Goal: Task Accomplishment & Management: Use online tool/utility

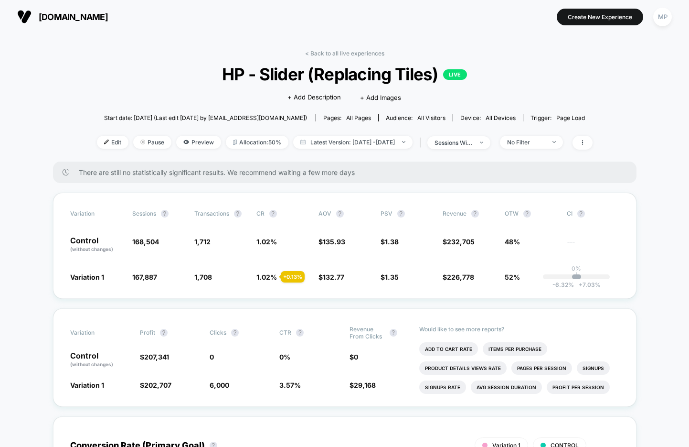
scroll to position [29, 0]
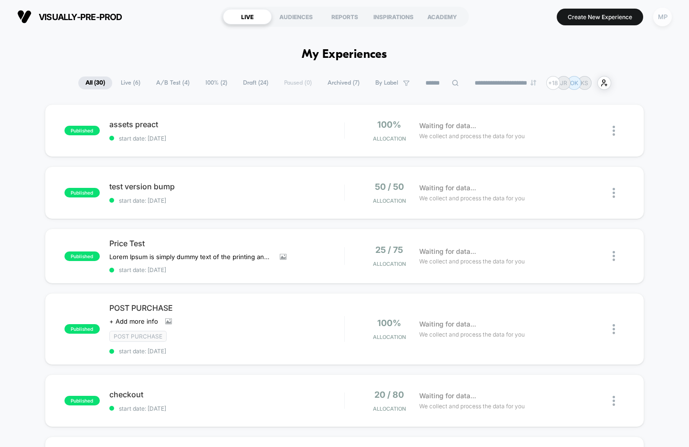
click at [660, 21] on div "MP" at bounding box center [663, 17] width 19 height 19
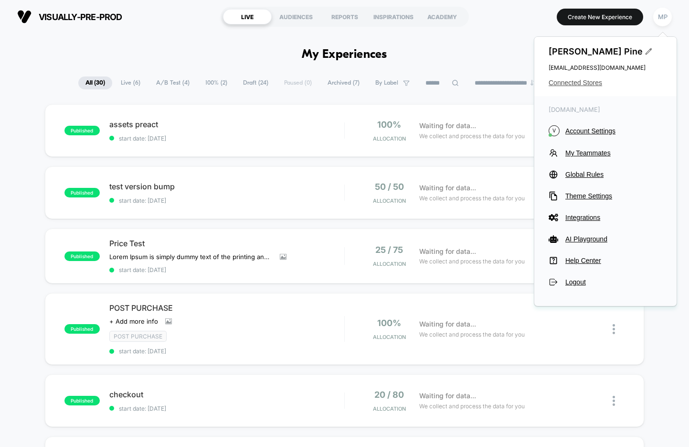
click at [559, 82] on span "Connected Stores" at bounding box center [606, 83] width 114 height 8
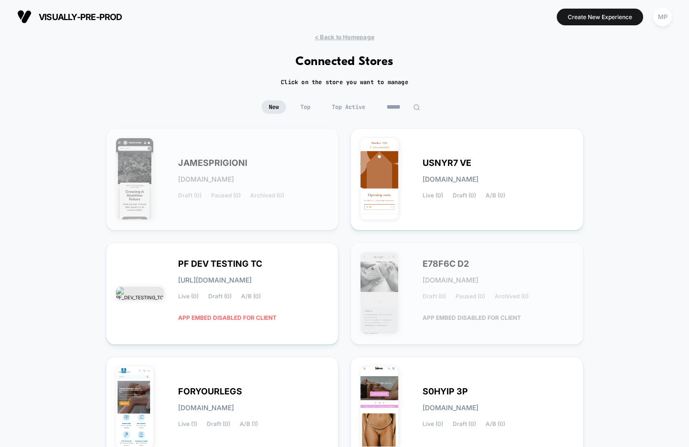
click at [408, 107] on input at bounding box center [404, 106] width 48 height 13
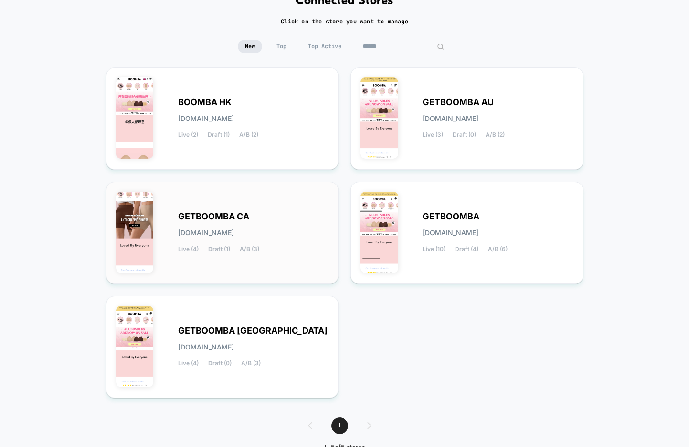
scroll to position [61, 0]
type input "******"
click at [457, 213] on span "GETBOOMBA" at bounding box center [451, 216] width 57 height 7
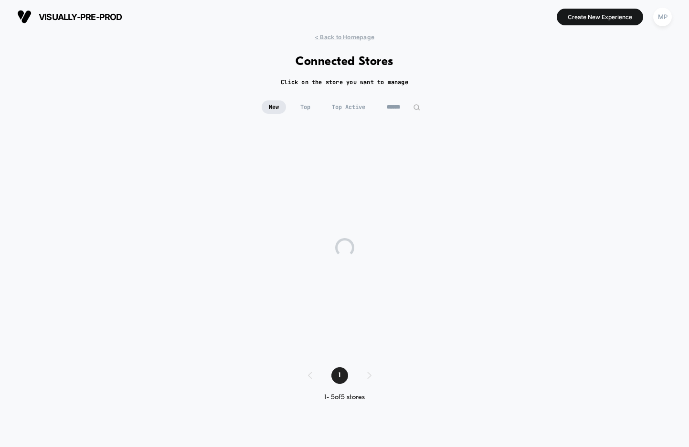
scroll to position [0, 0]
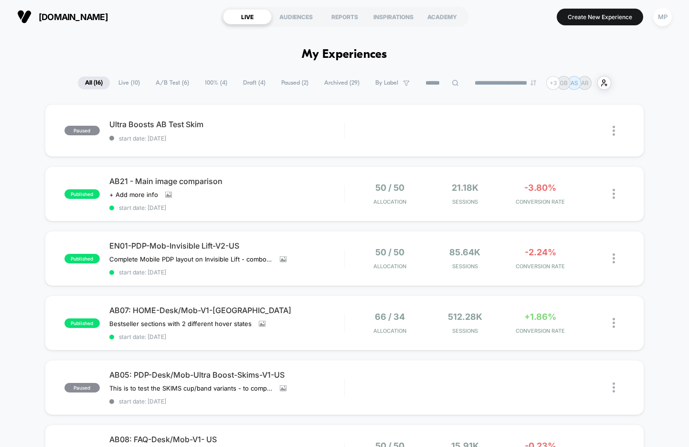
click at [236, 80] on span "Draft ( 4 )" at bounding box center [254, 82] width 37 height 13
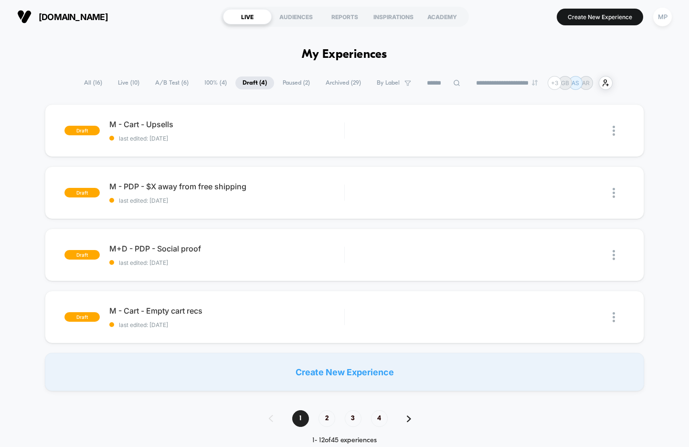
click at [162, 80] on span "A/B Test ( 6 )" at bounding box center [172, 82] width 48 height 13
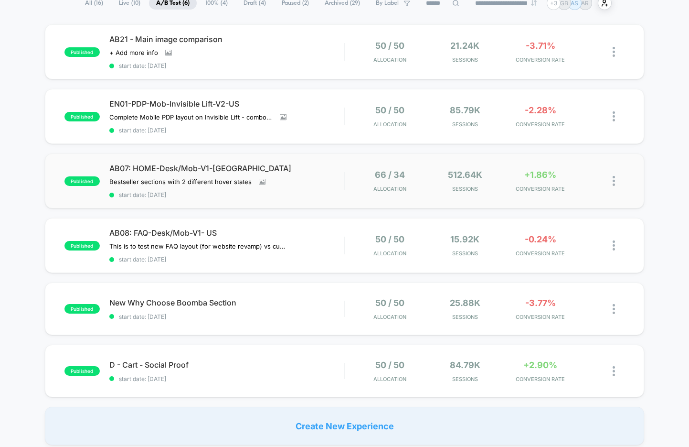
scroll to position [77, 0]
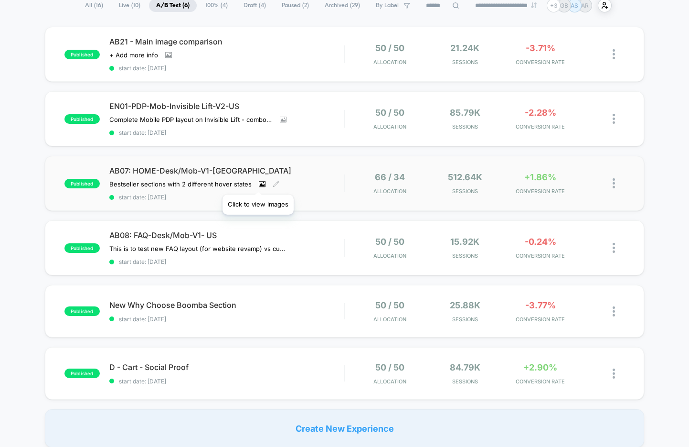
click at [260, 183] on icon at bounding box center [262, 184] width 5 height 3
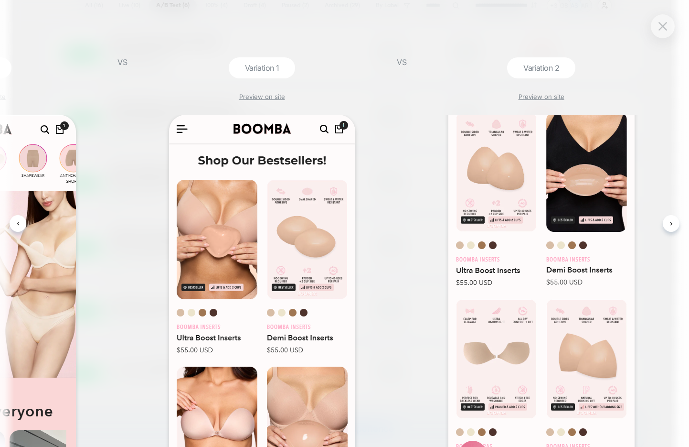
scroll to position [0, 0]
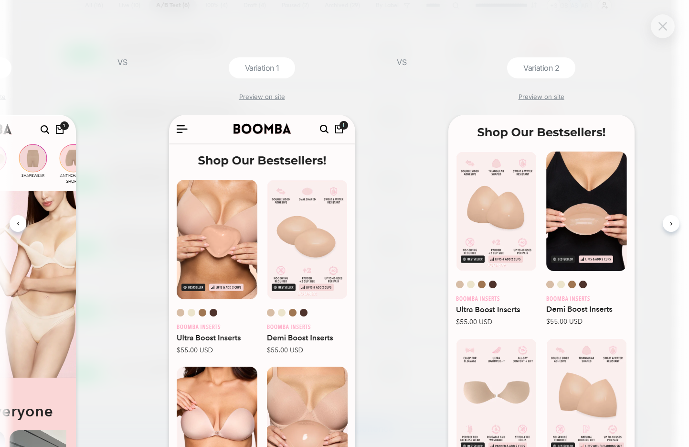
click at [658, 22] on button at bounding box center [663, 26] width 14 height 14
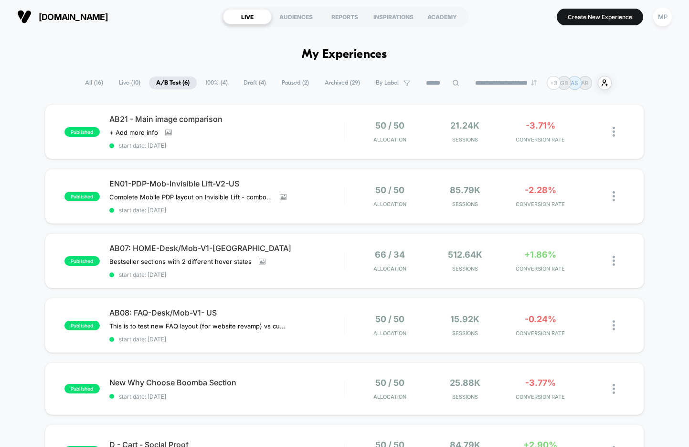
click span "Draft ( 4 )"
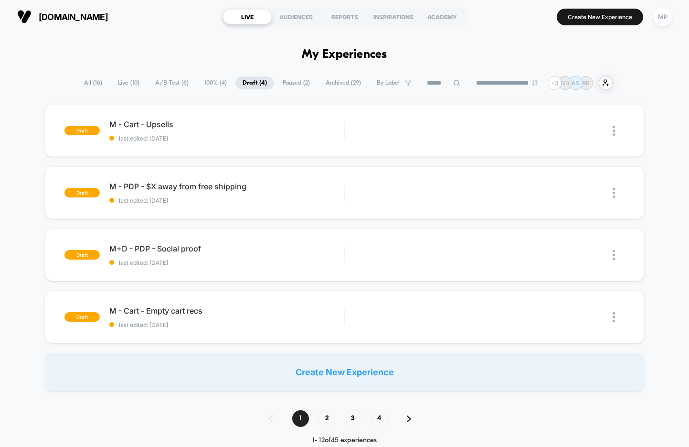
click span "Paused ( 2 )"
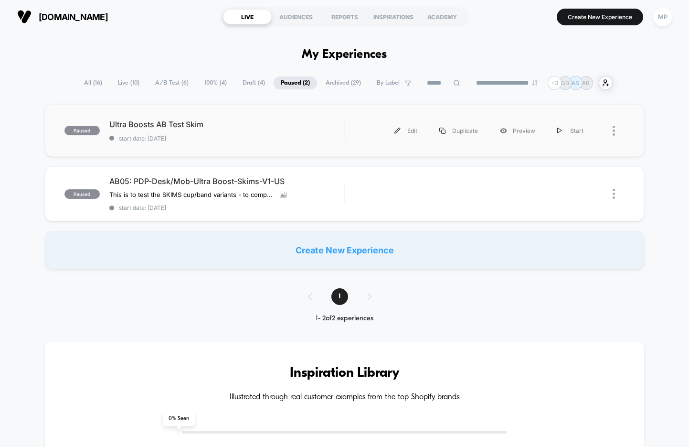
click div "paused Ultra Boosts AB Test Skim start date: 9/29/2025 Edit Duplicate Preview S…"
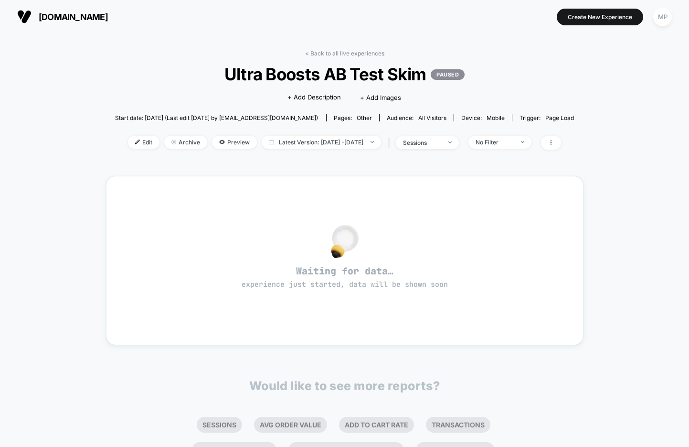
click span "Ultra Boosts AB Test Skim PAUSED"
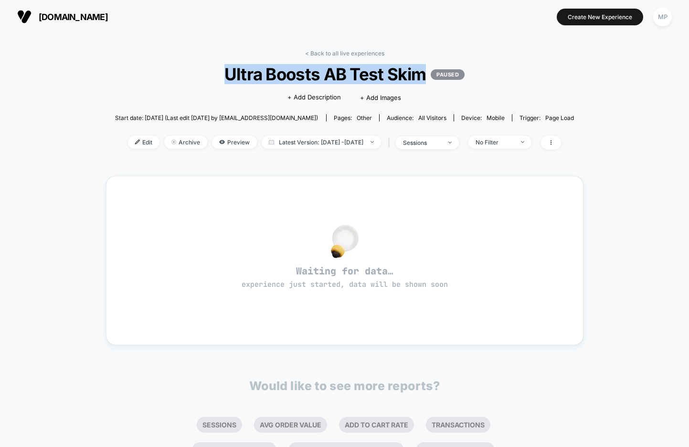
copy span "Ultra Boosts AB Test Skim"
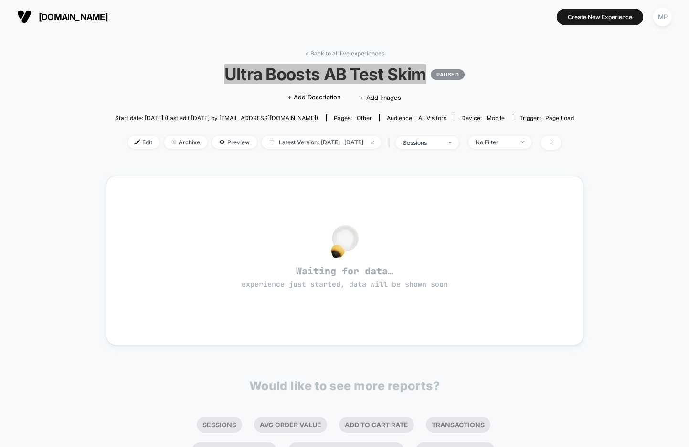
click span "Ultra Boosts AB Test Skim PAUSED"
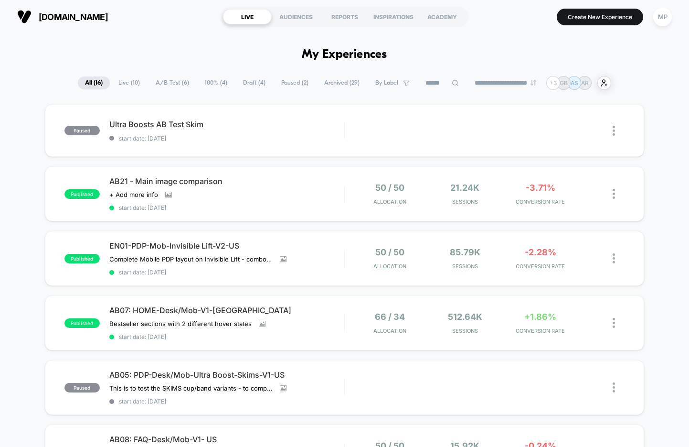
click at [245, 79] on span "Draft ( 4 )" at bounding box center [254, 82] width 37 height 13
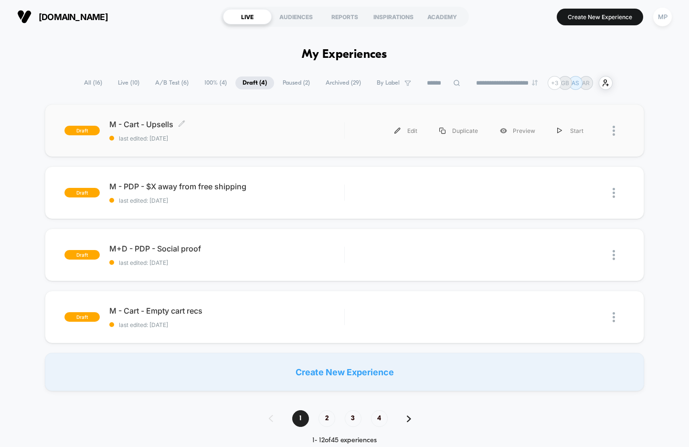
click at [232, 134] on div "M - Cart - Upsells Click to edit experience details Click to edit experience de…" at bounding box center [226, 130] width 235 height 22
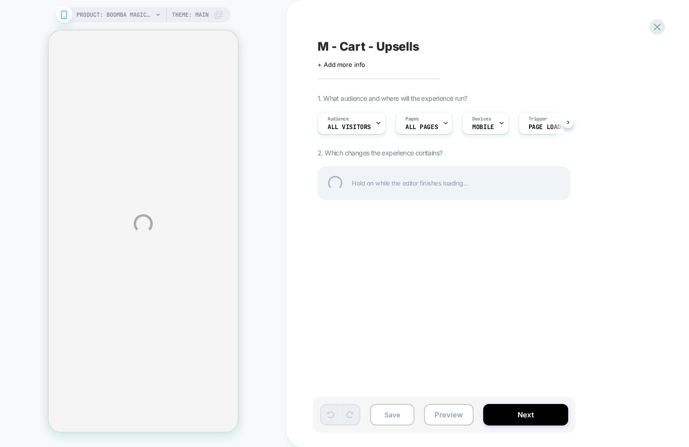
select select "**********"
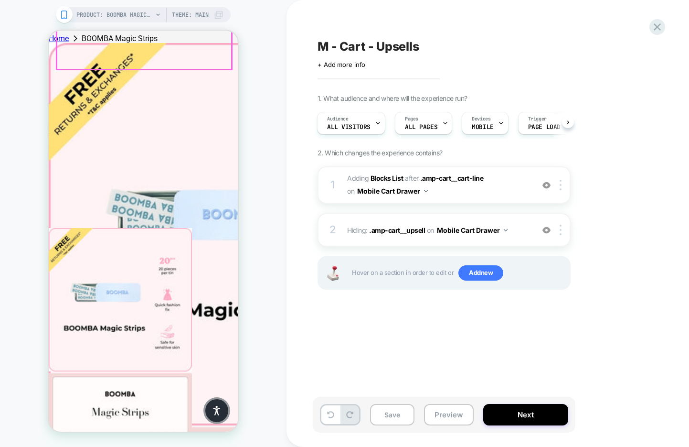
scroll to position [267, 0]
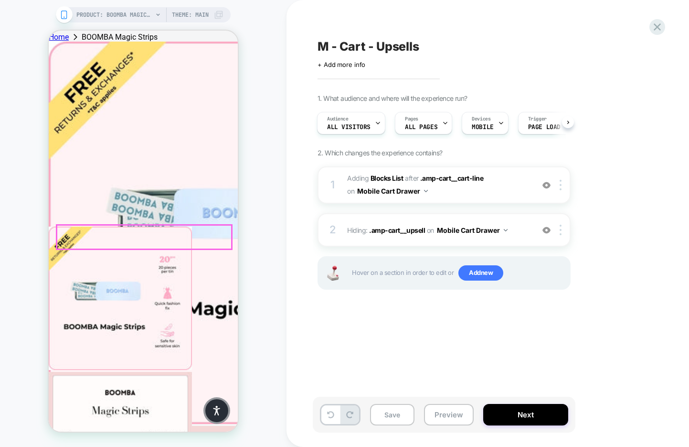
click at [545, 182] on img at bounding box center [547, 185] width 8 height 8
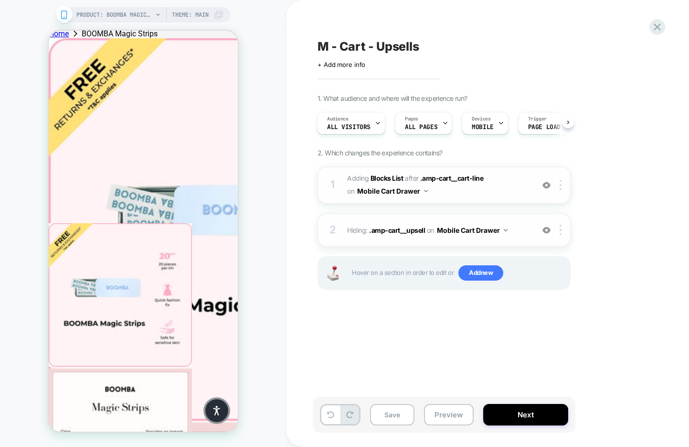
click at [546, 229] on img at bounding box center [547, 230] width 8 height 8
click at [545, 231] on img at bounding box center [547, 230] width 8 height 8
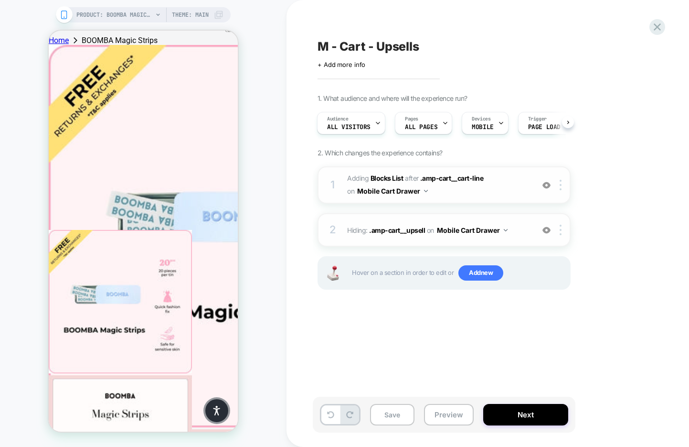
scroll to position [267, 0]
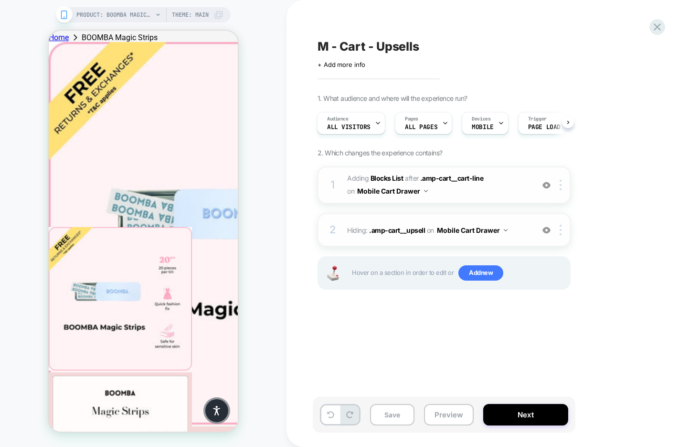
click at [549, 184] on img at bounding box center [547, 185] width 8 height 8
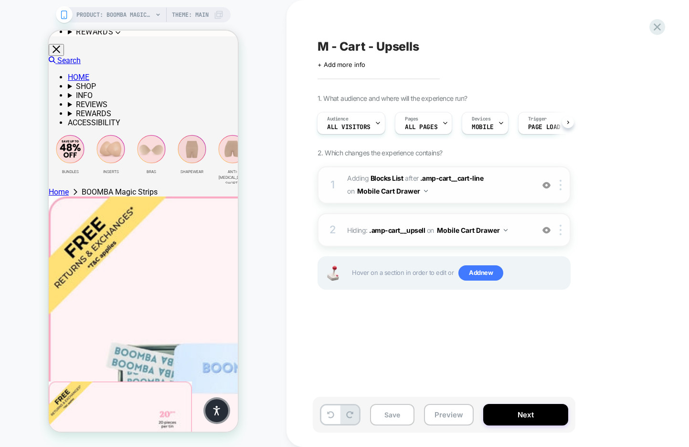
scroll to position [105, 0]
click at [373, 120] on div "Audience All Visitors" at bounding box center [349, 123] width 63 height 22
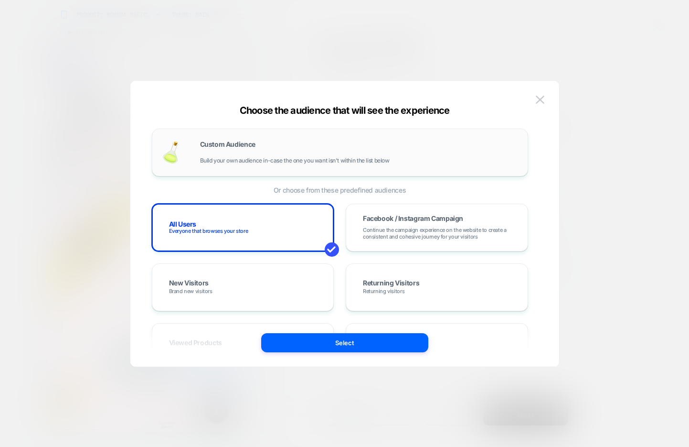
click at [340, 141] on div "Custom Audience Build your own audience in-case the one you want isn't within t…" at bounding box center [359, 152] width 318 height 23
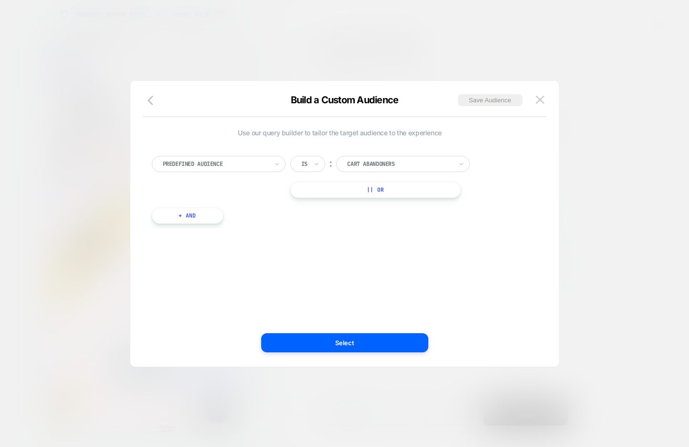
scroll to position [108, 0]
click at [536, 98] on img at bounding box center [540, 100] width 9 height 8
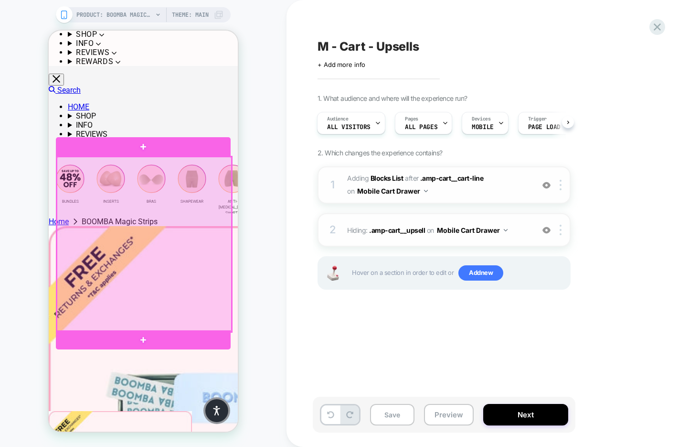
scroll to position [83, 0]
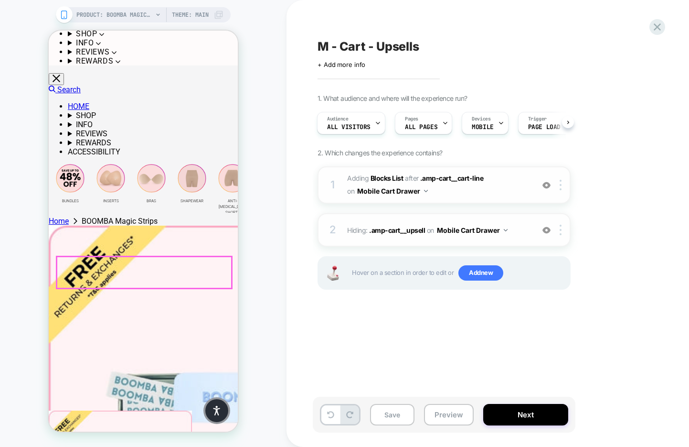
scroll to position [0, 0]
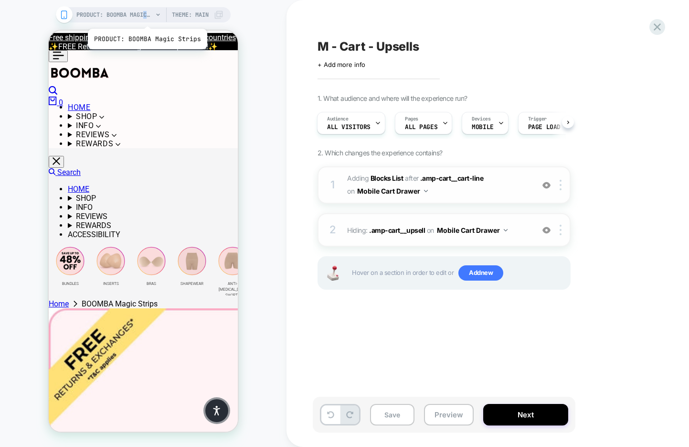
click at [146, 17] on span "PRODUCT: BOOMBA Magic Strips" at bounding box center [114, 14] width 76 height 15
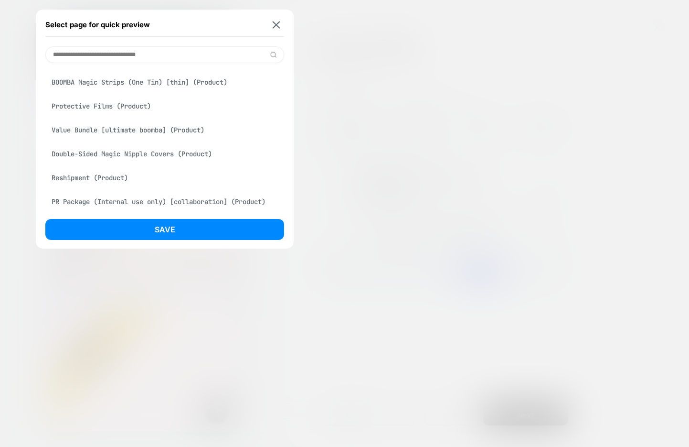
scroll to position [343, 0]
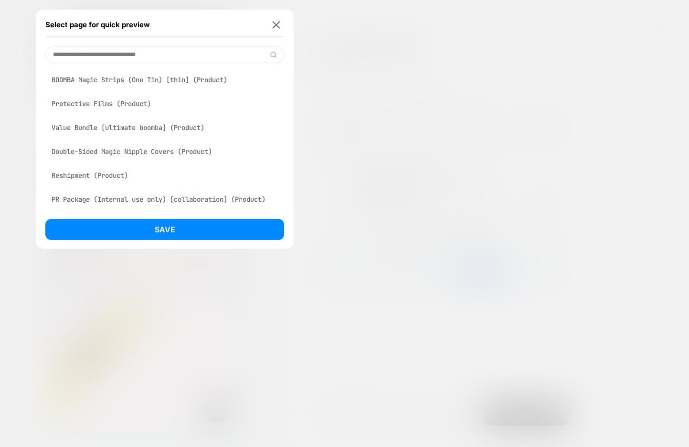
click at [100, 151] on div "Double-Sided Magic Nipple Covers (Product)" at bounding box center [164, 151] width 239 height 18
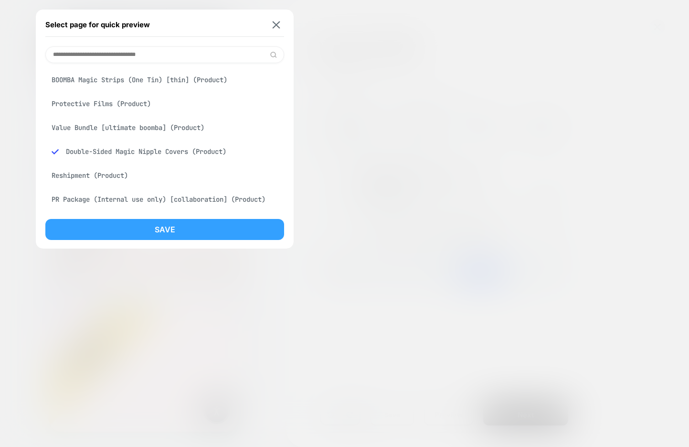
click at [101, 230] on button "Save" at bounding box center [164, 229] width 239 height 21
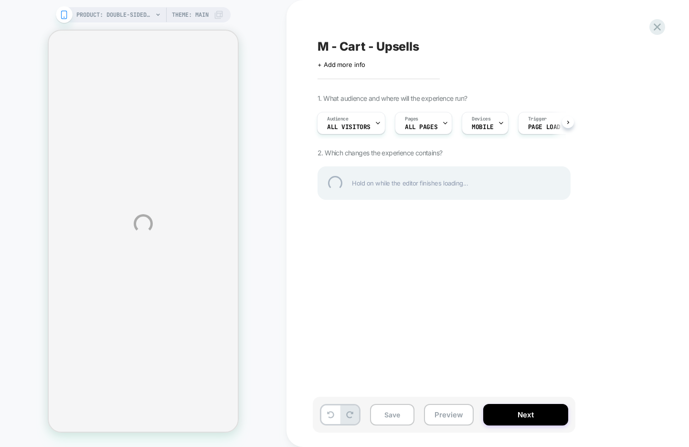
select select "**********"
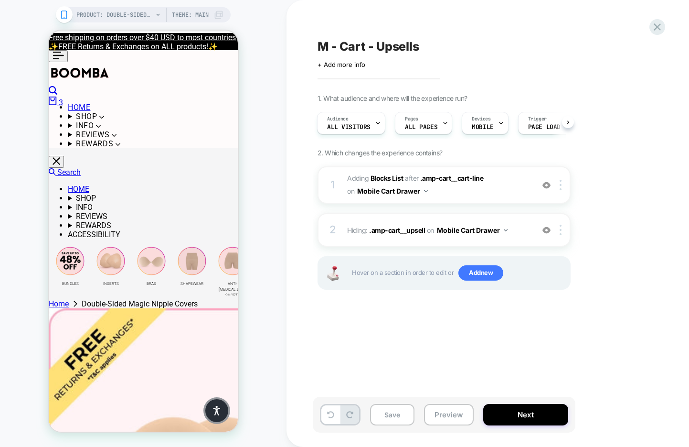
scroll to position [0, 1]
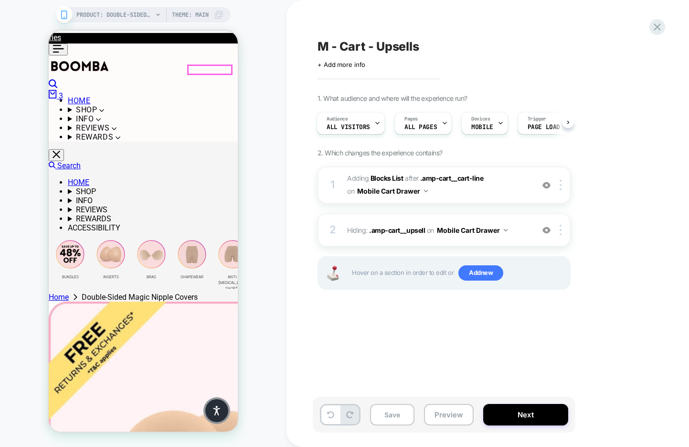
click at [63, 91] on hdt-cart-count "3" at bounding box center [61, 95] width 4 height 9
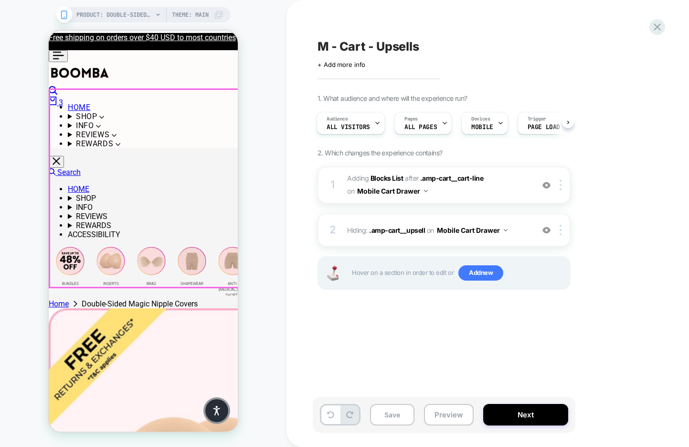
scroll to position [250, 0]
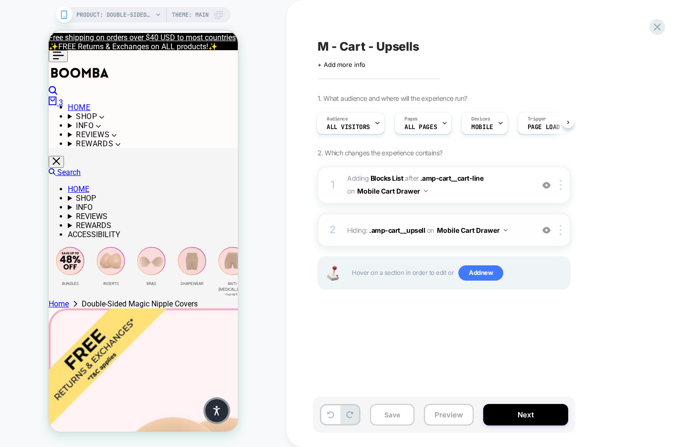
click at [547, 228] on img at bounding box center [547, 230] width 8 height 8
click at [547, 183] on img at bounding box center [547, 185] width 8 height 8
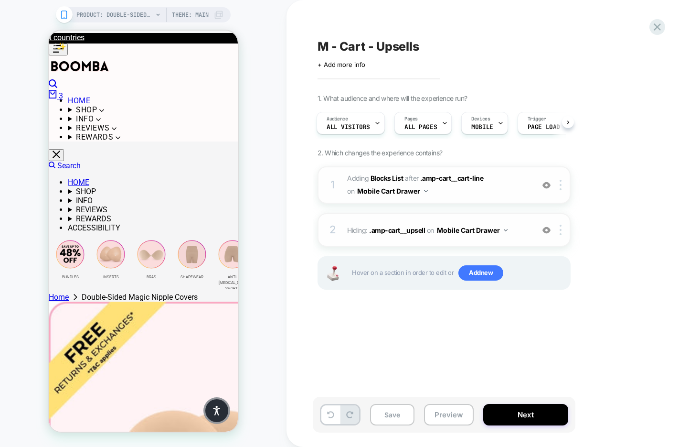
scroll to position [33, 0]
click at [547, 229] on img at bounding box center [547, 230] width 8 height 8
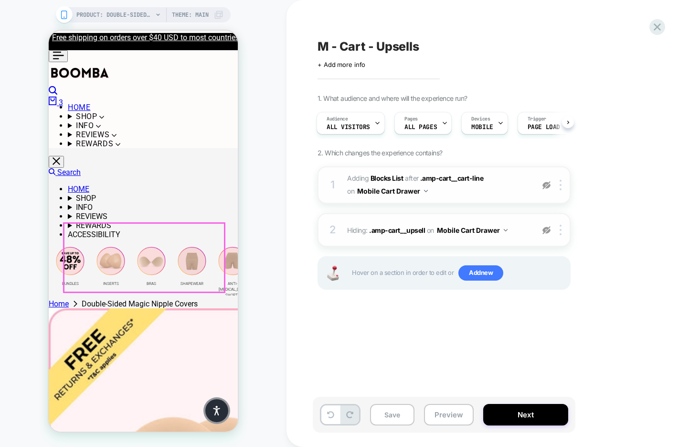
scroll to position [133, 0]
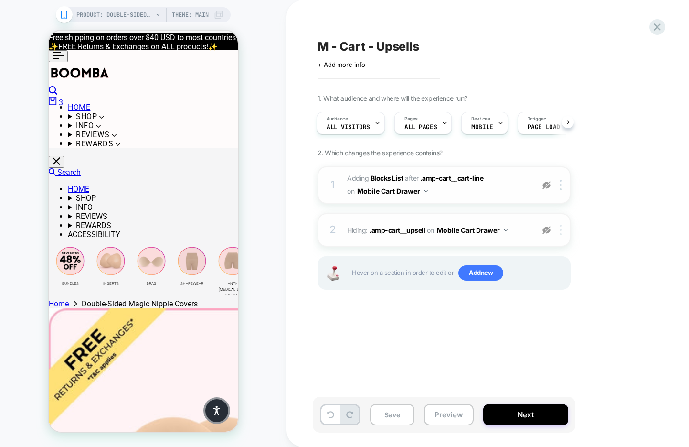
click at [560, 228] on img at bounding box center [561, 230] width 2 height 11
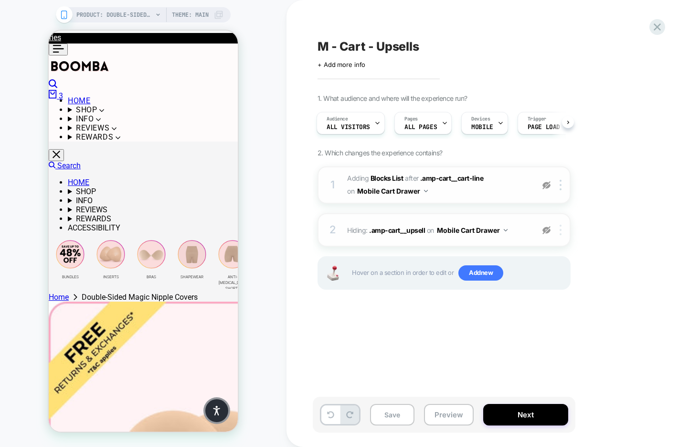
click at [562, 229] on div at bounding box center [563, 230] width 16 height 11
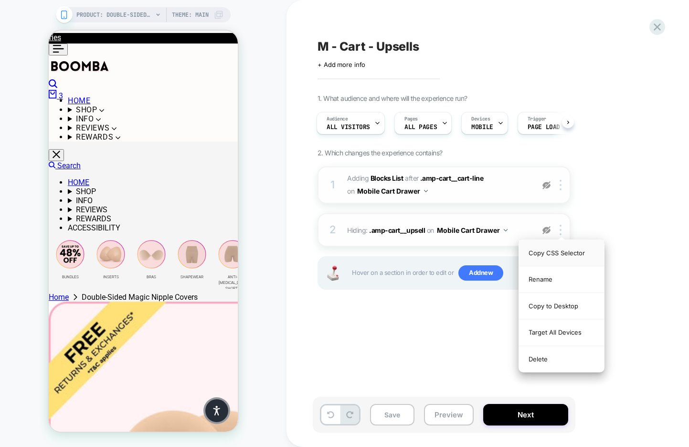
click at [557, 249] on div "Copy CSS Selector" at bounding box center [561, 253] width 85 height 26
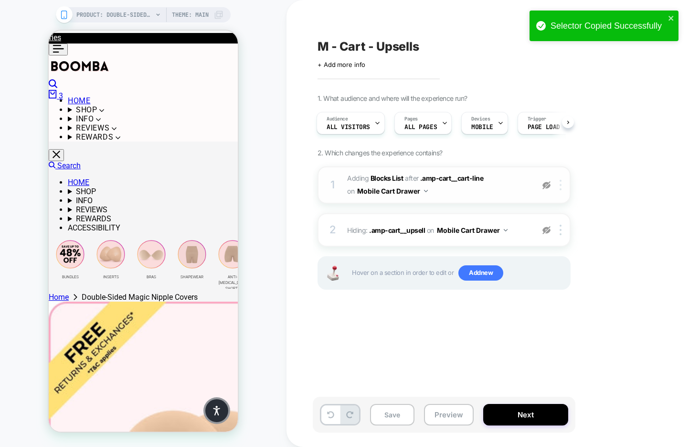
click at [561, 185] on img at bounding box center [561, 185] width 2 height 11
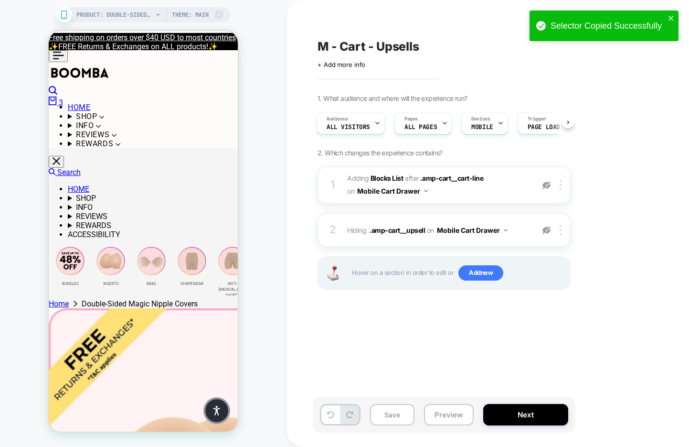
click at [469, 360] on div "M - Cart - Upsells Click to edit experience details + Add more info 1. What aud…" at bounding box center [492, 224] width 358 height 428
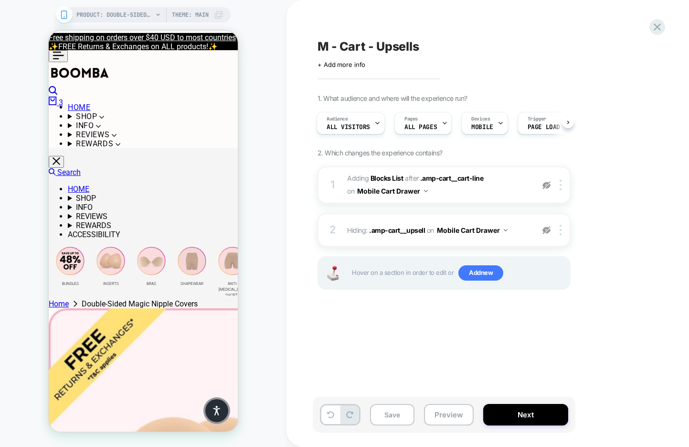
click at [546, 182] on img at bounding box center [547, 185] width 8 height 8
click at [562, 183] on div at bounding box center [563, 185] width 16 height 11
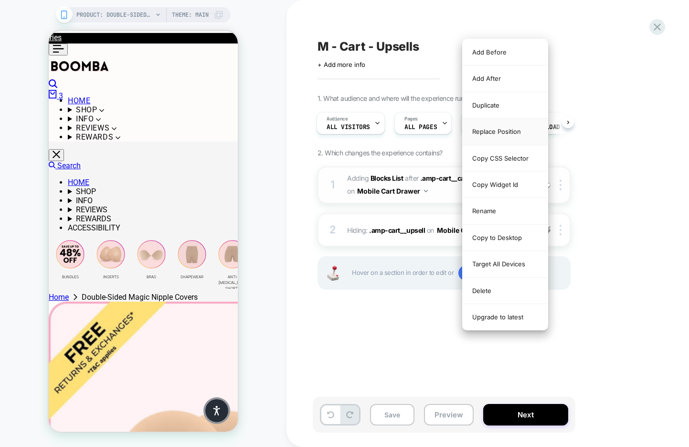
click at [525, 130] on div "Replace Position" at bounding box center [505, 131] width 85 height 26
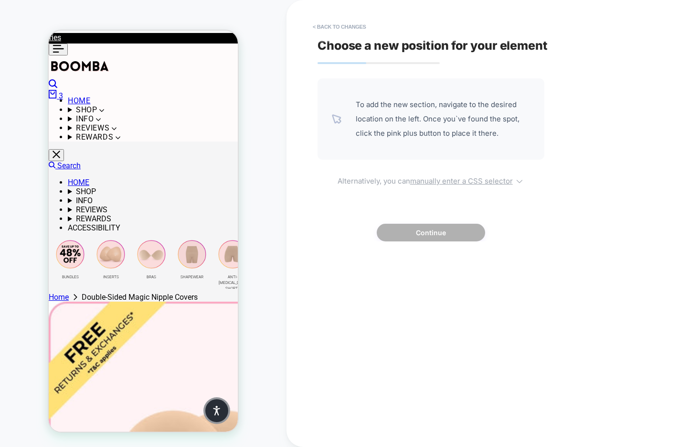
click at [469, 178] on u "manually enter a CSS selector" at bounding box center [461, 180] width 103 height 9
select select "*******"
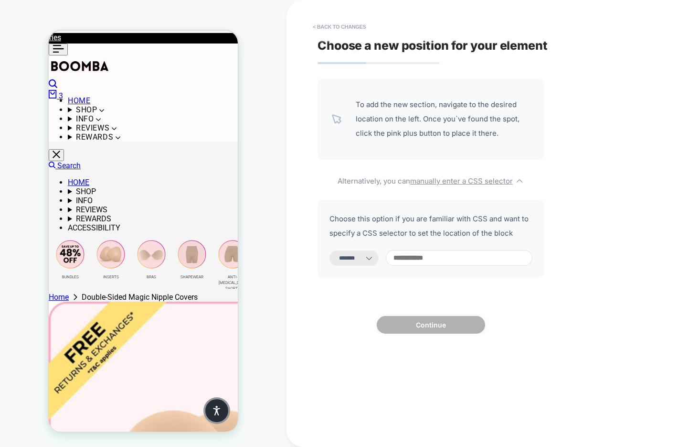
click at [426, 254] on input at bounding box center [459, 258] width 147 height 16
paste input "***"
type input "***"
select select "*********"
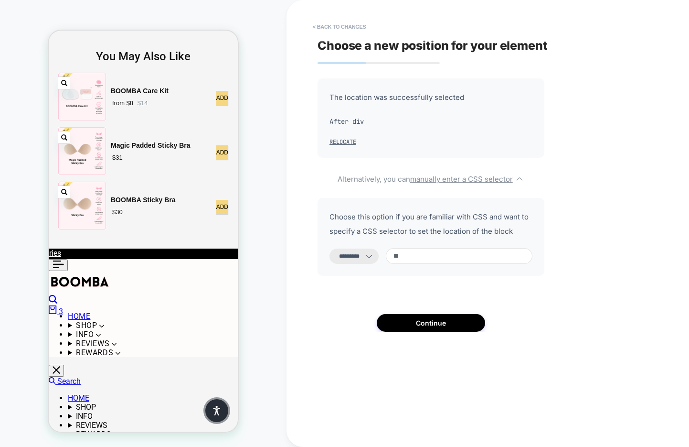
type input "*"
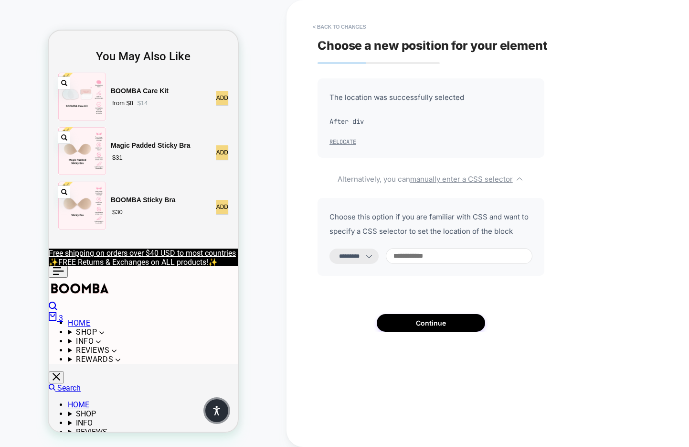
click at [335, 140] on button "Relocate" at bounding box center [343, 142] width 27 height 8
select select "*******"
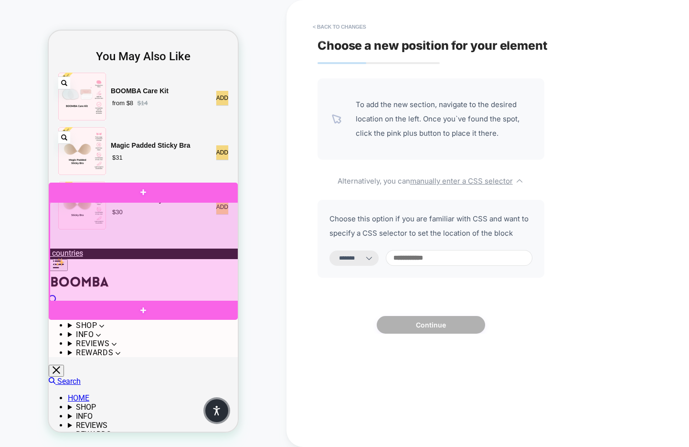
click at [217, 222] on div at bounding box center [144, 252] width 189 height 100
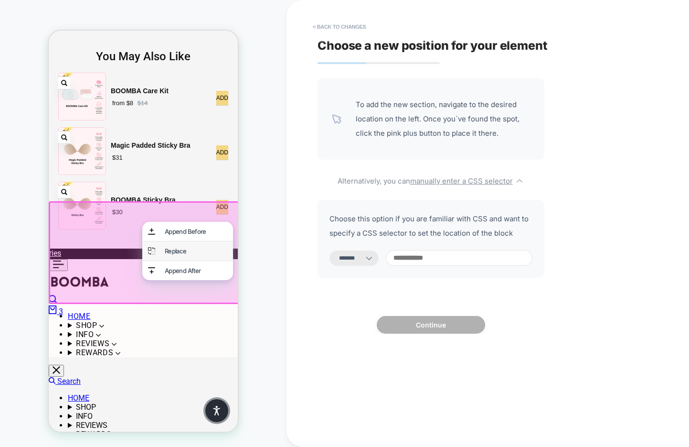
click at [201, 253] on div "Replace" at bounding box center [196, 251] width 63 height 8
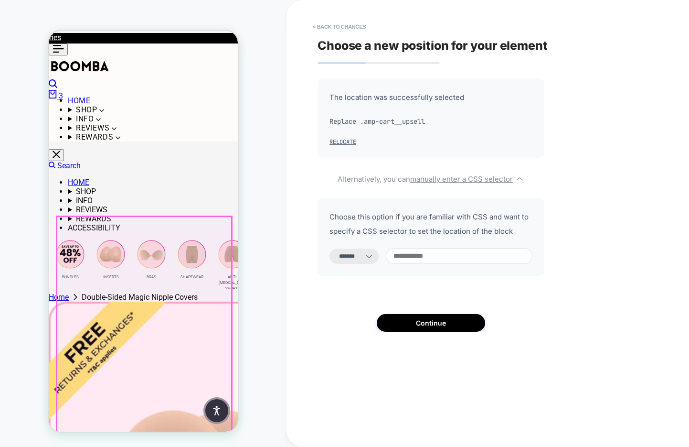
scroll to position [279, 0]
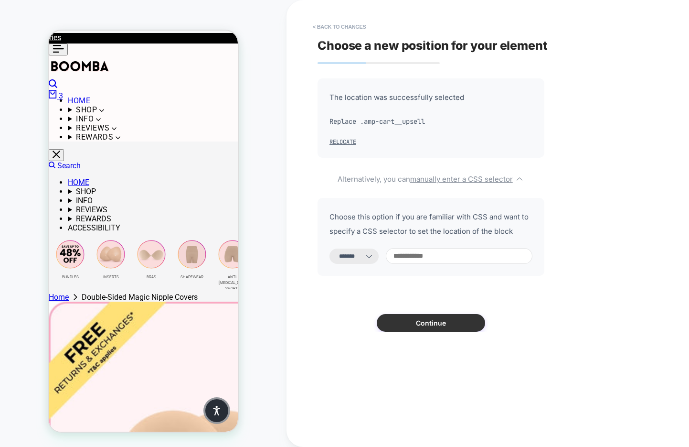
click at [425, 325] on button "Continue" at bounding box center [431, 323] width 108 height 18
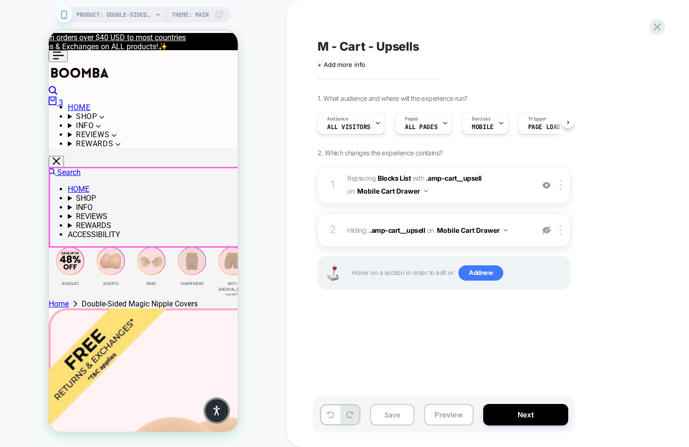
scroll to position [255, 0]
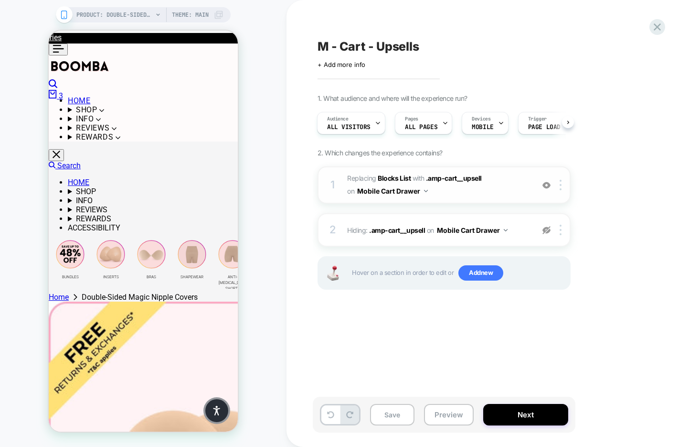
click at [476, 194] on span "#_loomi_addon_1756991867016 Replacing Blocks List WITH .amp-cart__upsell .amp-c…" at bounding box center [438, 185] width 182 height 26
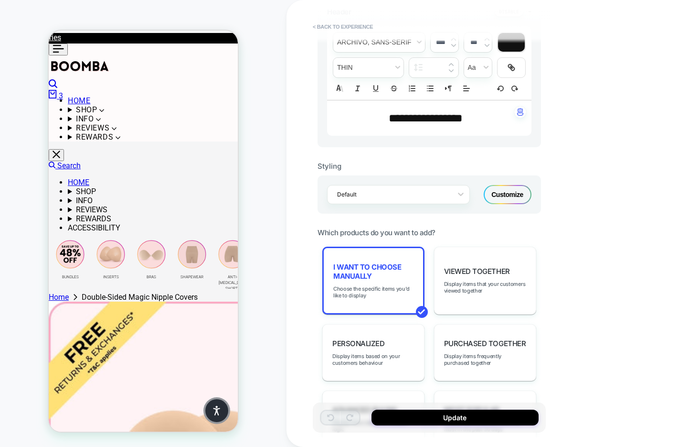
scroll to position [297, 0]
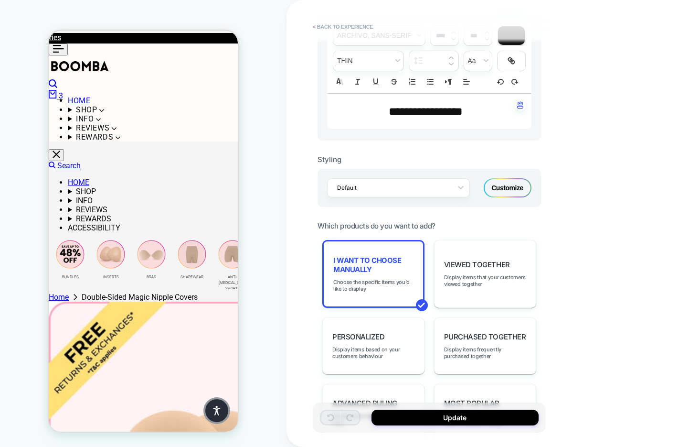
click at [514, 187] on div "Customize" at bounding box center [508, 187] width 48 height 19
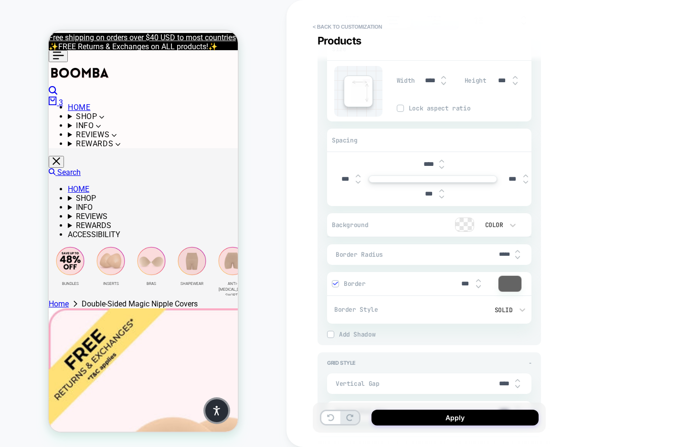
type textarea "*"
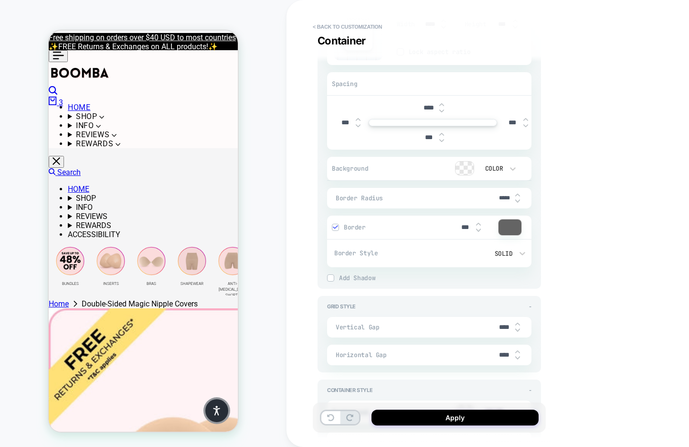
scroll to position [2184, 0]
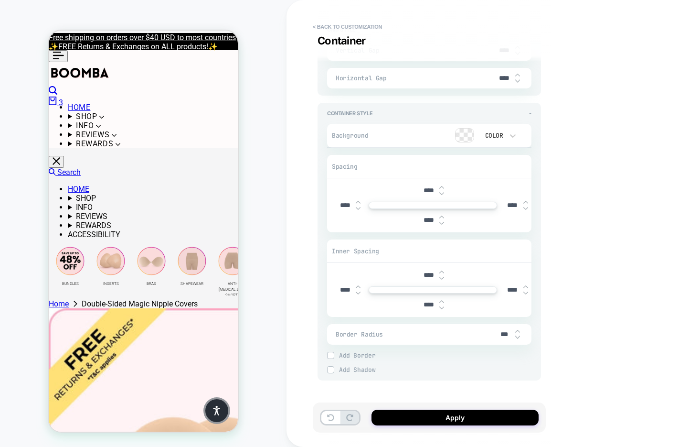
click at [424, 186] on input "****" at bounding box center [429, 190] width 22 height 8
type input "***"
type textarea "*"
type input "***"
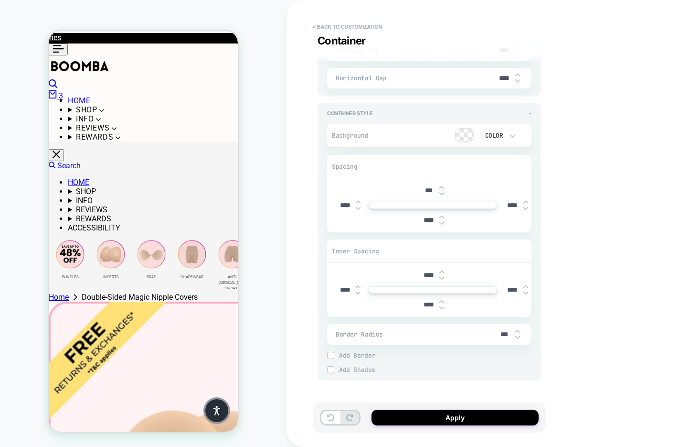
scroll to position [269, 0]
click at [428, 217] on input "****" at bounding box center [429, 220] width 22 height 8
type input "*****"
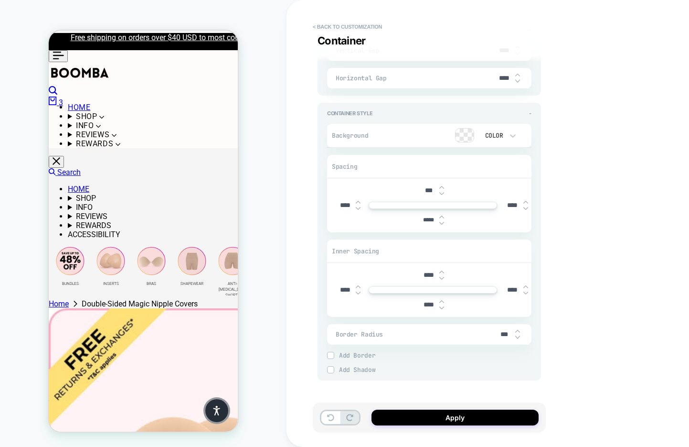
type textarea "*"
type input "****"
type textarea "*"
type input "***"
type textarea "*"
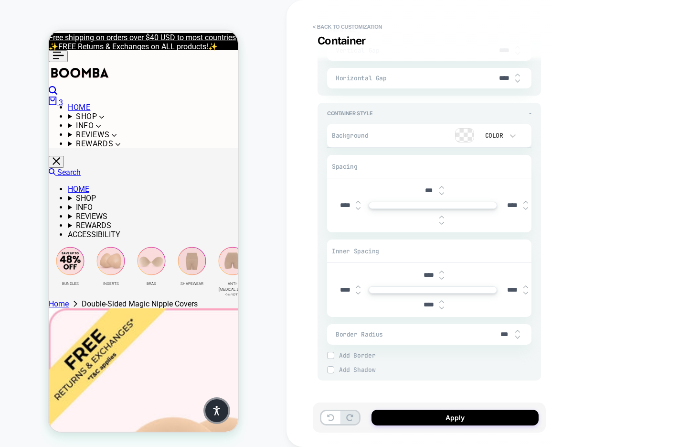
type textarea "*"
type input "***"
type textarea "*"
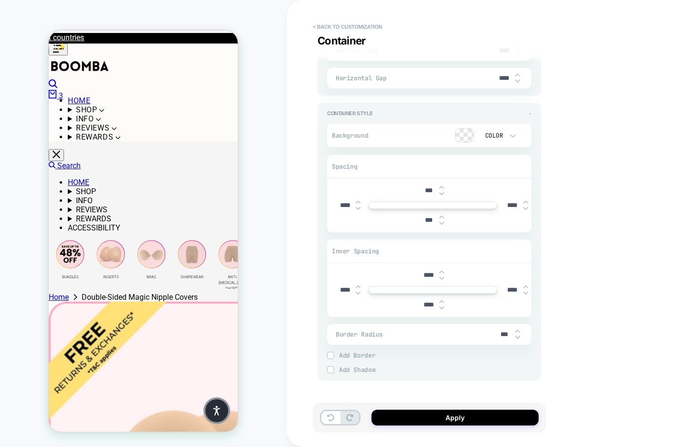
type input "***"
click at [441, 276] on img at bounding box center [442, 278] width 5 height 4
type textarea "*"
type input "****"
click at [441, 276] on img at bounding box center [442, 278] width 5 height 4
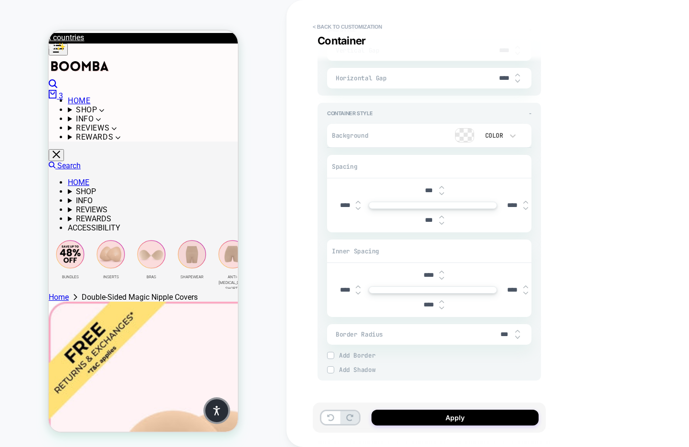
type textarea "*"
type input "****"
click at [441, 276] on img at bounding box center [442, 278] width 5 height 4
type textarea "*"
type input "****"
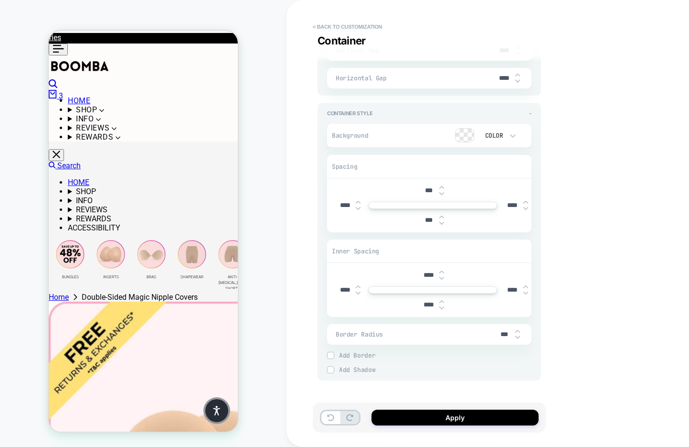
click at [441, 276] on img at bounding box center [442, 278] width 5 height 4
type textarea "*"
type input "****"
click at [441, 276] on img at bounding box center [442, 278] width 5 height 4
type textarea "*"
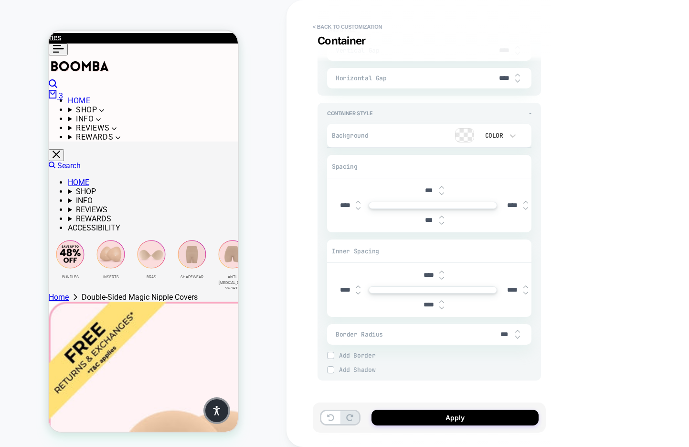
type input "****"
click at [442, 301] on div at bounding box center [442, 305] width 5 height 10
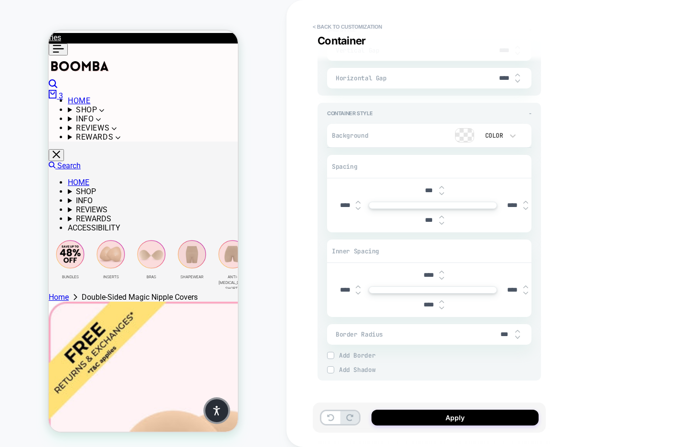
click at [442, 301] on div at bounding box center [442, 305] width 5 height 10
click at [444, 306] on img at bounding box center [442, 308] width 5 height 4
type textarea "*"
type input "****"
click at [444, 306] on img at bounding box center [442, 308] width 5 height 4
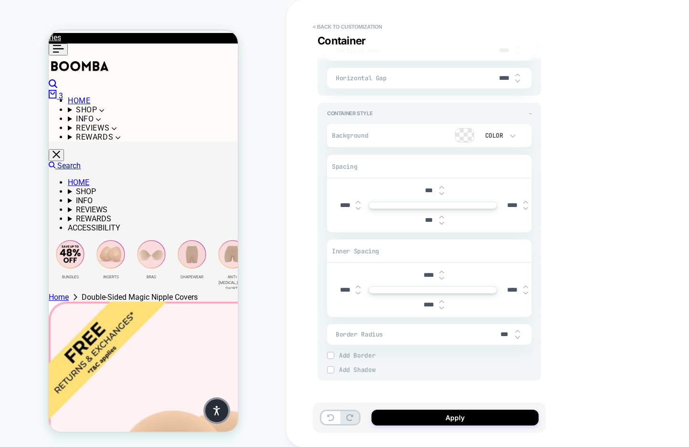
type textarea "*"
type input "****"
click at [444, 306] on img at bounding box center [442, 308] width 5 height 4
type textarea "*"
type input "****"
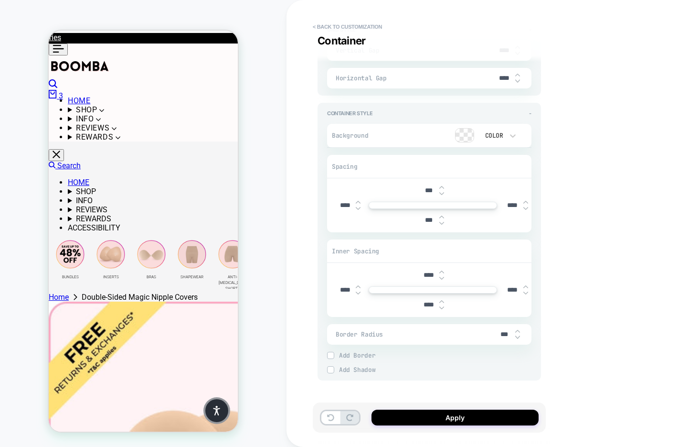
click at [444, 306] on img at bounding box center [442, 308] width 5 height 4
type textarea "*"
type input "****"
click at [444, 306] on img at bounding box center [442, 308] width 5 height 4
type textarea "*"
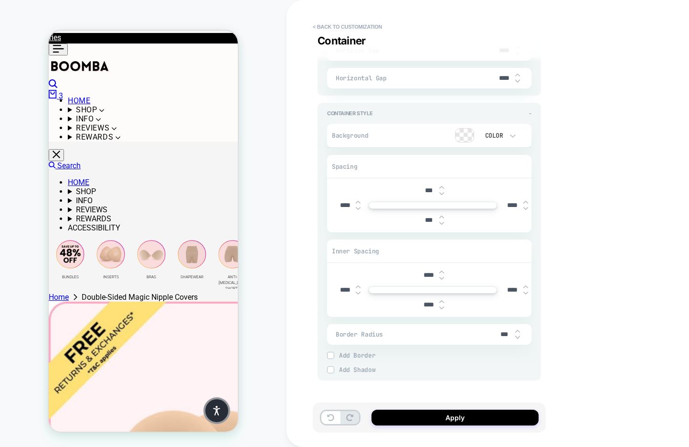
type input "****"
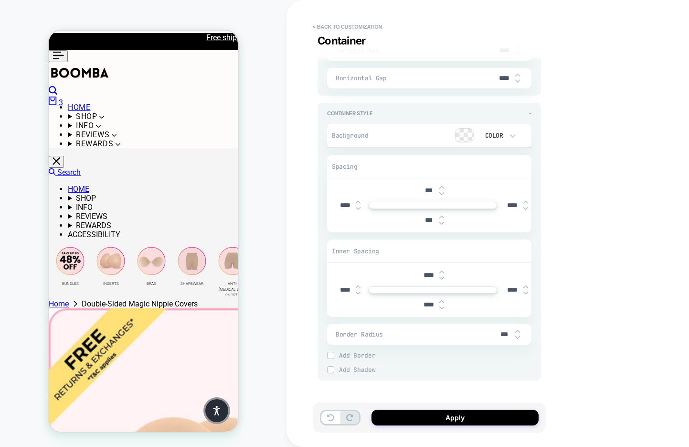
click at [444, 306] on img at bounding box center [442, 308] width 5 height 4
type textarea "*"
type input "****"
click at [444, 306] on img at bounding box center [442, 308] width 5 height 4
type textarea "*"
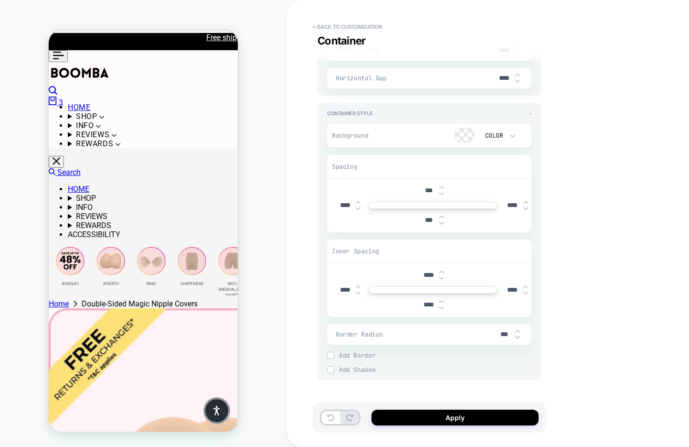
type input "****"
click at [444, 306] on img at bounding box center [442, 308] width 5 height 4
type textarea "*"
type input "****"
click at [444, 306] on img at bounding box center [442, 308] width 5 height 4
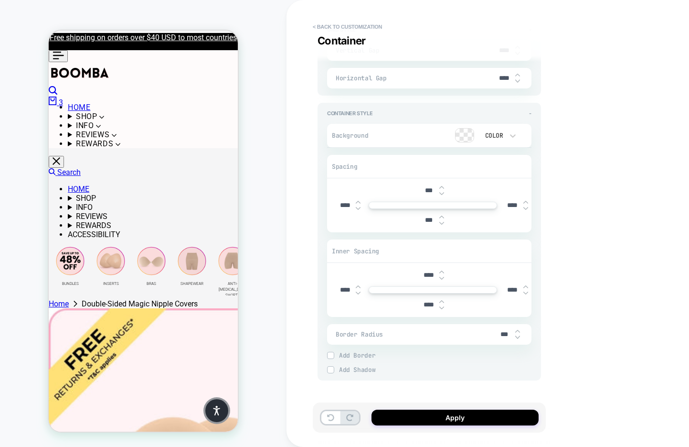
type textarea "*"
type input "****"
click at [444, 306] on img at bounding box center [442, 308] width 5 height 4
type textarea "*"
type input "****"
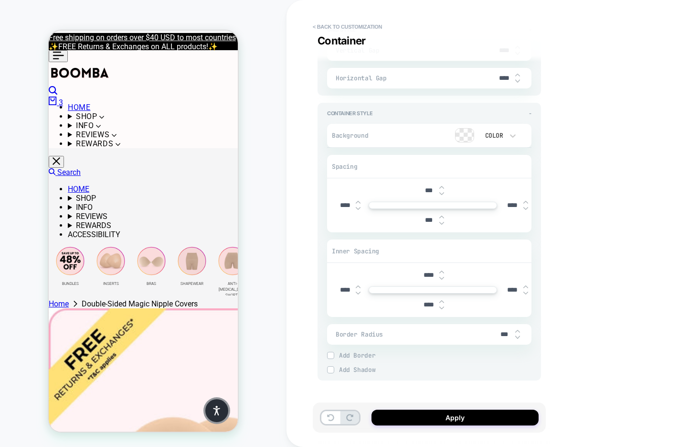
scroll to position [253, 0]
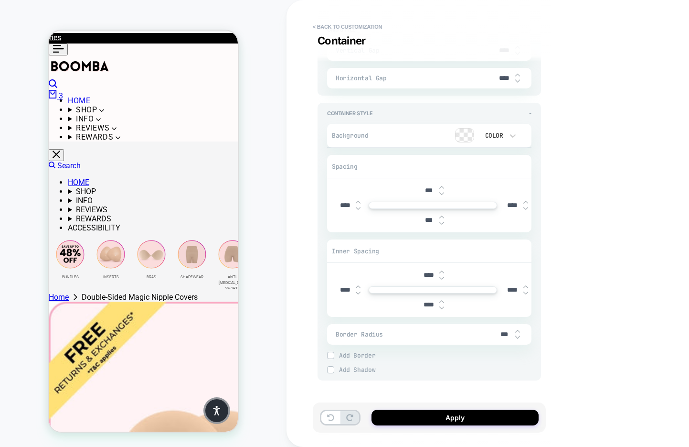
click at [442, 276] on img at bounding box center [442, 278] width 5 height 4
type textarea "*"
type input "****"
click at [442, 276] on img at bounding box center [442, 278] width 5 height 4
type textarea "*"
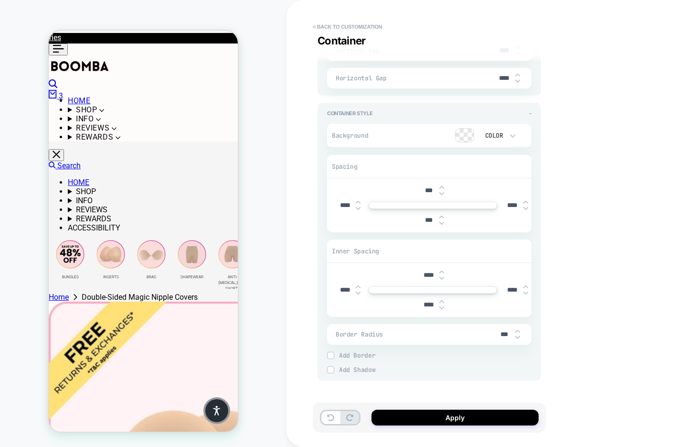
type input "****"
click at [442, 276] on img at bounding box center [442, 278] width 5 height 4
type textarea "*"
type input "****"
click at [442, 276] on img at bounding box center [442, 278] width 5 height 4
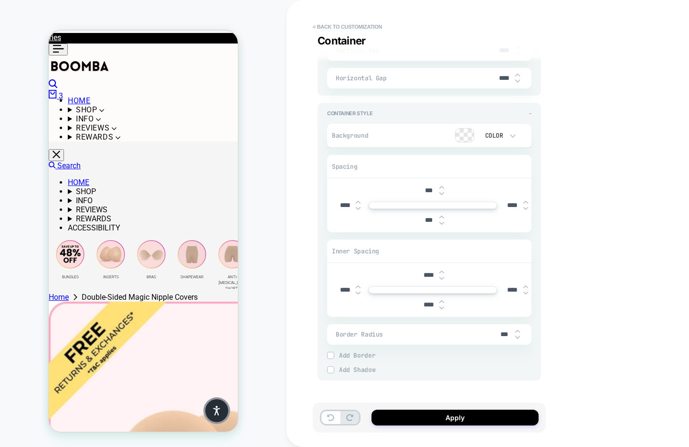
type textarea "*"
type input "****"
click at [442, 276] on img at bounding box center [442, 278] width 5 height 4
type textarea "*"
type input "****"
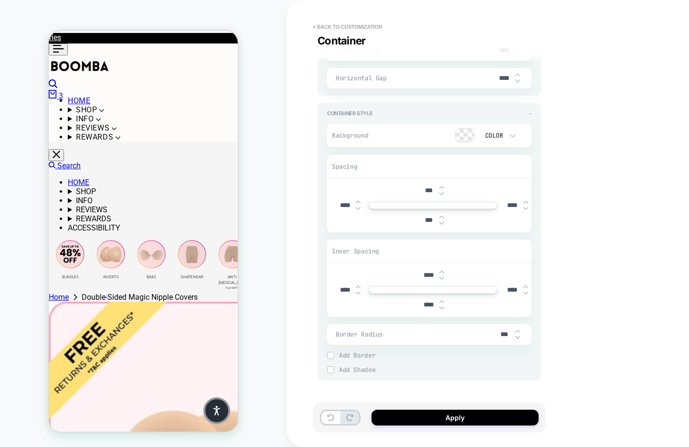
type textarea "*"
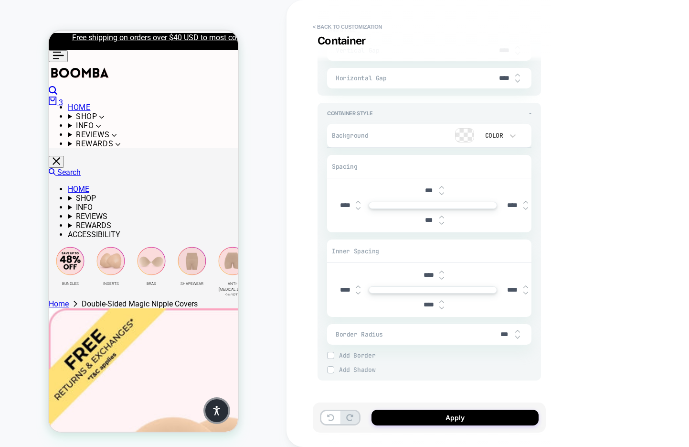
scroll to position [250, 0]
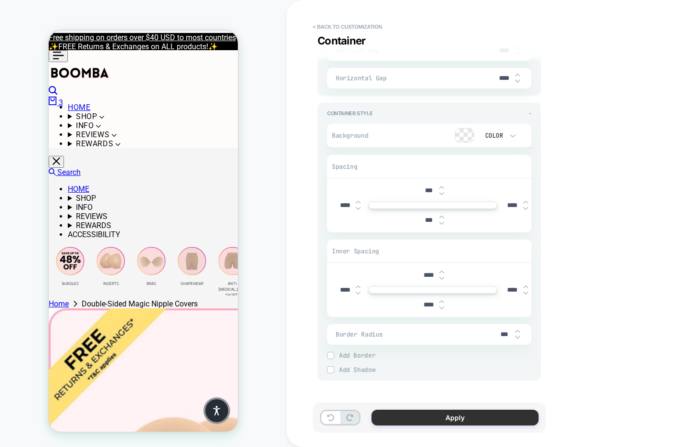
click at [407, 417] on button "Apply" at bounding box center [455, 417] width 167 height 16
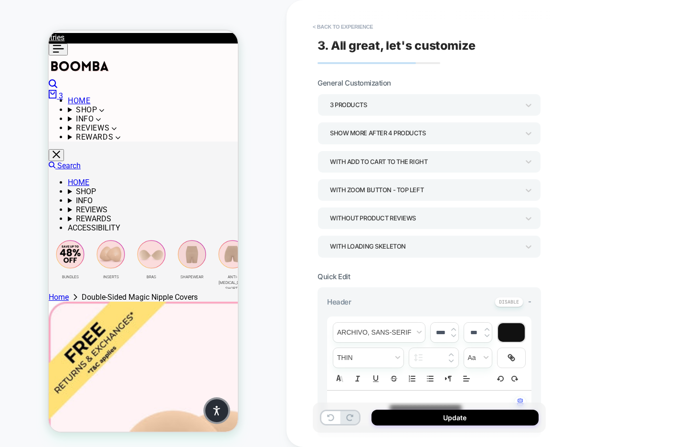
click at [407, 417] on button "Update" at bounding box center [455, 417] width 167 height 16
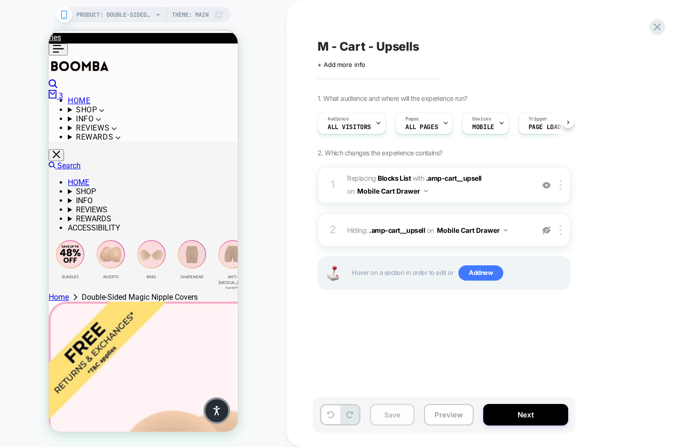
scroll to position [0, 0]
click at [391, 416] on button "Save" at bounding box center [392, 415] width 44 height 22
click at [452, 412] on button "Preview" at bounding box center [449, 415] width 50 height 22
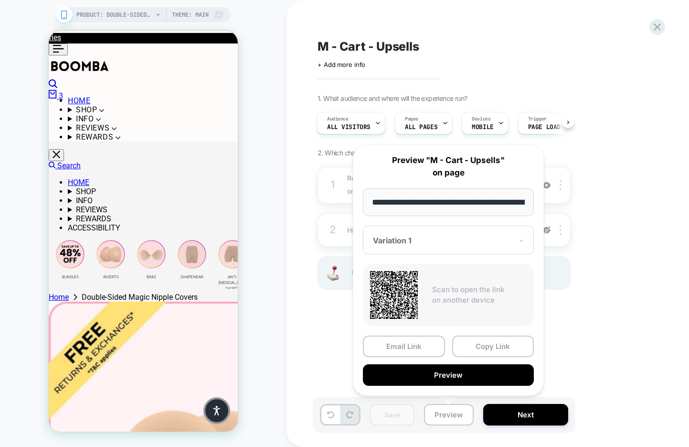
scroll to position [0, 201]
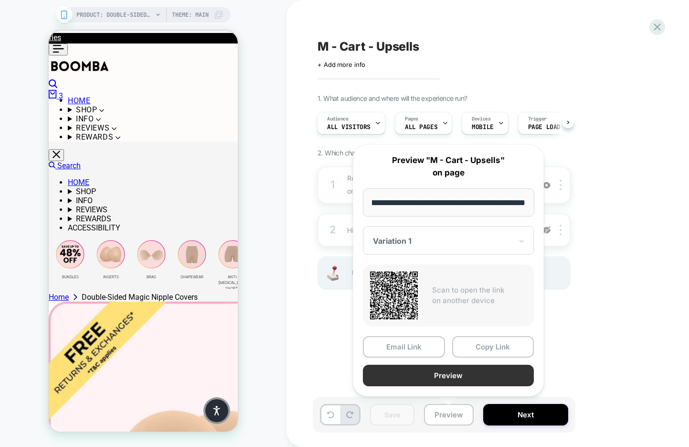
click at [416, 377] on button "Preview" at bounding box center [448, 376] width 171 height 22
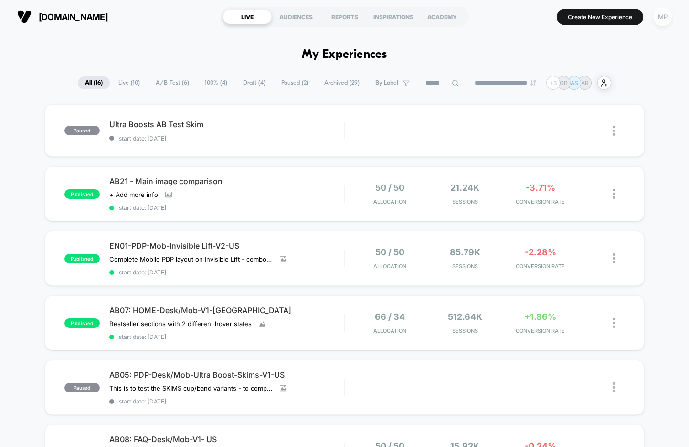
click at [658, 18] on div "MP" at bounding box center [663, 17] width 19 height 19
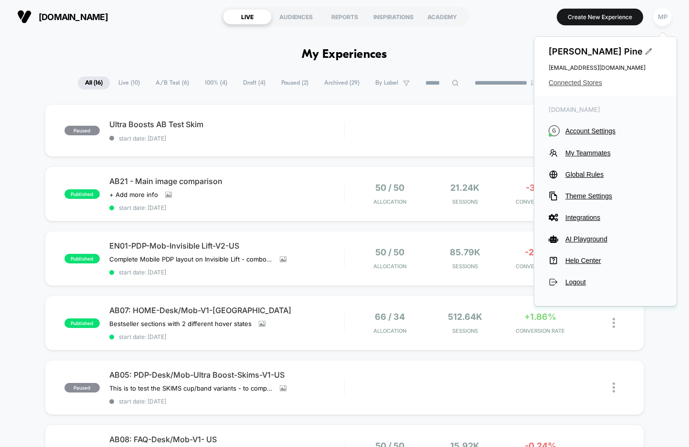
click at [575, 85] on span "Connected Stores" at bounding box center [606, 83] width 114 height 8
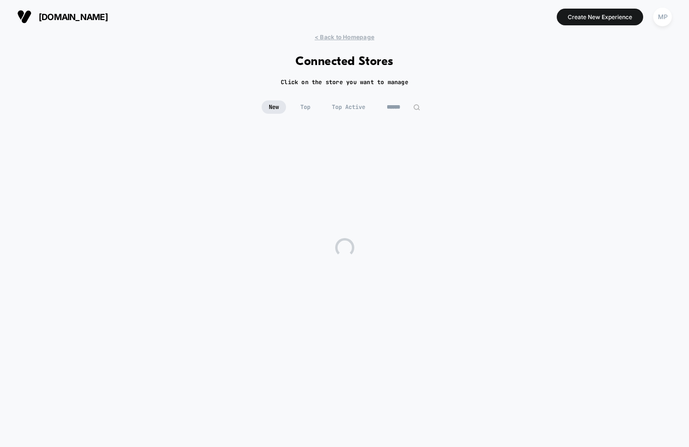
click at [396, 108] on input at bounding box center [404, 106] width 48 height 13
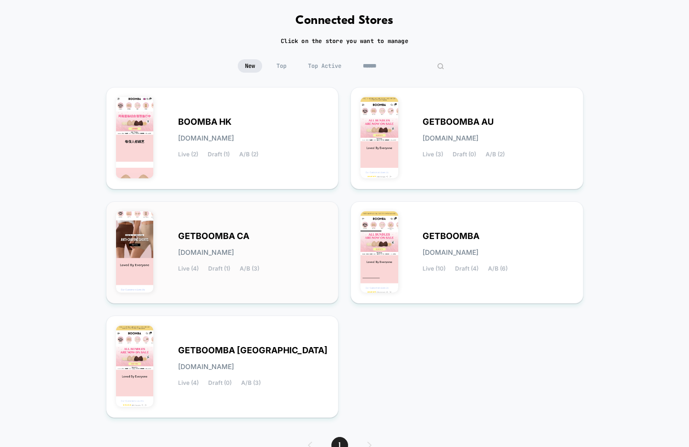
scroll to position [42, 0]
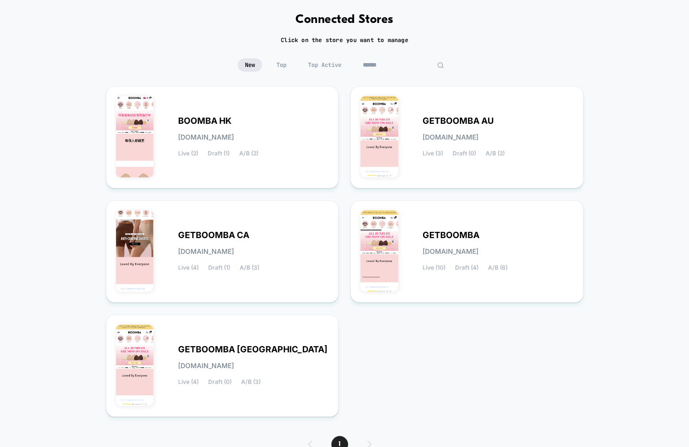
type input "******"
click at [392, 66] on input "******" at bounding box center [404, 64] width 96 height 13
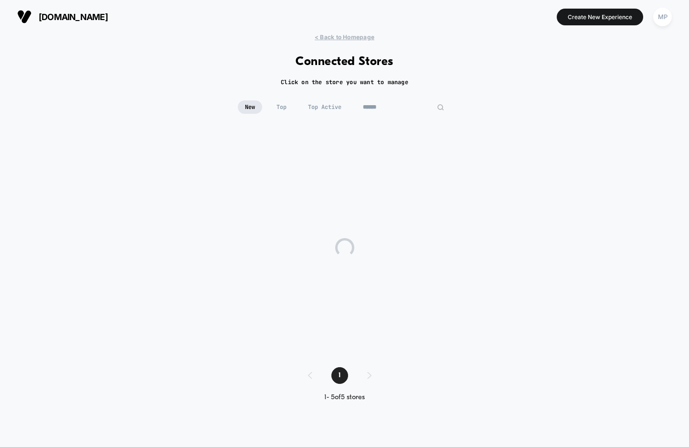
scroll to position [0, 0]
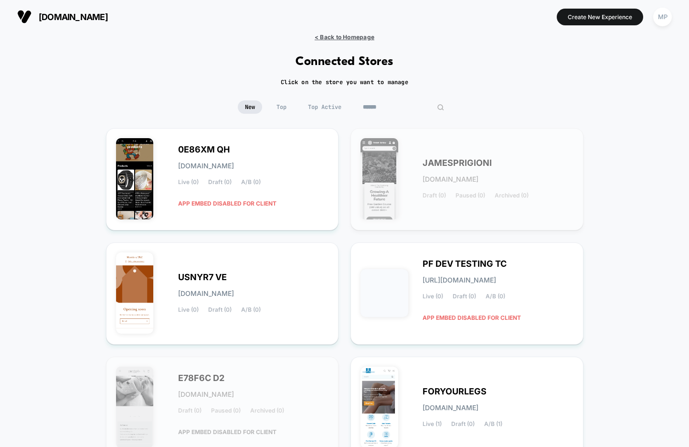
click at [345, 37] on span "< Back to Homepage" at bounding box center [345, 36] width 60 height 7
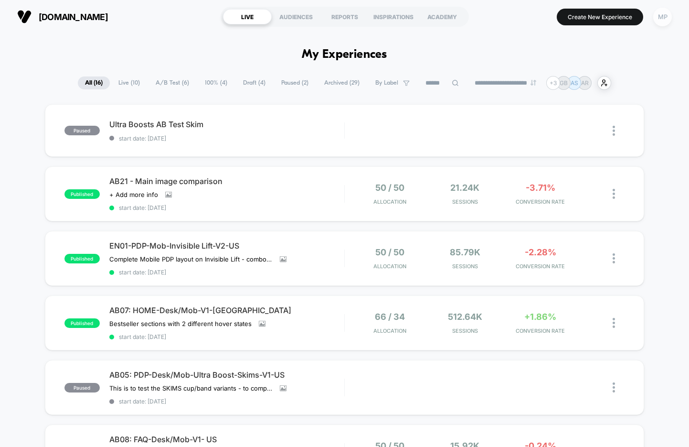
click at [666, 18] on div "MP" at bounding box center [663, 17] width 19 height 19
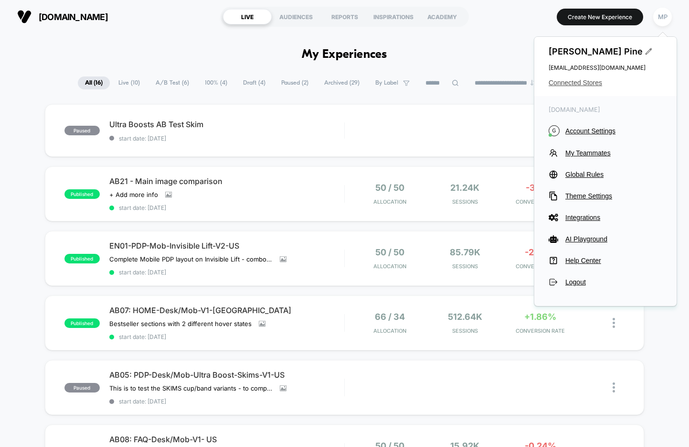
click at [577, 83] on span "Connected Stores" at bounding box center [606, 83] width 114 height 8
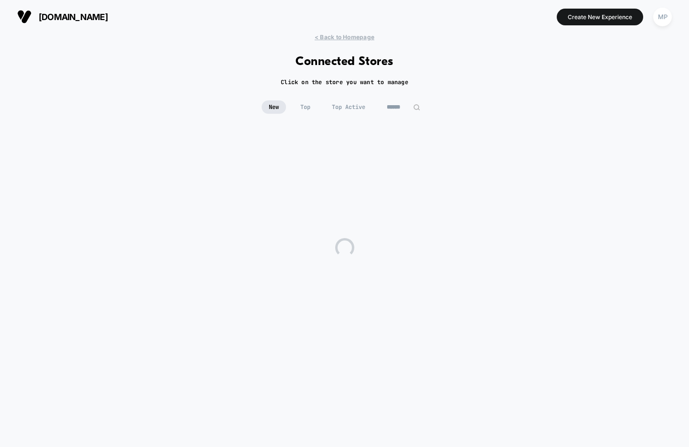
click at [401, 103] on input at bounding box center [404, 106] width 48 height 13
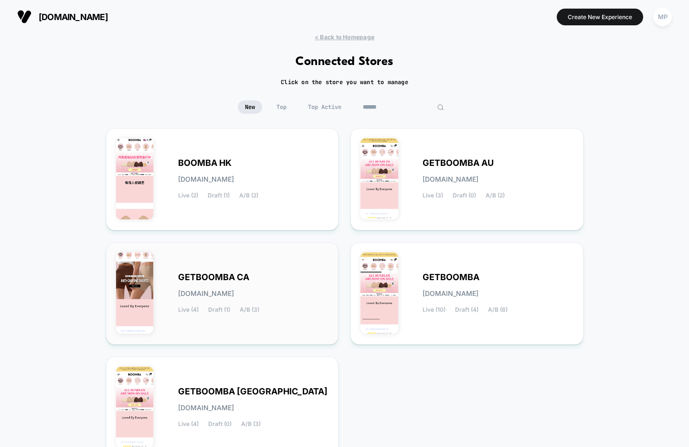
type input "******"
click at [238, 277] on span "GETBOOMBA CA" at bounding box center [213, 277] width 71 height 7
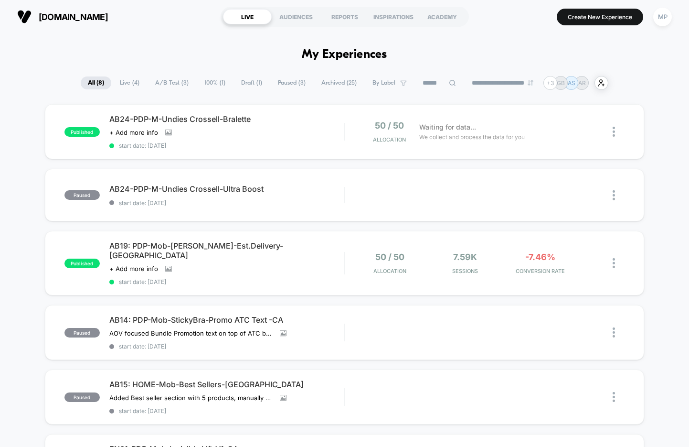
click at [235, 88] on span "Draft ( 1 )" at bounding box center [251, 82] width 35 height 13
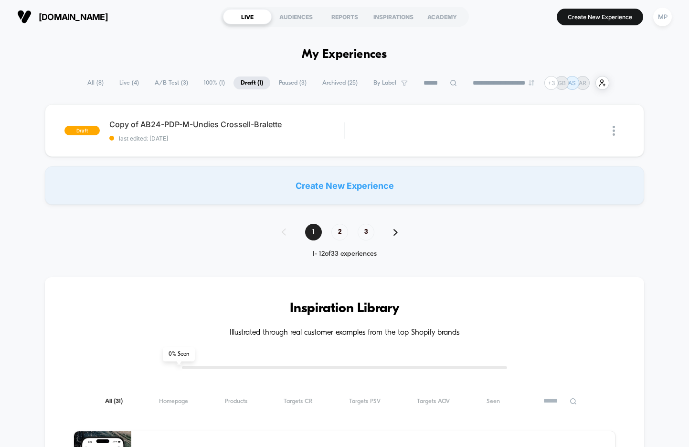
click at [275, 79] on span "Paused ( 3 )" at bounding box center [293, 82] width 42 height 13
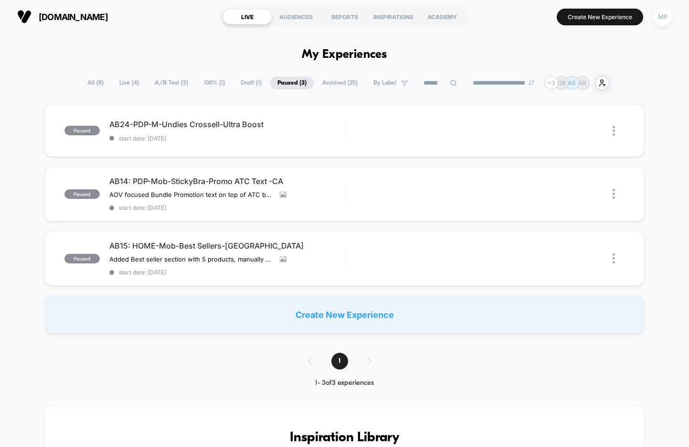
click at [660, 17] on div "MP" at bounding box center [663, 17] width 19 height 19
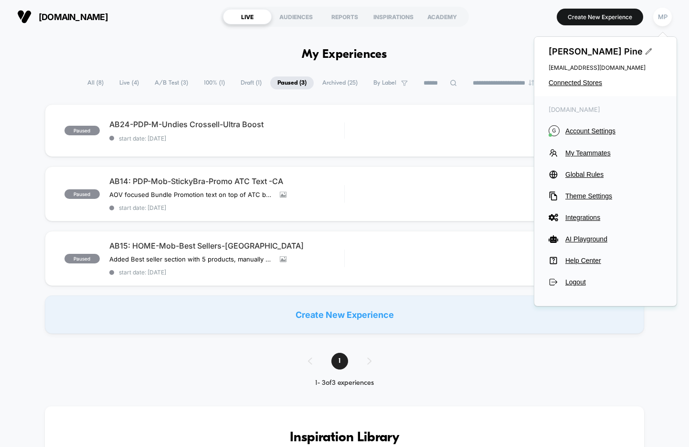
click at [578, 87] on div "Maddie Pine maddie@visually.io Connected Stores" at bounding box center [606, 66] width 142 height 59
click at [579, 80] on span "Connected Stores" at bounding box center [606, 83] width 114 height 8
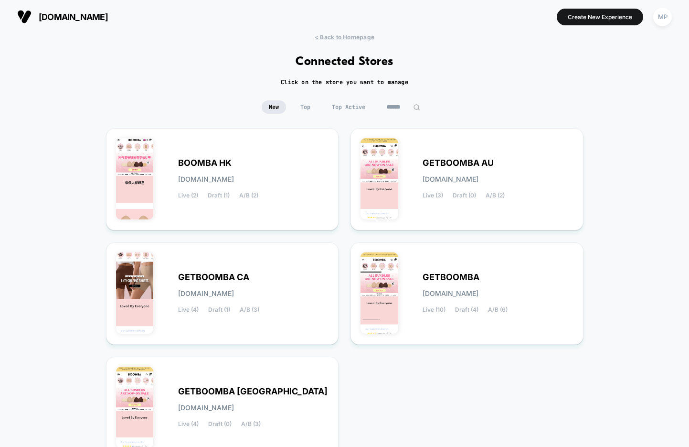
click at [395, 106] on input "******" at bounding box center [404, 106] width 48 height 13
click at [408, 276] on div "GETBOOMBA getboomba.myshopify.com Live (10) Draft (4) A/B (6)" at bounding box center [467, 293] width 213 height 82
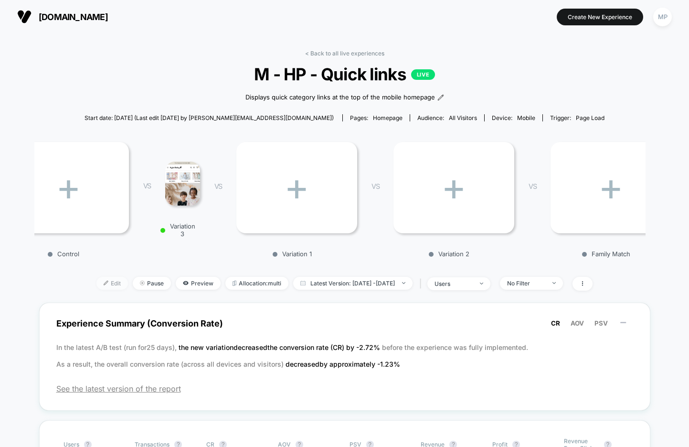
click at [97, 283] on span "Edit" at bounding box center [113, 283] width 32 height 13
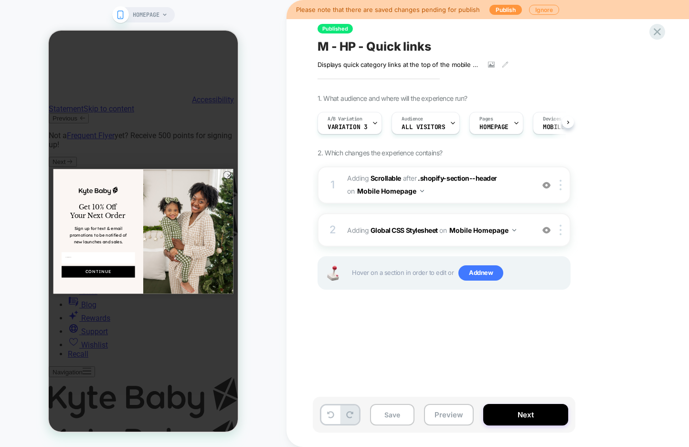
scroll to position [0, 0]
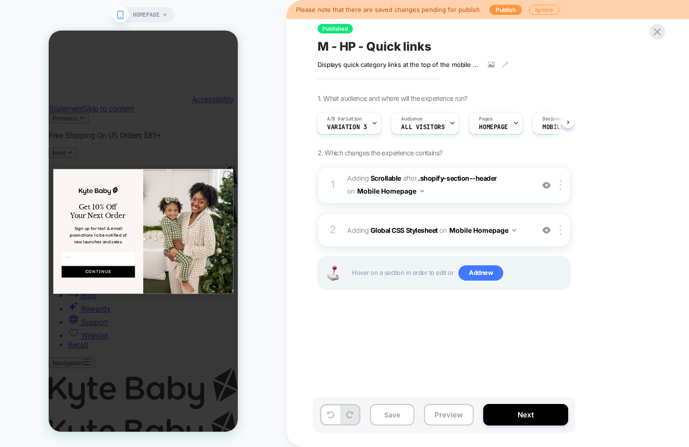
click at [356, 45] on span "M - HP - Quick links" at bounding box center [375, 46] width 114 height 14
click at [356, 45] on textarea "**********" at bounding box center [404, 46] width 173 height 14
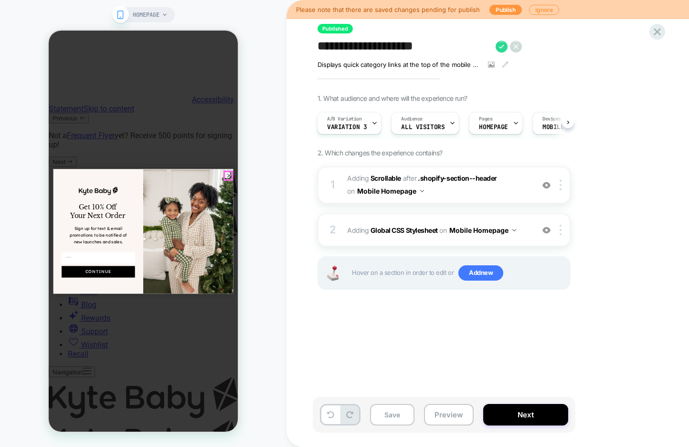
click at [228, 174] on icon "Close dialog" at bounding box center [229, 174] width 3 height 3
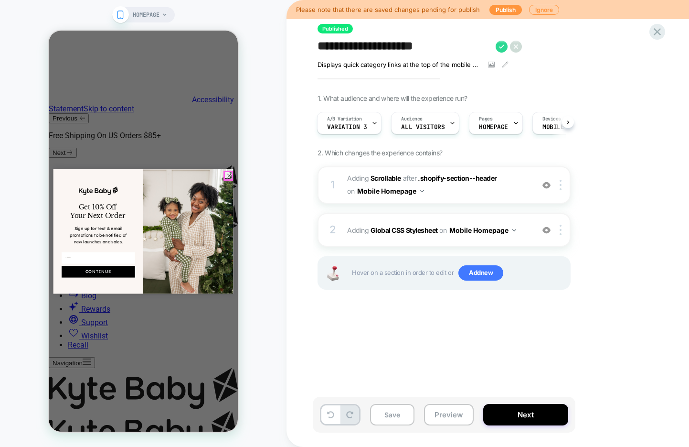
click at [227, 177] on circle "Close dialog" at bounding box center [230, 176] width 8 height 8
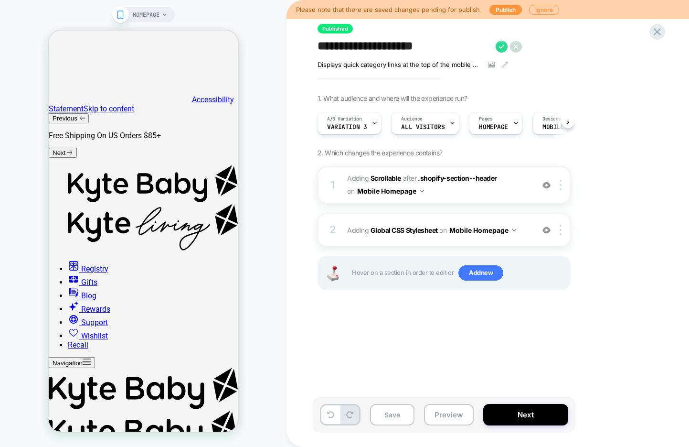
click at [455, 194] on span "#_loomi_addon_1754489922041 Adding Scrollable AFTER .shopify-section--header .s…" at bounding box center [438, 185] width 182 height 26
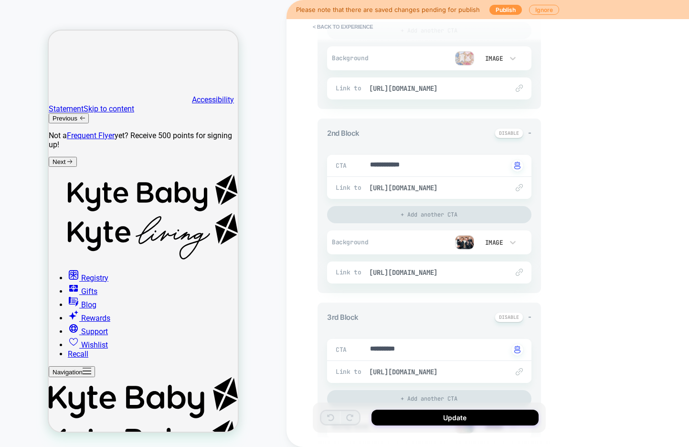
scroll to position [240, 0]
click at [463, 240] on img at bounding box center [464, 241] width 19 height 14
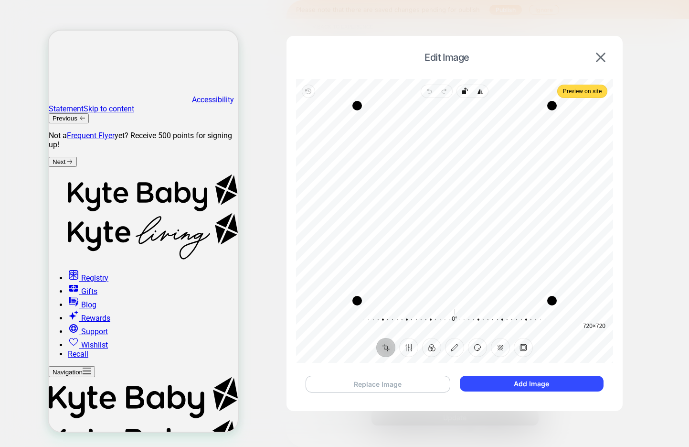
click at [395, 381] on button "Replace Image" at bounding box center [378, 384] width 145 height 17
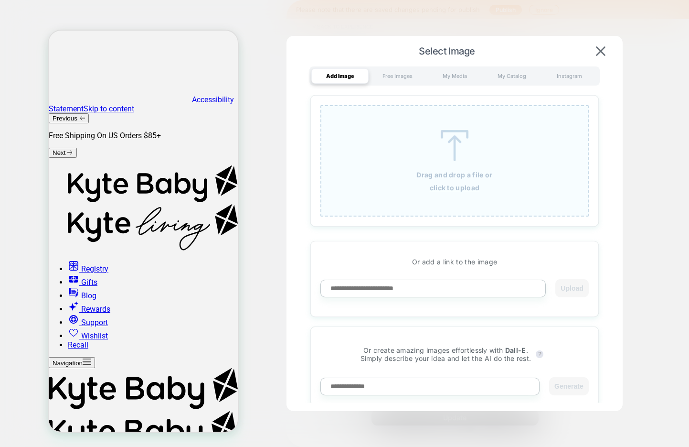
click at [461, 191] on u "click to upload" at bounding box center [455, 187] width 50 height 8
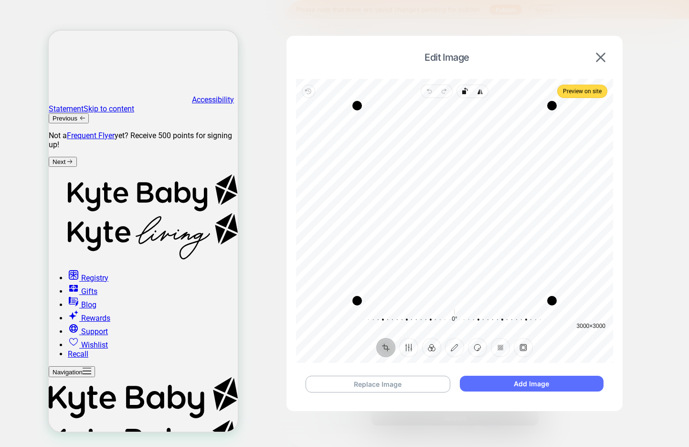
click at [484, 378] on button "Add Image" at bounding box center [532, 384] width 144 height 16
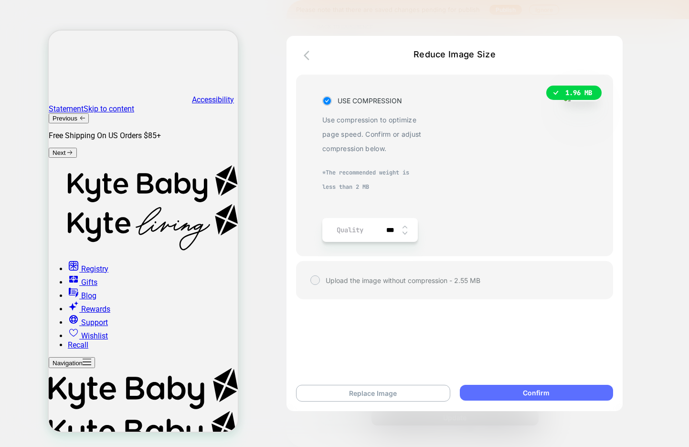
click at [486, 390] on button "Confirm" at bounding box center [536, 393] width 153 height 16
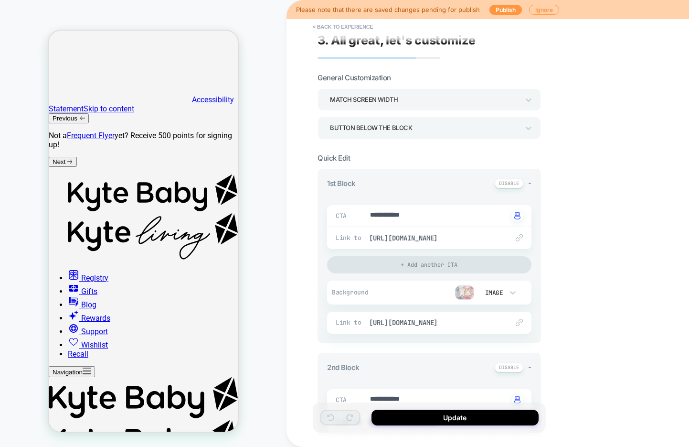
scroll to position [0, 0]
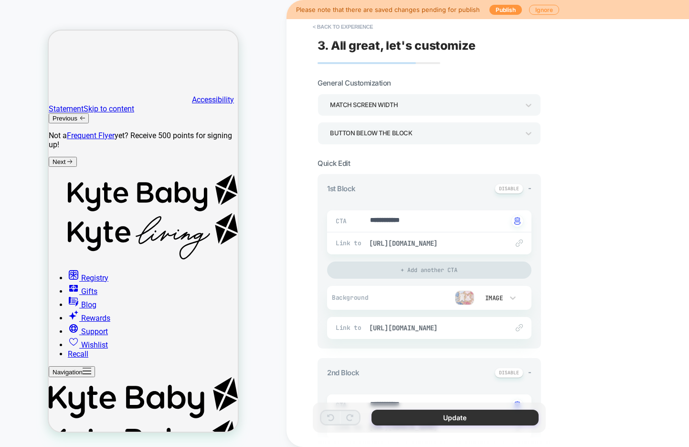
click at [428, 419] on button "Update" at bounding box center [455, 417] width 167 height 16
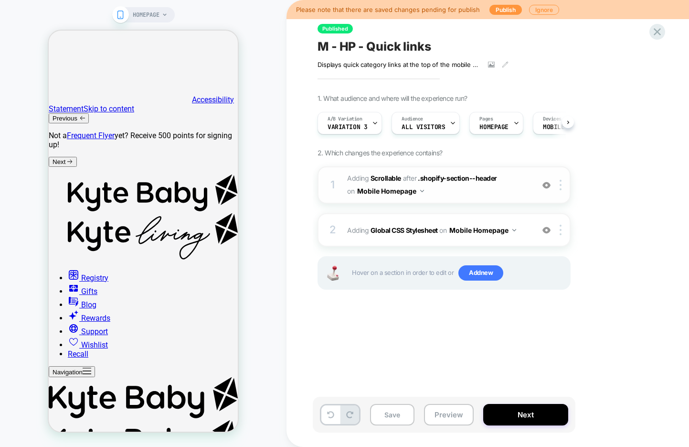
scroll to position [0, 0]
click at [373, 124] on icon at bounding box center [375, 123] width 6 height 6
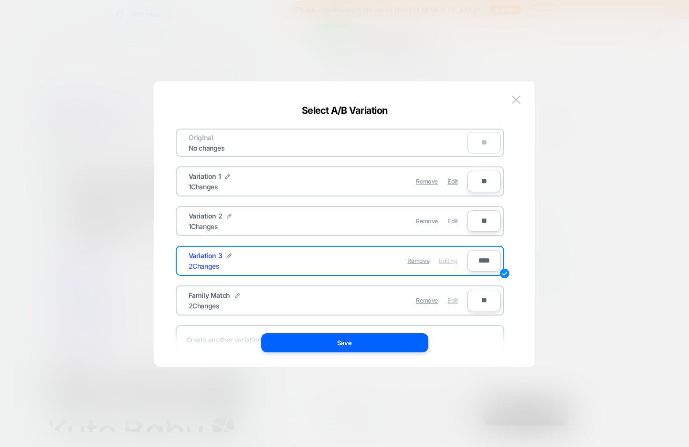
click at [452, 301] on span "Edit" at bounding box center [453, 300] width 10 height 7
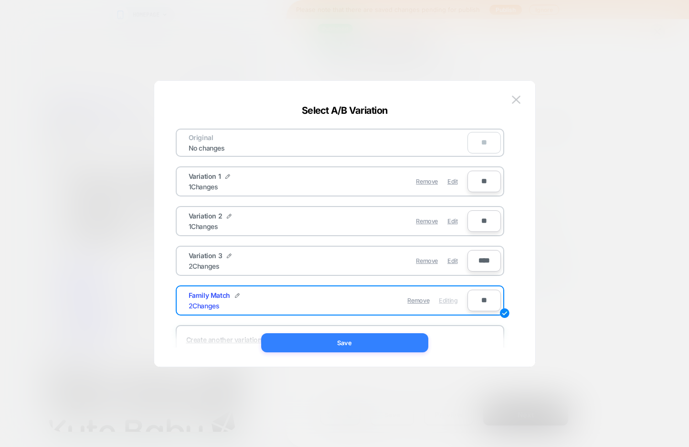
click at [398, 346] on button "Save" at bounding box center [344, 342] width 167 height 19
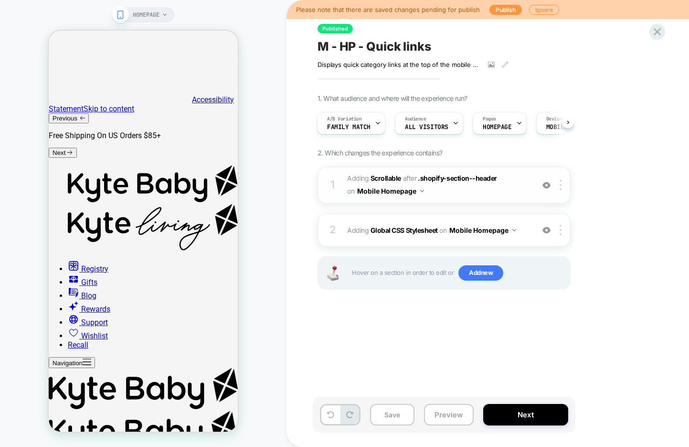
click at [458, 192] on span "#_loomi_addon_1754489922041 Adding Scrollable AFTER .shopify-section--header .s…" at bounding box center [438, 185] width 182 height 26
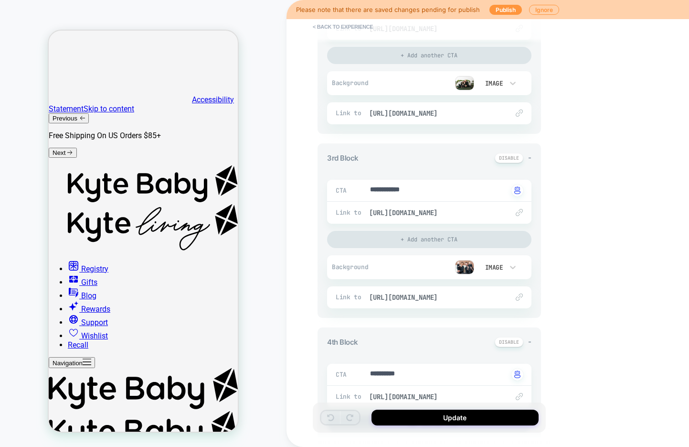
scroll to position [403, 0]
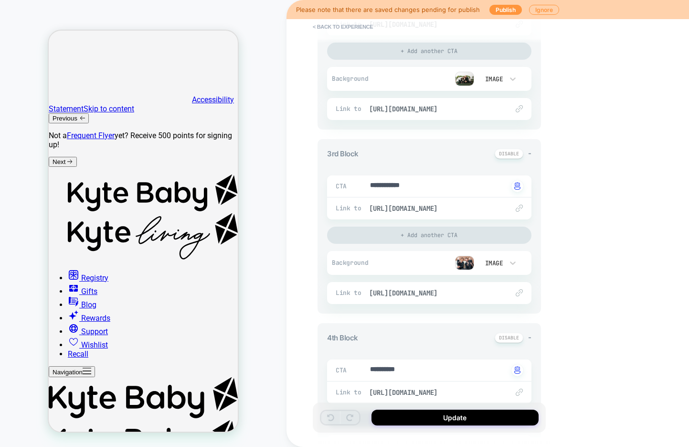
click at [463, 260] on img at bounding box center [464, 263] width 19 height 14
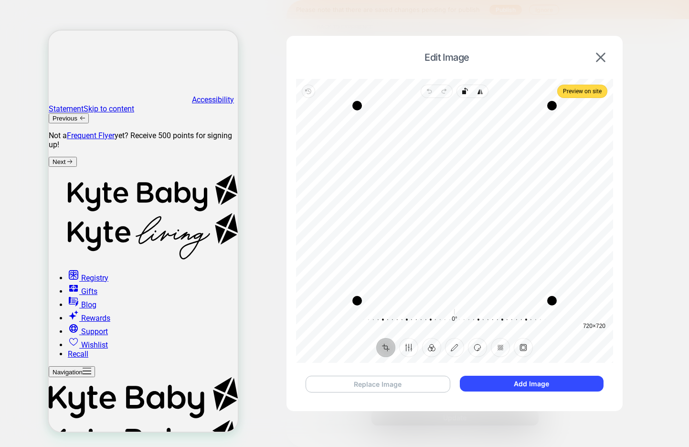
click at [403, 380] on button "Replace Image" at bounding box center [378, 384] width 145 height 17
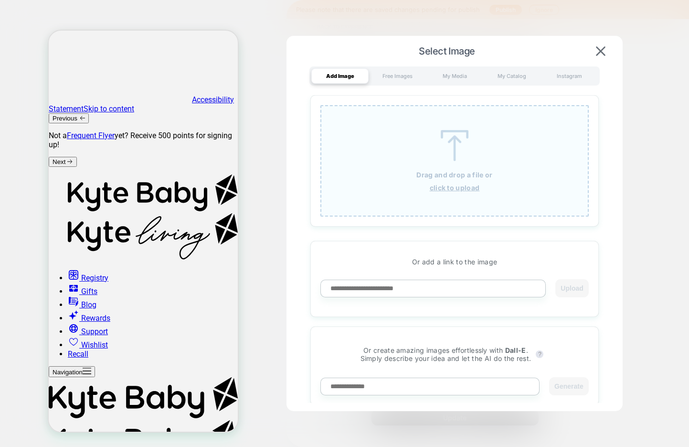
click at [461, 190] on u "click to upload" at bounding box center [455, 187] width 50 height 8
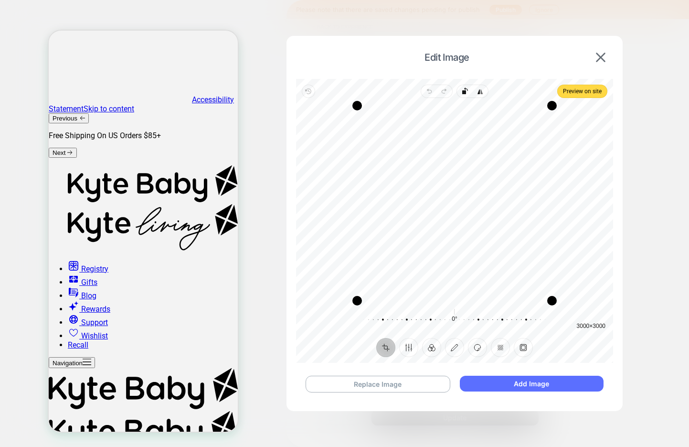
click at [495, 386] on button "Add Image" at bounding box center [532, 384] width 144 height 16
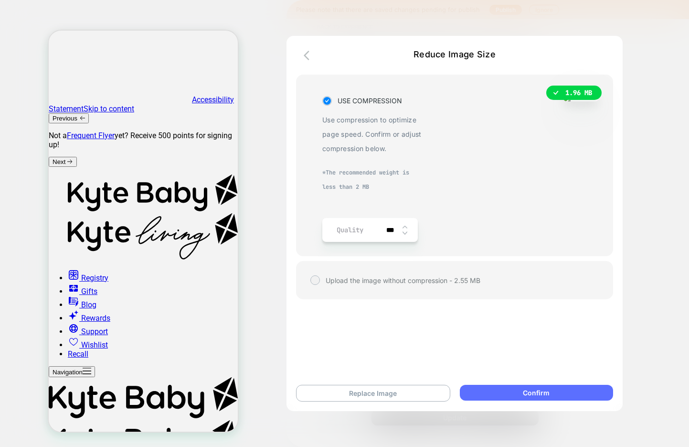
click at [510, 394] on button "Confirm" at bounding box center [536, 393] width 153 height 16
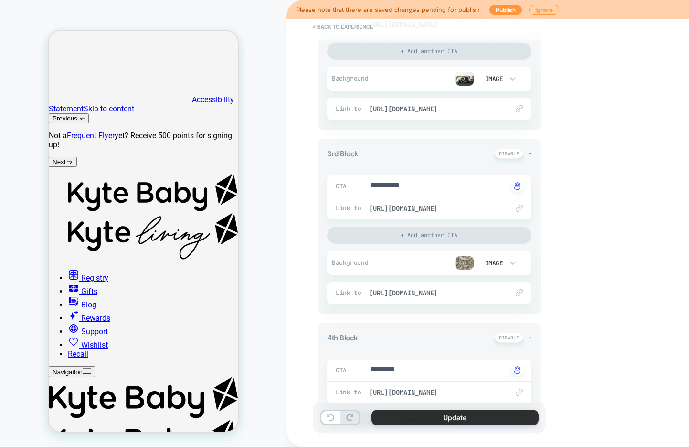
click at [464, 419] on button "Update" at bounding box center [455, 417] width 167 height 16
type textarea "*"
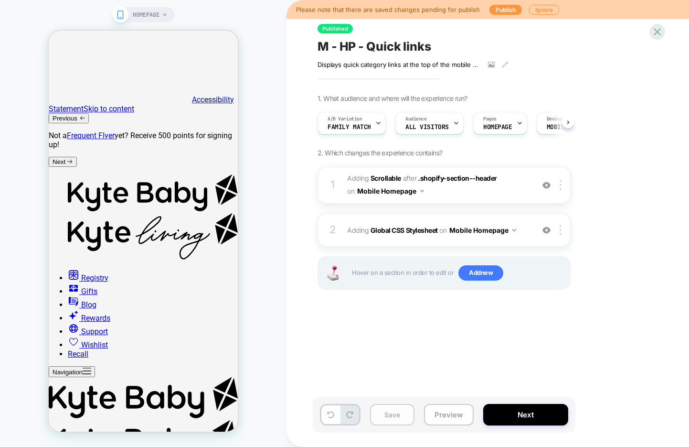
click at [389, 416] on button "Save" at bounding box center [392, 415] width 44 height 22
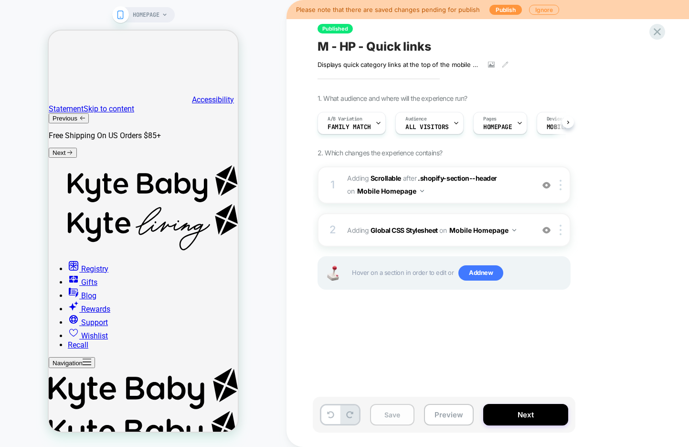
scroll to position [0, 0]
click at [509, 420] on button "Next" at bounding box center [526, 415] width 85 height 22
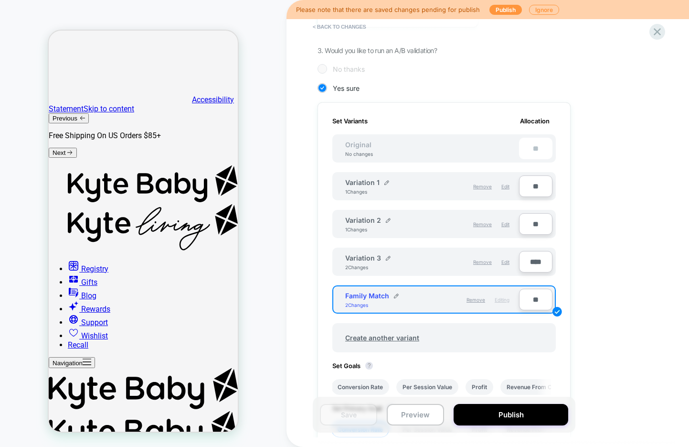
scroll to position [201, 0]
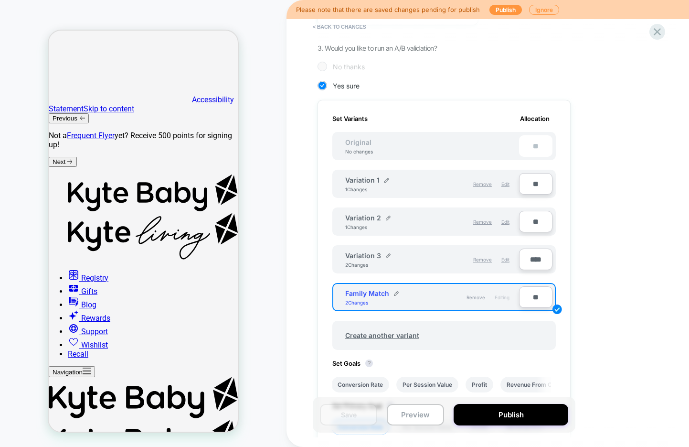
click at [529, 258] on input "****" at bounding box center [535, 259] width 33 height 22
click at [530, 256] on input "**" at bounding box center [535, 259] width 33 height 22
type input "***"
click at [527, 296] on input "**" at bounding box center [535, 297] width 33 height 22
type input "***"
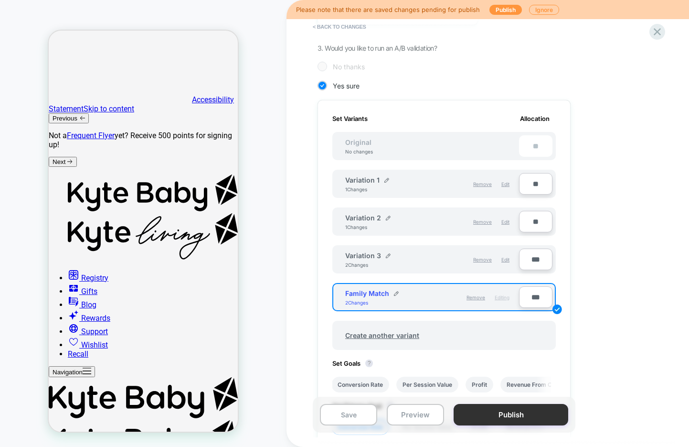
click at [489, 412] on button "Publish" at bounding box center [511, 415] width 115 height 22
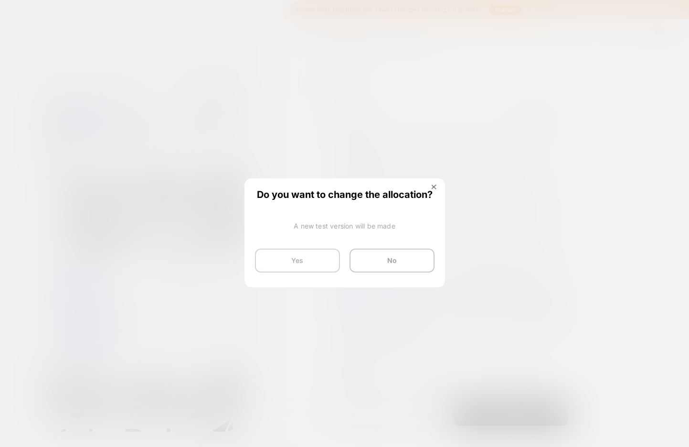
click at [306, 266] on button "Yes" at bounding box center [297, 260] width 85 height 24
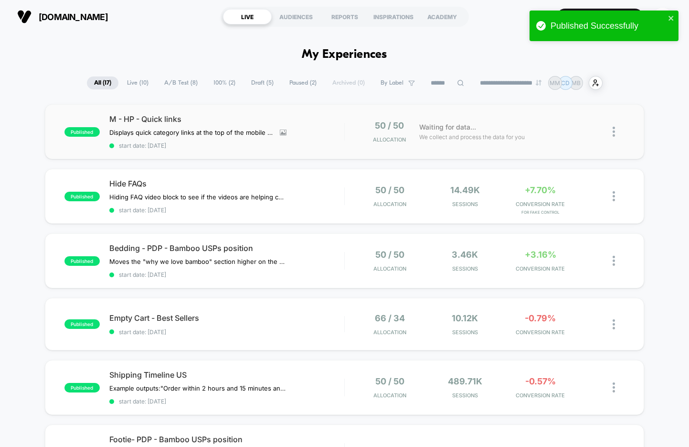
click at [268, 149] on div "published M - HP - Quick links Displays quick category links at the top of the …" at bounding box center [345, 131] width 600 height 55
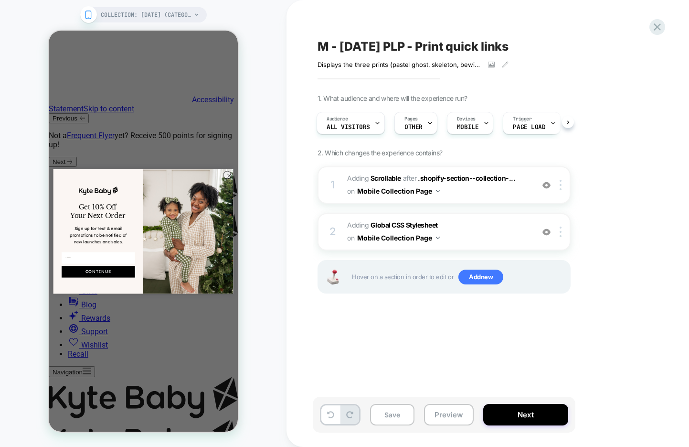
click at [430, 43] on span "M - Halloween PLP - Print quick links" at bounding box center [413, 46] width 191 height 14
click at [430, 43] on textarea "**********" at bounding box center [475, 46] width 314 height 14
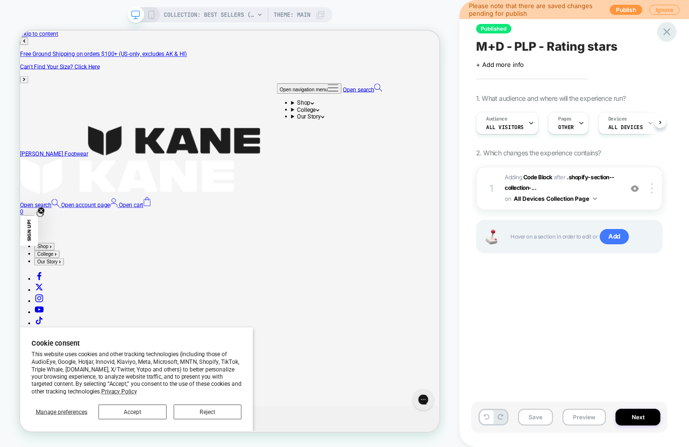
scroll to position [0, 0]
click at [636, 193] on div at bounding box center [635, 188] width 18 height 11
click at [636, 192] on div at bounding box center [635, 188] width 18 height 11
click at [592, 412] on button "Preview" at bounding box center [584, 417] width 43 height 17
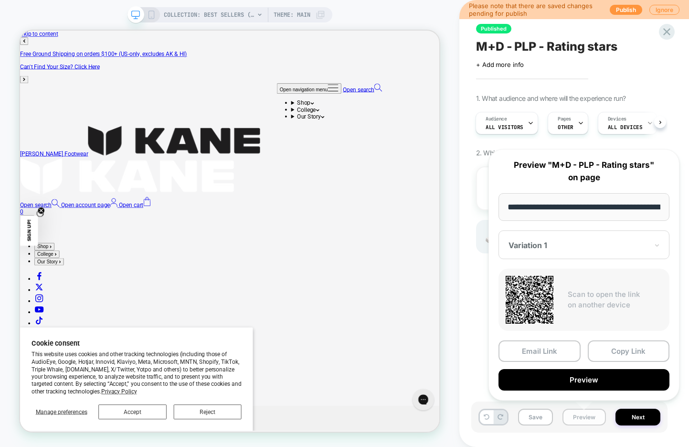
scroll to position [0, 111]
click at [583, 380] on button "Preview" at bounding box center [584, 380] width 171 height 22
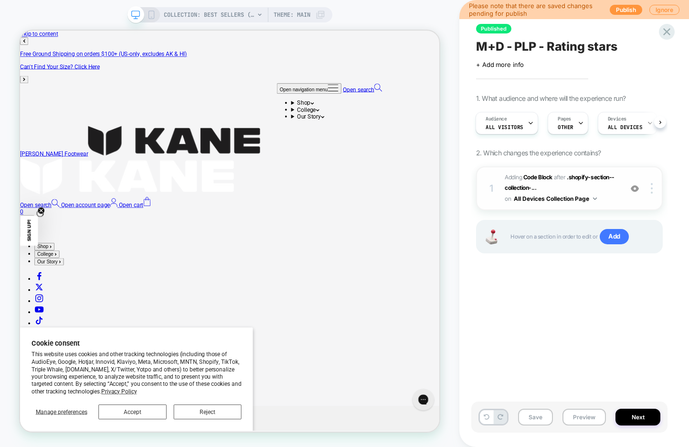
click at [618, 198] on div "1 Adding Code Block AFTER .shopify-section--collection-... .shopify-section--co…" at bounding box center [569, 188] width 187 height 44
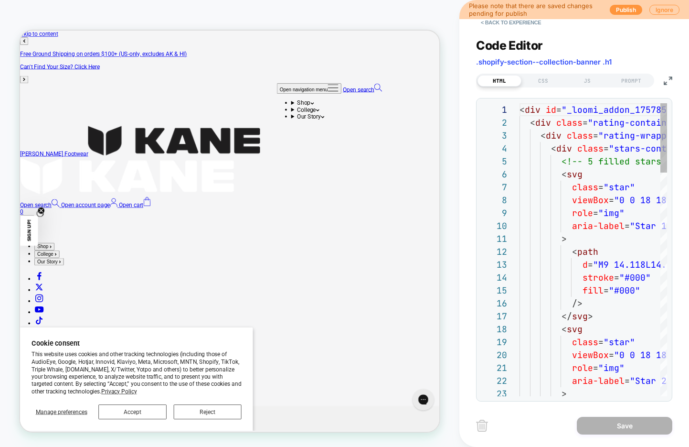
scroll to position [129, 0]
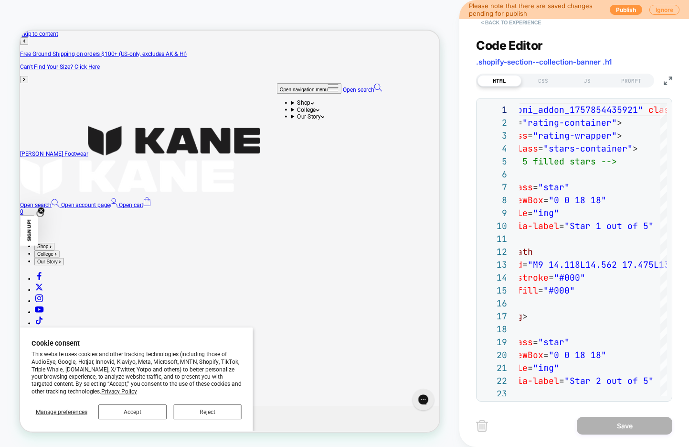
click at [523, 24] on button "< Back to experience" at bounding box center [511, 22] width 70 height 15
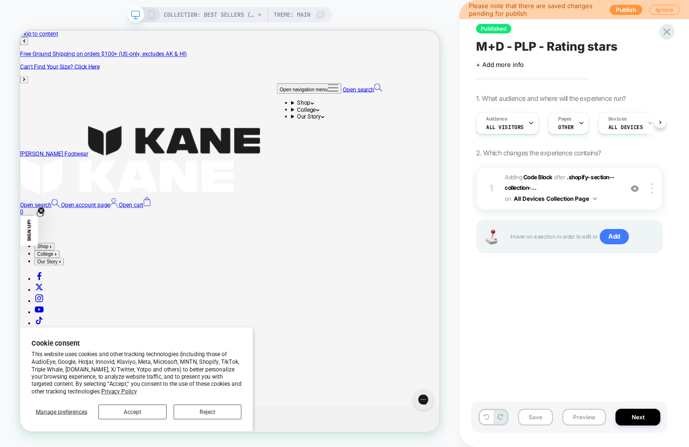
scroll to position [0, 0]
click at [622, 415] on button "Next" at bounding box center [638, 417] width 45 height 17
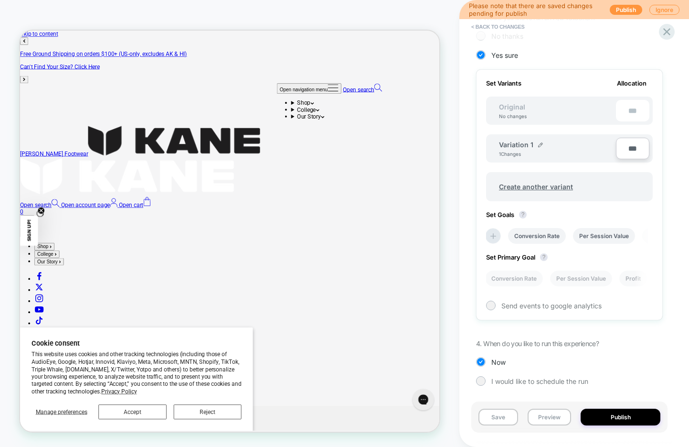
scroll to position [247, 0]
click at [609, 410] on button "Publish" at bounding box center [621, 417] width 80 height 17
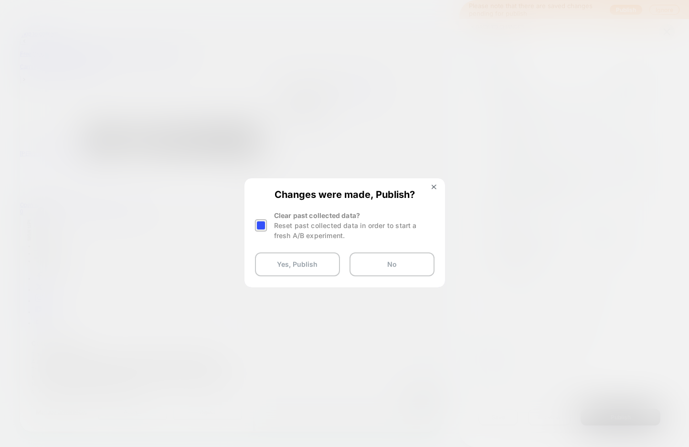
click at [261, 224] on div at bounding box center [261, 225] width 12 height 12
click at [287, 266] on button "Yes, Publish" at bounding box center [297, 264] width 85 height 24
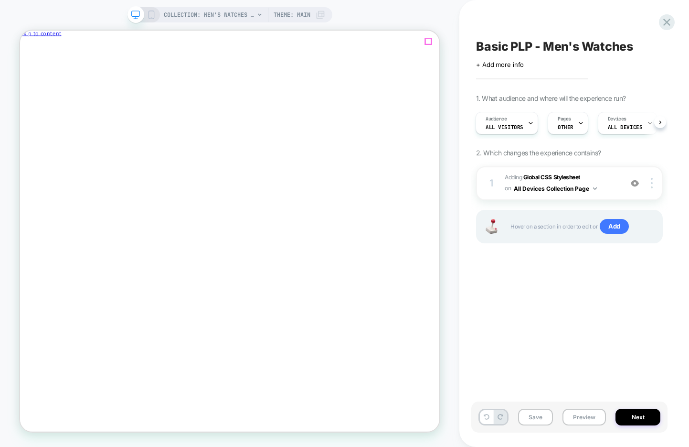
click at [62, 47] on icon "Close" at bounding box center [62, 50] width 0 height 7
click at [582, 420] on button "Preview" at bounding box center [584, 417] width 43 height 17
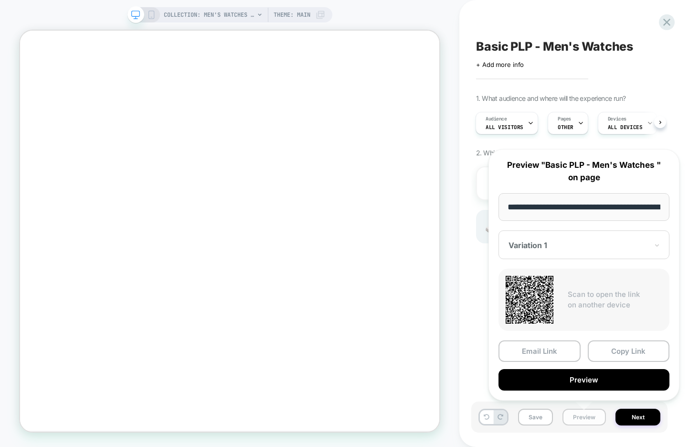
scroll to position [0, 119]
click at [581, 385] on button "Preview" at bounding box center [584, 380] width 171 height 22
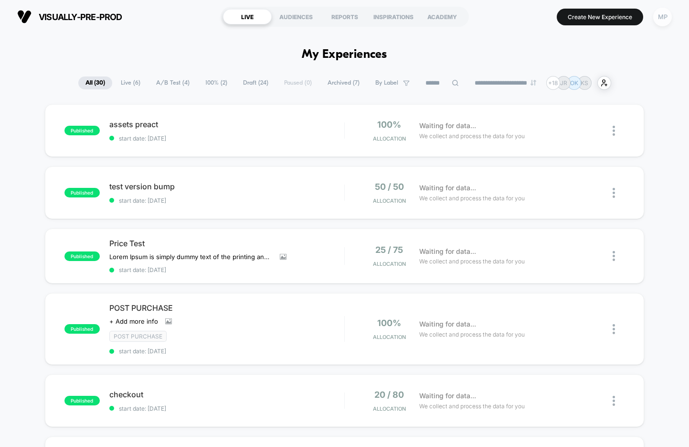
click at [663, 19] on div "MP" at bounding box center [663, 17] width 19 height 19
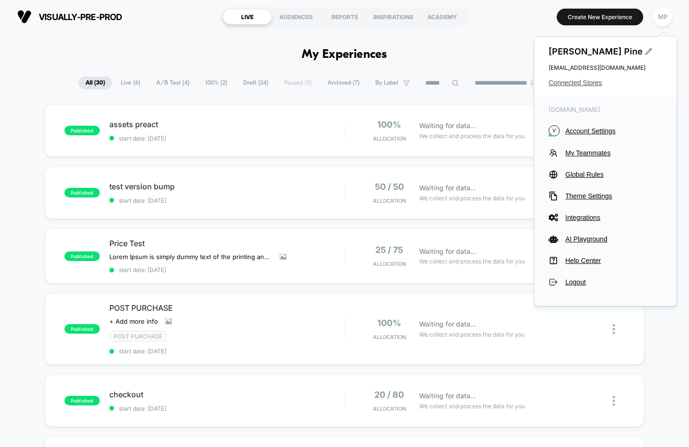
click at [585, 81] on span "Connected Stores" at bounding box center [606, 83] width 114 height 8
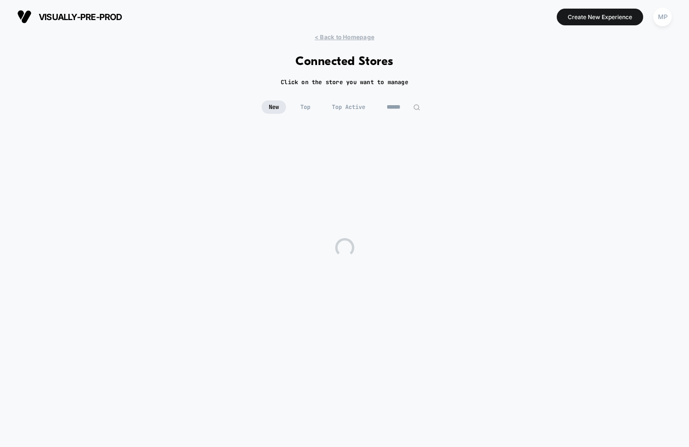
click at [402, 107] on input at bounding box center [404, 106] width 48 height 13
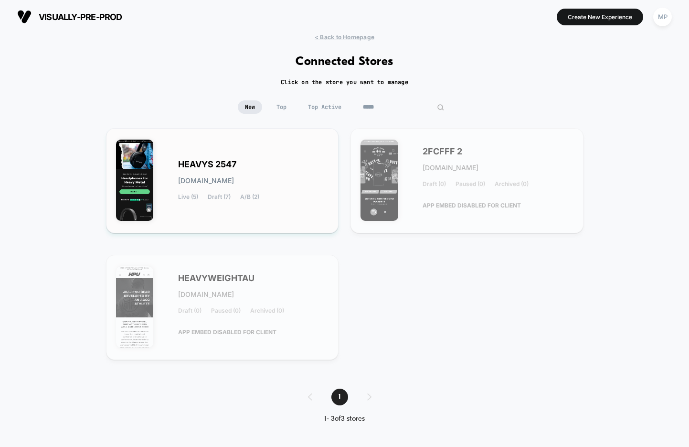
type input "*****"
click at [292, 161] on div "HEAVYS 2547 [DOMAIN_NAME] Live (5) Draft (7) A/B (2)" at bounding box center [253, 180] width 151 height 39
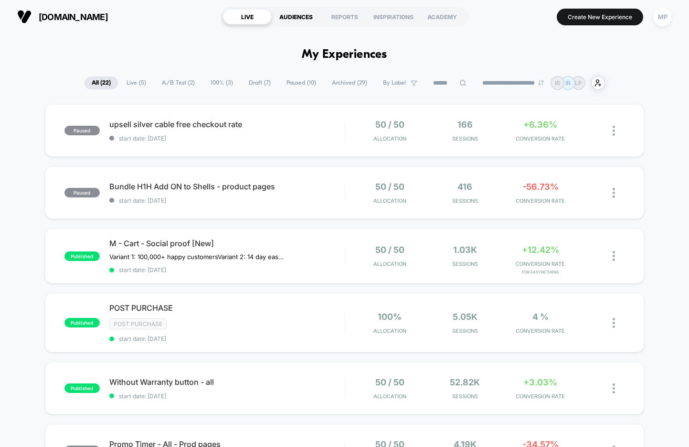
click at [298, 19] on div "AUDIENCES" at bounding box center [296, 16] width 49 height 15
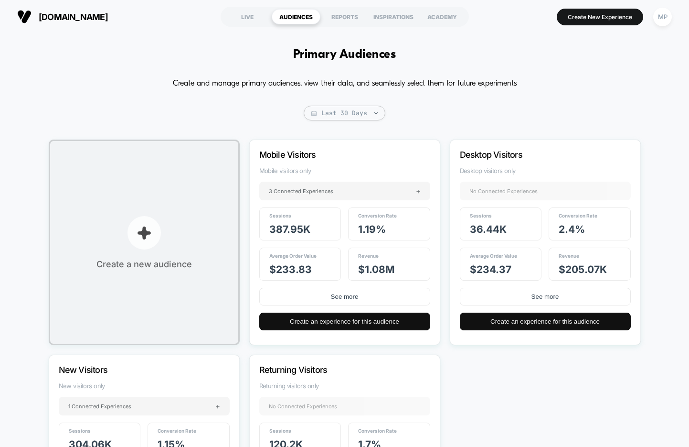
scroll to position [25, 0]
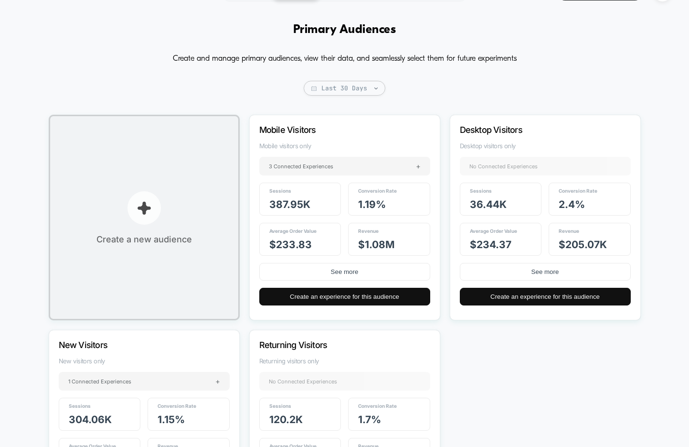
click at [171, 203] on button "Create a new audience" at bounding box center [144, 217] width 191 height 205
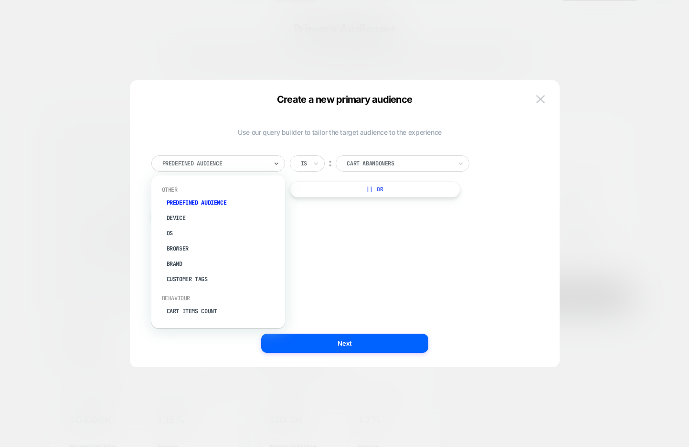
click at [234, 161] on div at bounding box center [214, 163] width 105 height 9
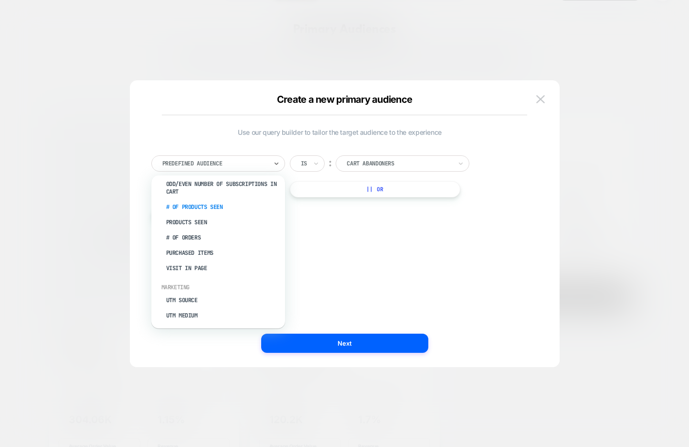
scroll to position [290, 0]
click at [205, 258] on div "Visit In Page" at bounding box center [223, 265] width 124 height 15
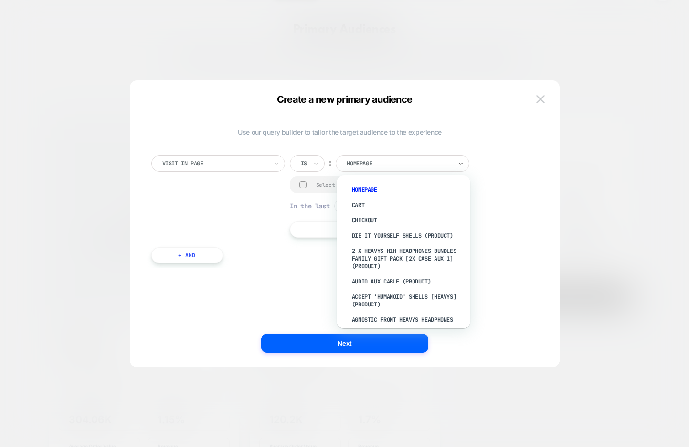
click at [371, 161] on div at bounding box center [399, 163] width 105 height 9
click at [370, 219] on div "Checkout" at bounding box center [408, 220] width 124 height 15
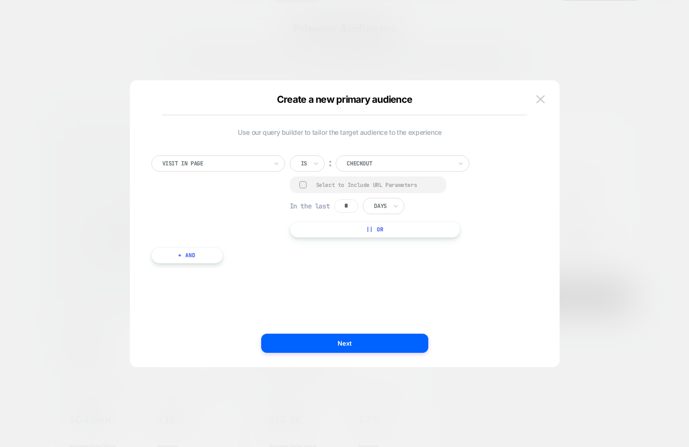
click at [385, 206] on div at bounding box center [380, 206] width 12 height 9
click at [385, 257] on div "Weeks" at bounding box center [406, 262] width 62 height 15
click at [355, 206] on input "*" at bounding box center [346, 205] width 24 height 13
type input "*"
type input "**"
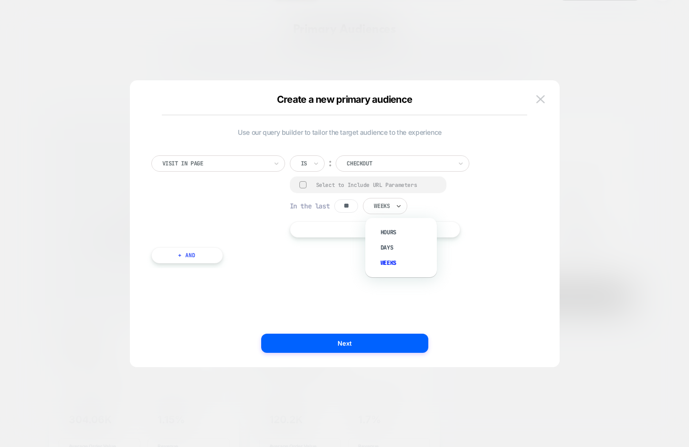
click at [390, 205] on div at bounding box center [382, 206] width 16 height 9
click at [388, 249] on div "Days" at bounding box center [406, 247] width 62 height 15
click at [301, 184] on div at bounding box center [303, 184] width 7 height 7
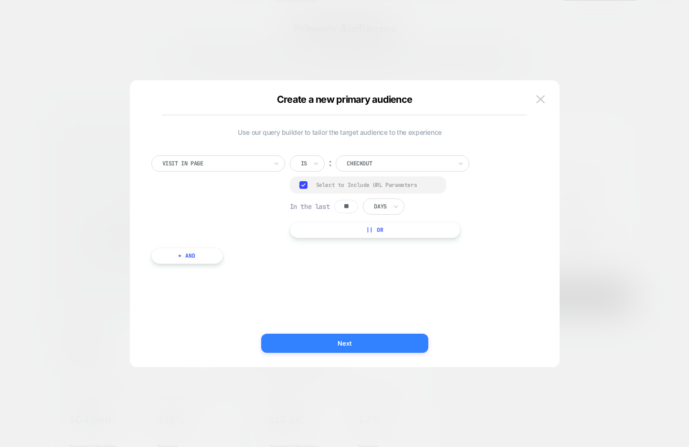
click at [394, 338] on button "Next" at bounding box center [344, 343] width 167 height 19
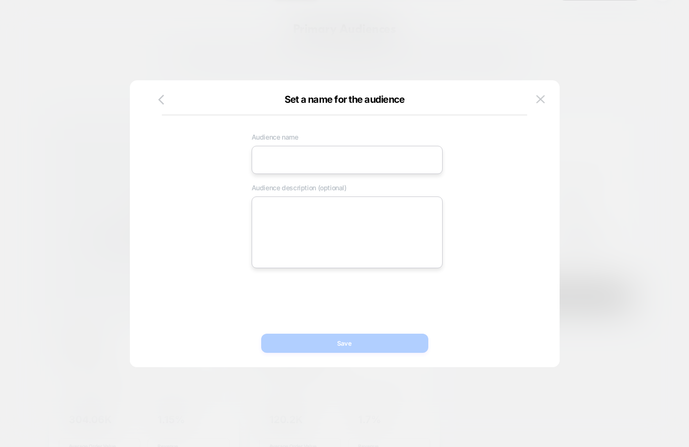
click at [326, 160] on input at bounding box center [347, 160] width 191 height 28
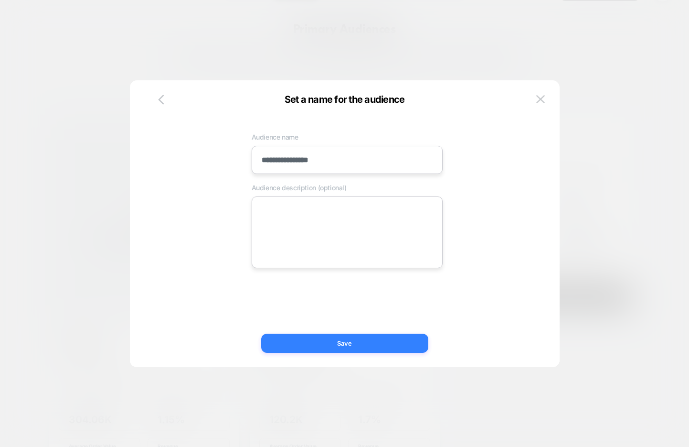
type input "**********"
click at [298, 347] on button "Save" at bounding box center [344, 343] width 167 height 19
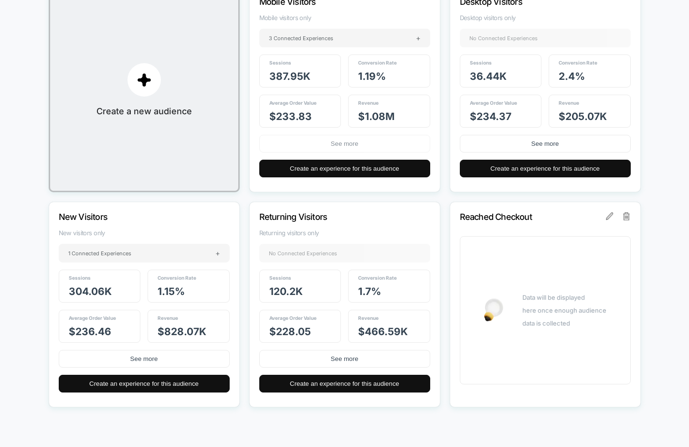
scroll to position [166, 0]
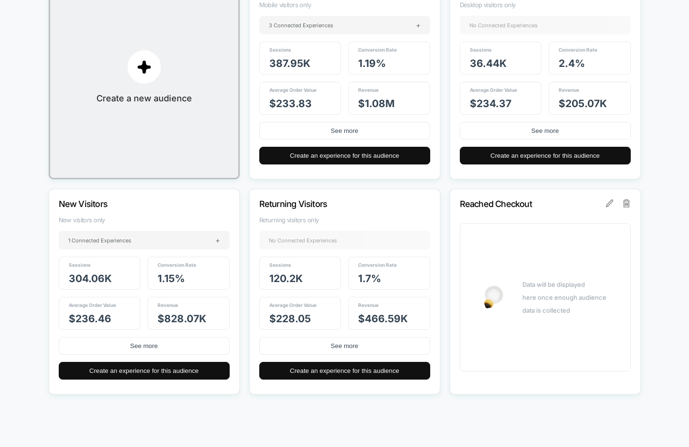
click at [515, 206] on p "Reached Checkout" at bounding box center [532, 204] width 145 height 10
click at [516, 280] on div "Data will be displayed here once enough audience data is collected" at bounding box center [545, 297] width 171 height 148
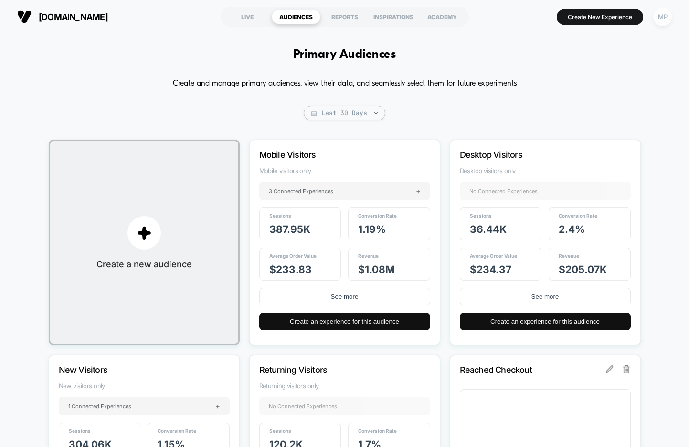
click at [666, 17] on div "MP" at bounding box center [663, 17] width 19 height 19
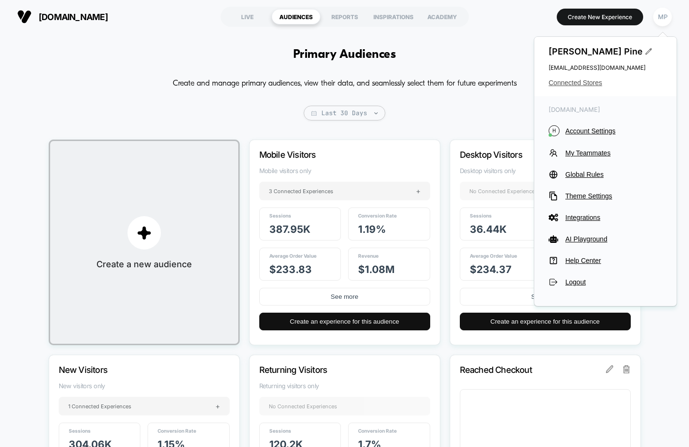
click at [588, 81] on span "Connected Stores" at bounding box center [606, 83] width 114 height 8
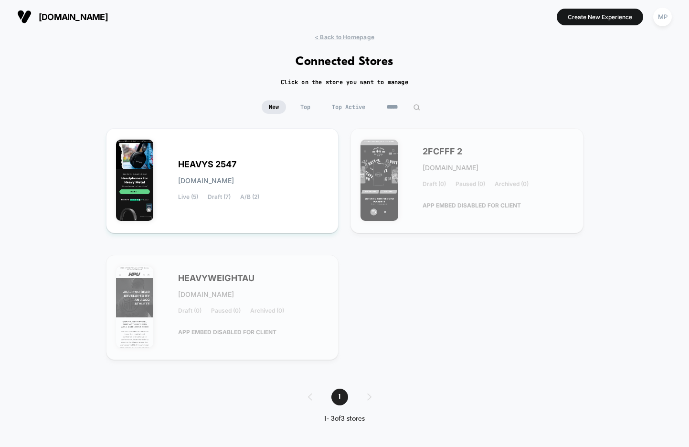
click at [391, 108] on input "*****" at bounding box center [404, 106] width 48 height 13
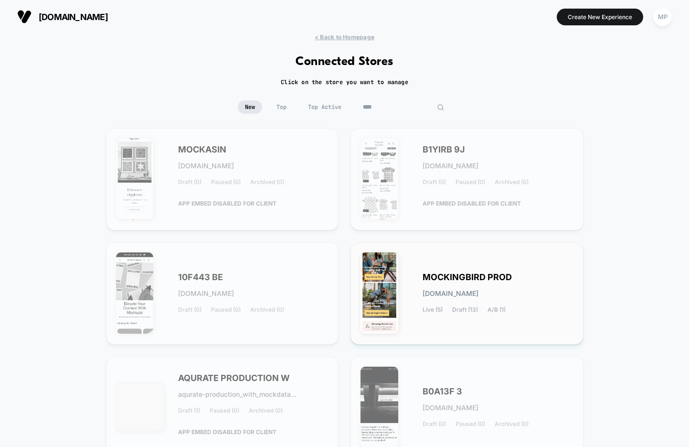
type input "****"
click at [463, 277] on span "MOCKINGBIRD PROD" at bounding box center [467, 277] width 89 height 7
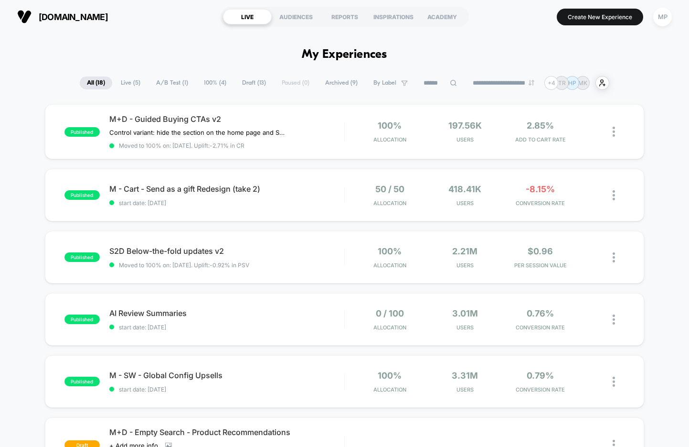
click at [172, 80] on span "A/B Test ( 1 )" at bounding box center [172, 82] width 46 height 13
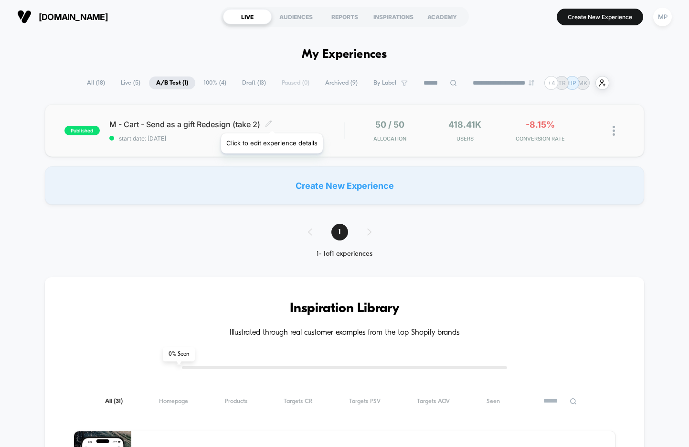
click at [271, 121] on icon at bounding box center [268, 123] width 7 height 7
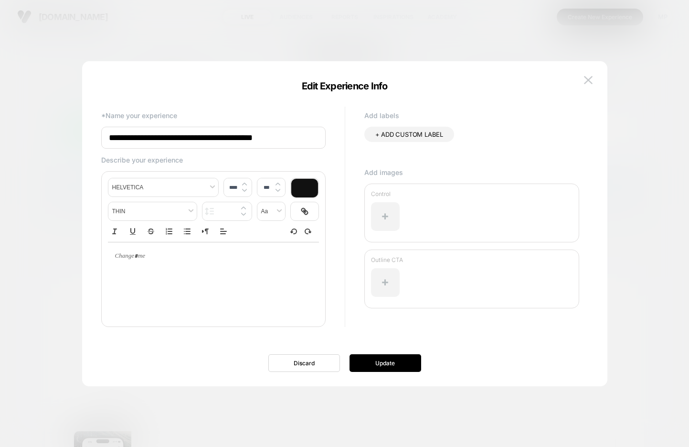
click at [214, 143] on input "**********" at bounding box center [213, 138] width 225 height 22
click at [587, 78] on img at bounding box center [588, 80] width 9 height 8
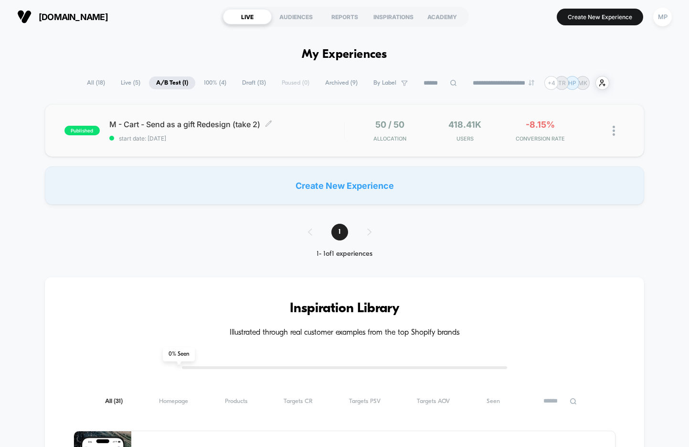
click at [279, 150] on div "published M - Cart - Send as a gift Redesign (take 2) Click to edit experience …" at bounding box center [345, 130] width 600 height 53
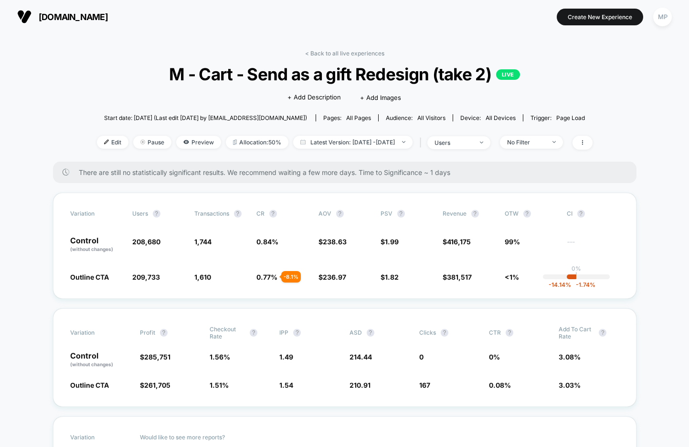
click at [478, 54] on div "< Back to all live experiences M - Cart - Send as a gift Redesign (take 2) LIVE…" at bounding box center [345, 106] width 496 height 112
click at [359, 138] on span "Latest Version: Sep 16, 2025 - Sep 29, 2025" at bounding box center [352, 142] width 119 height 13
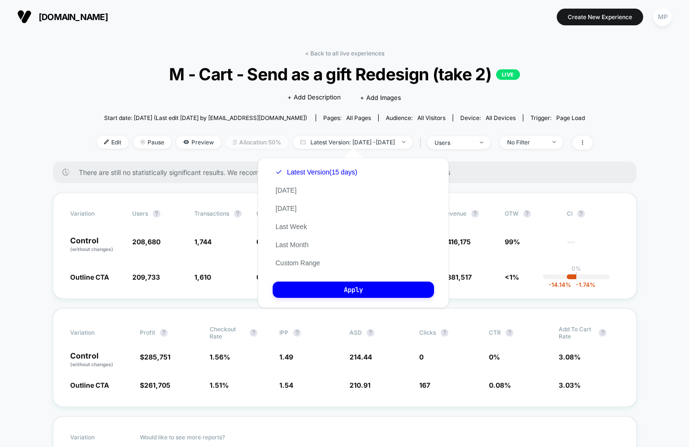
click at [239, 142] on span "Allocation: 50%" at bounding box center [257, 142] width 63 height 13
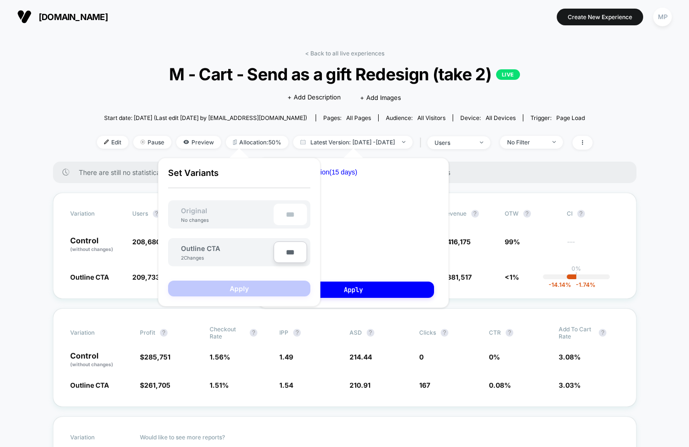
click at [121, 80] on span "M - Cart - Send as a gift Redesign (take 2) LIVE" at bounding box center [344, 74] width 446 height 20
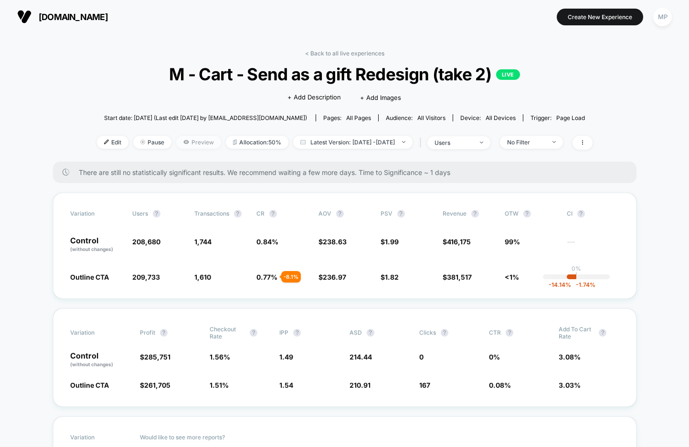
click at [176, 140] on span "Preview" at bounding box center [198, 142] width 45 height 13
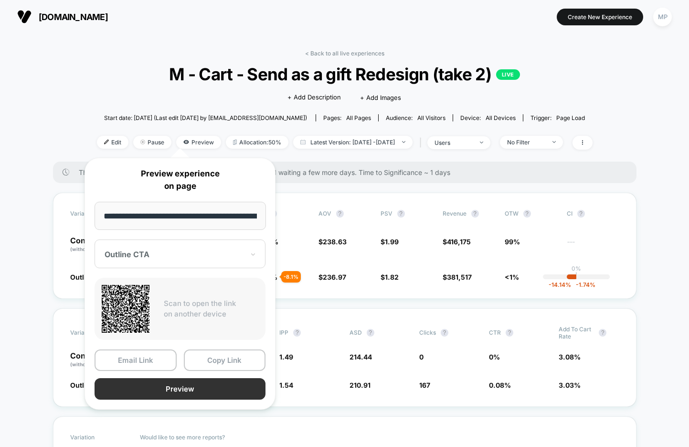
click at [165, 387] on button "Preview" at bounding box center [180, 389] width 171 height 22
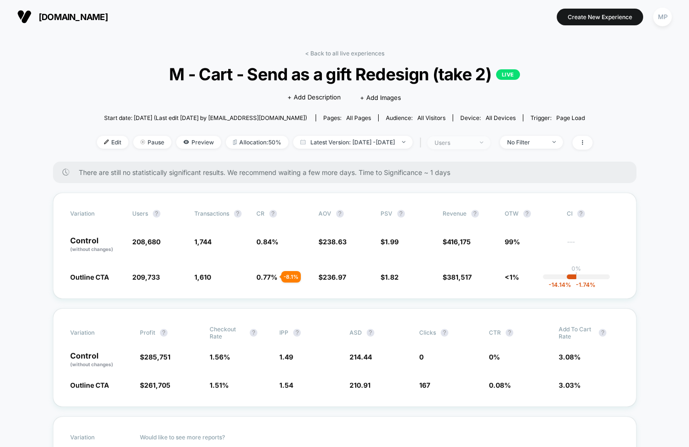
click at [463, 143] on div "users" at bounding box center [454, 142] width 38 height 7
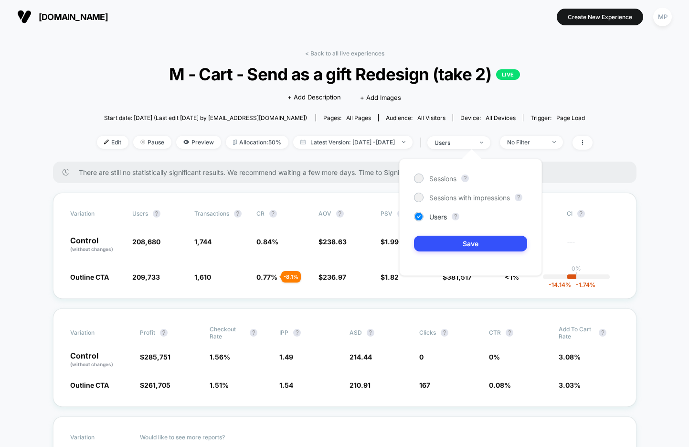
click at [447, 184] on div "Sessions ? Sessions with impressions ? Users ? Save" at bounding box center [470, 217] width 143 height 117
click at [447, 178] on span "Sessions" at bounding box center [443, 178] width 27 height 8
click at [446, 248] on button "Save" at bounding box center [470, 244] width 113 height 16
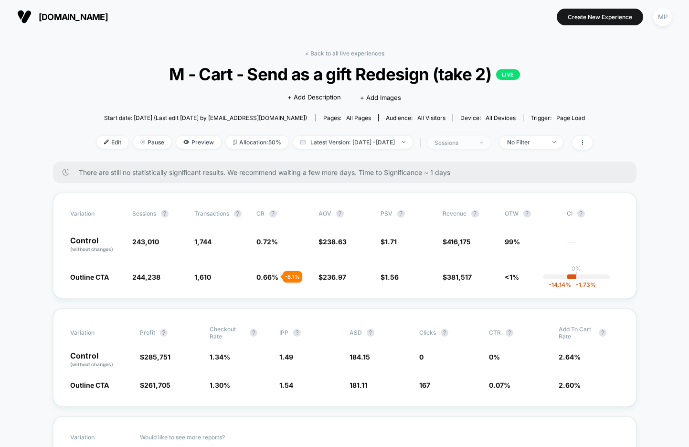
click at [468, 141] on div "sessions" at bounding box center [454, 142] width 38 height 7
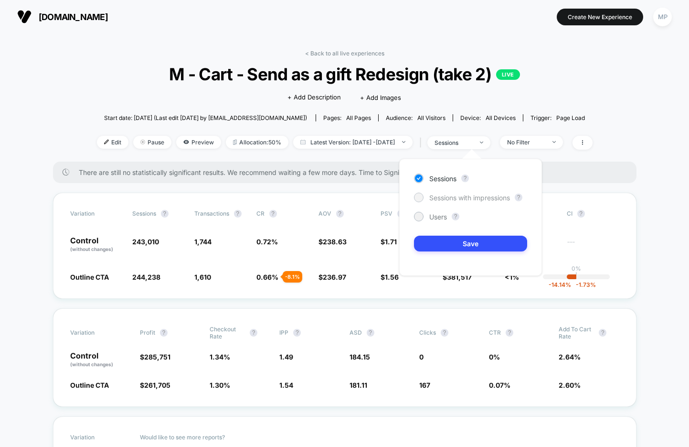
click at [445, 201] on span "Sessions with impressions" at bounding box center [470, 198] width 81 height 8
click at [441, 236] on button "Save" at bounding box center [470, 244] width 113 height 16
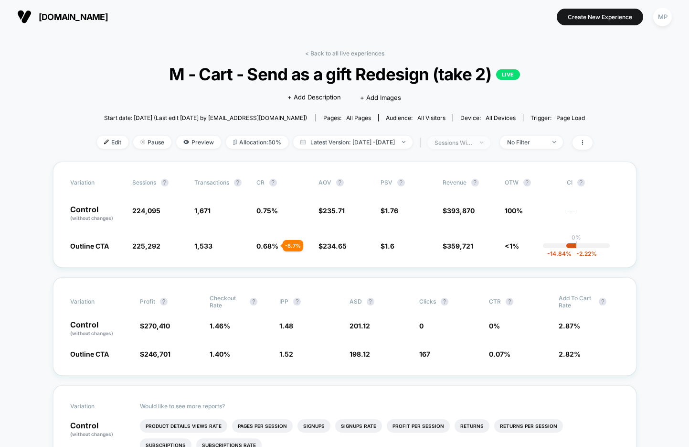
click at [471, 143] on div "sessions with impression" at bounding box center [454, 142] width 38 height 7
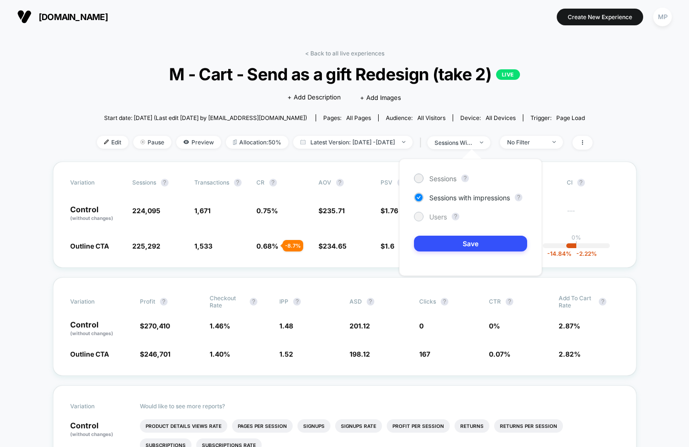
click at [432, 215] on span "Users" at bounding box center [439, 217] width 18 height 8
click at [438, 243] on button "Save" at bounding box center [470, 244] width 113 height 16
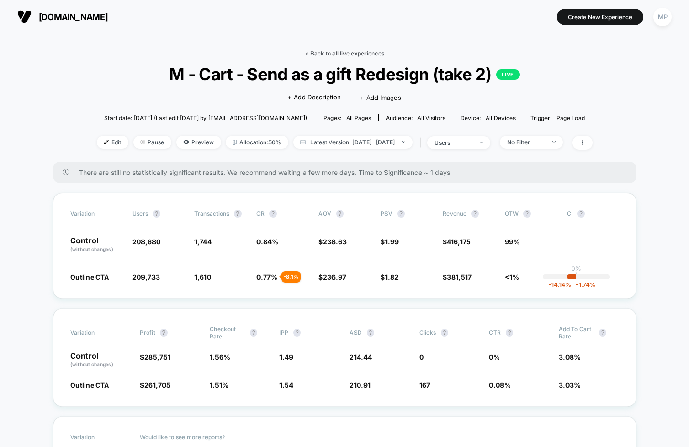
click at [328, 50] on link "< Back to all live experiences" at bounding box center [344, 53] width 79 height 7
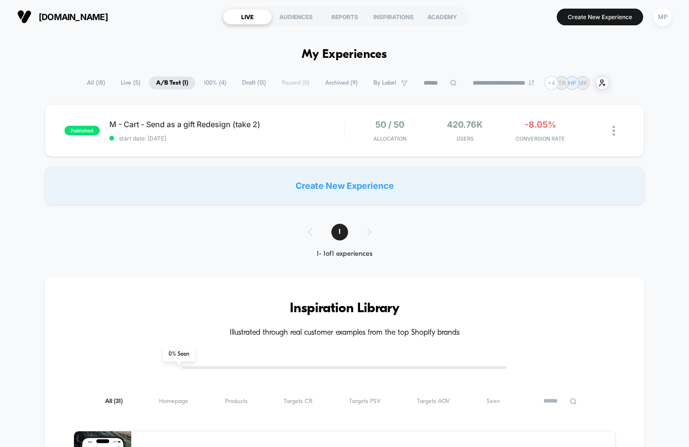
click at [282, 79] on div "**********" at bounding box center [345, 83] width 530 height 14
click at [332, 82] on span "Archived ( 9 )" at bounding box center [341, 82] width 47 height 13
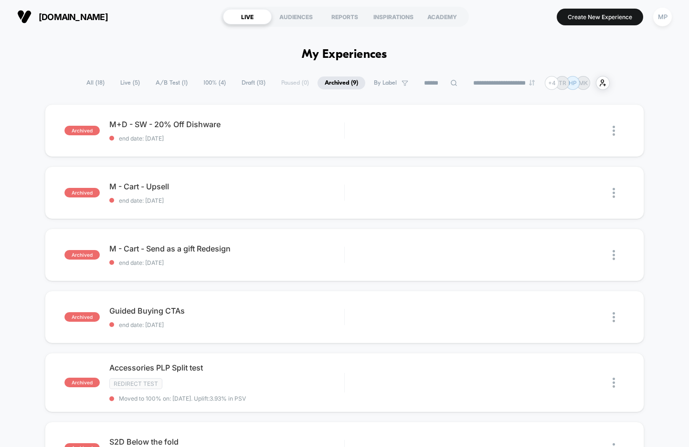
click at [246, 76] on span "Draft ( 13 )" at bounding box center [254, 82] width 38 height 13
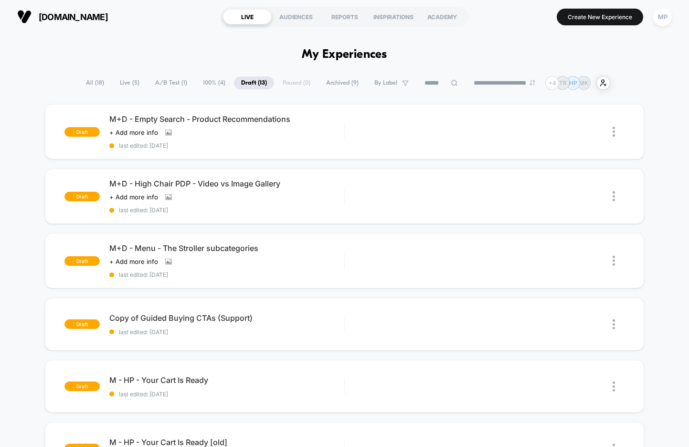
click at [163, 79] on span "A/B Test ( 1 )" at bounding box center [171, 82] width 46 height 13
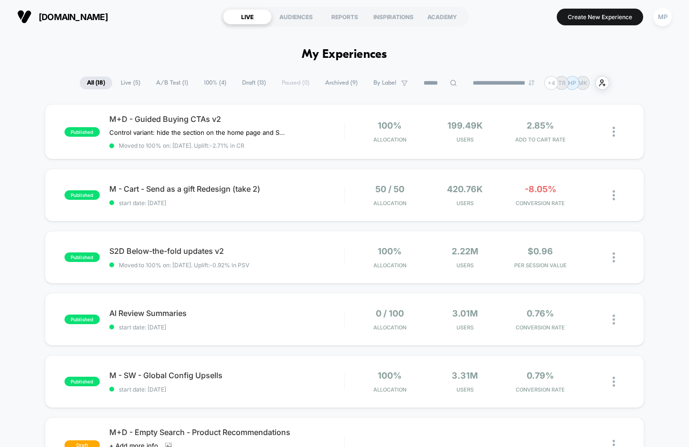
click at [246, 83] on span "Draft ( 13 )" at bounding box center [254, 82] width 38 height 13
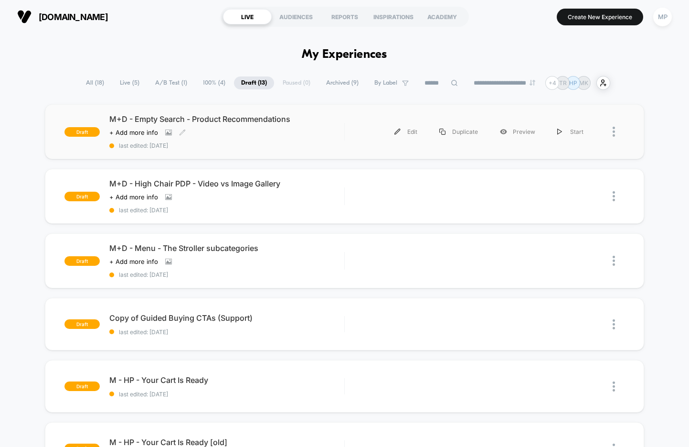
click at [232, 146] on span "last edited: [DATE]" at bounding box center [226, 145] width 235 height 7
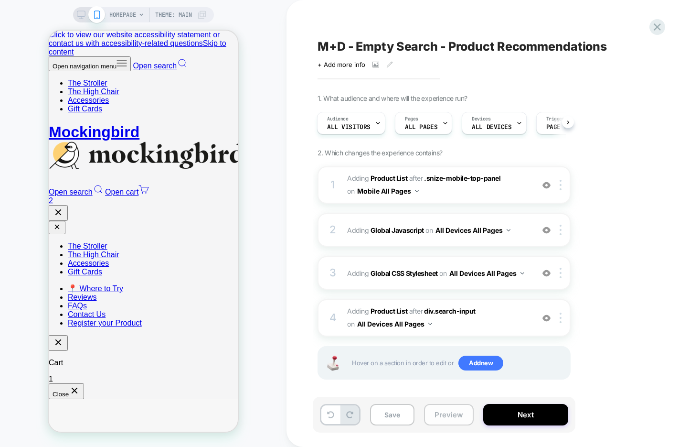
click at [446, 410] on button "Preview" at bounding box center [449, 415] width 50 height 22
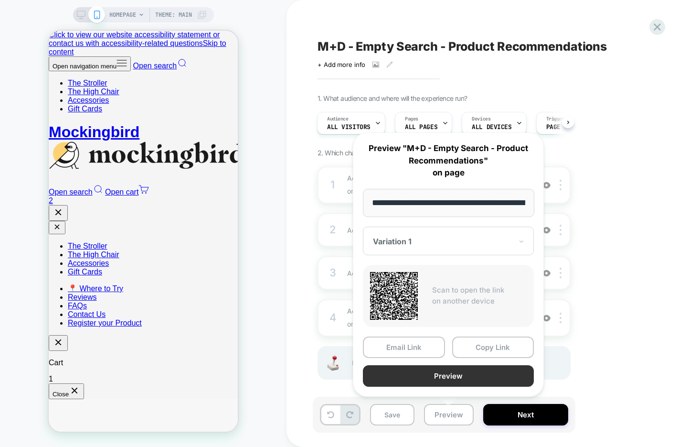
click at [412, 376] on button "Preview" at bounding box center [448, 376] width 171 height 22
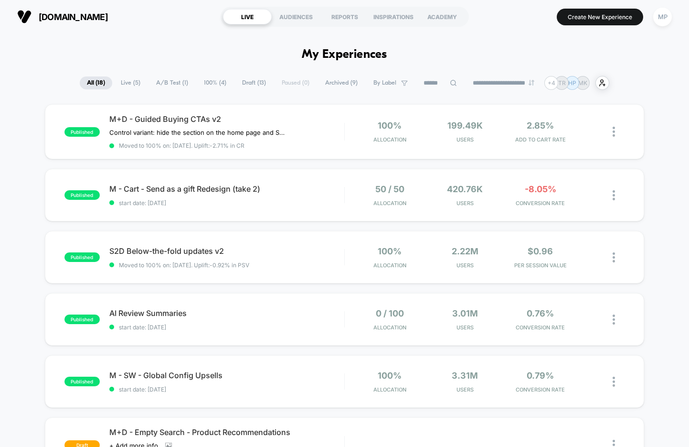
click at [251, 79] on span "Draft ( 13 )" at bounding box center [254, 82] width 38 height 13
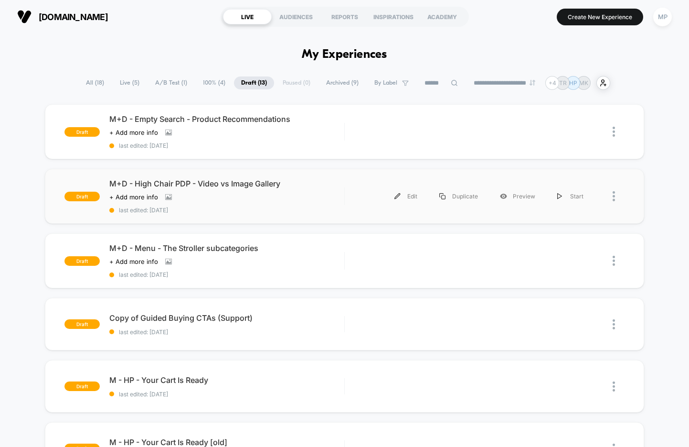
click at [226, 214] on div "draft M+D - High Chair PDP - Video vs Image Gallery Click to view images Click …" at bounding box center [345, 196] width 600 height 55
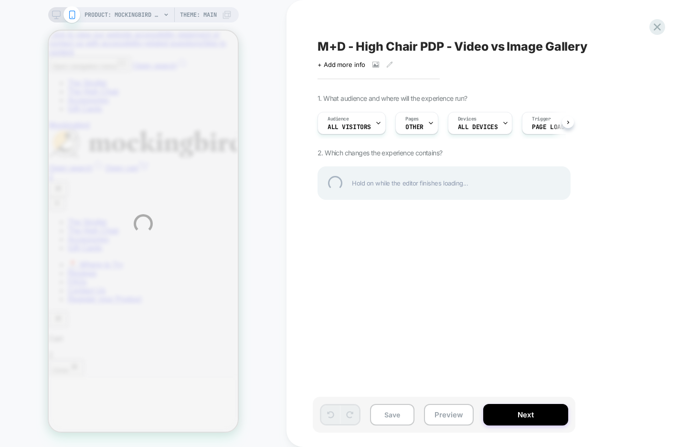
click at [352, 41] on div "M+D - High Chair PDP - Video vs Image Gallery" at bounding box center [492, 46] width 349 height 14
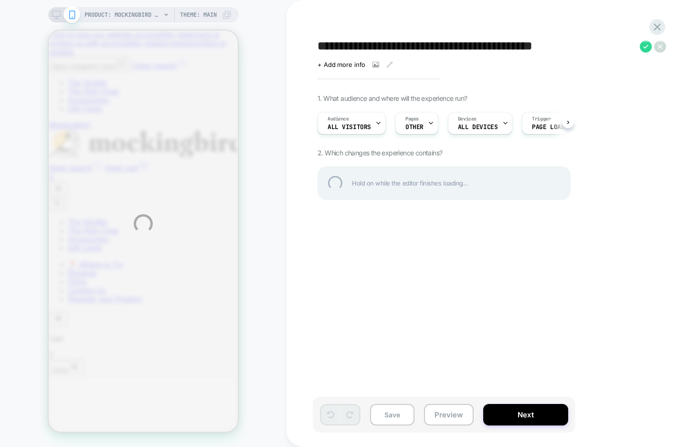
click at [352, 41] on textarea "**********" at bounding box center [477, 46] width 318 height 14
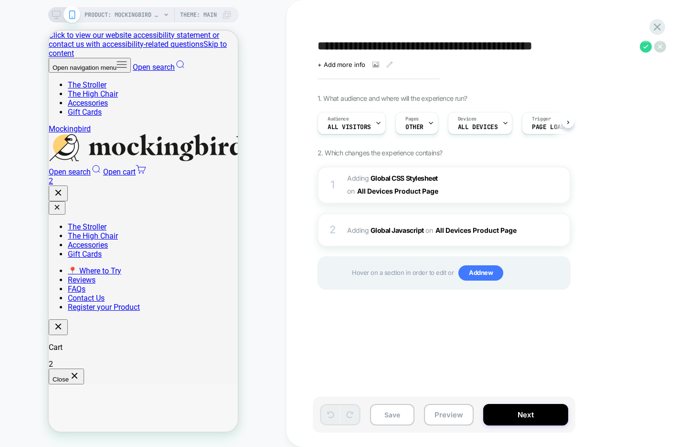
scroll to position [0, 0]
select select "******"
click at [453, 26] on div "**********" at bounding box center [492, 224] width 358 height 428
click at [435, 407] on button "Preview" at bounding box center [449, 415] width 50 height 22
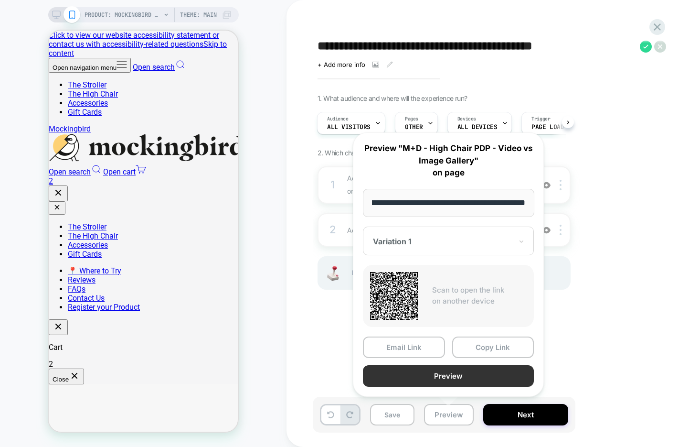
scroll to position [0, 0]
click at [441, 375] on button "Preview" at bounding box center [448, 376] width 171 height 22
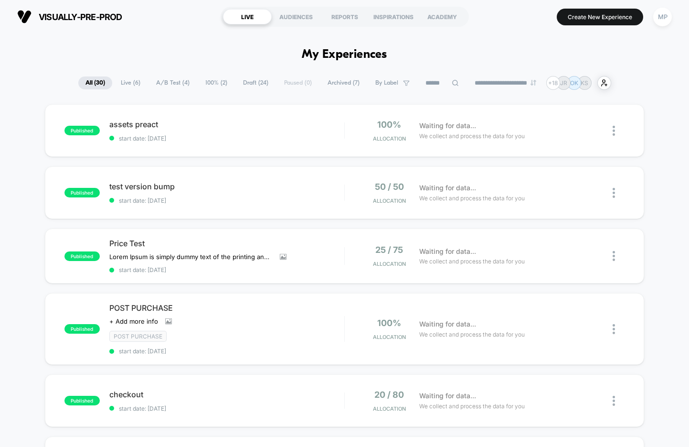
click at [649, 22] on section "Create New Experience MP" at bounding box center [575, 17] width 199 height 24
click at [663, 22] on div "MP" at bounding box center [663, 17] width 19 height 19
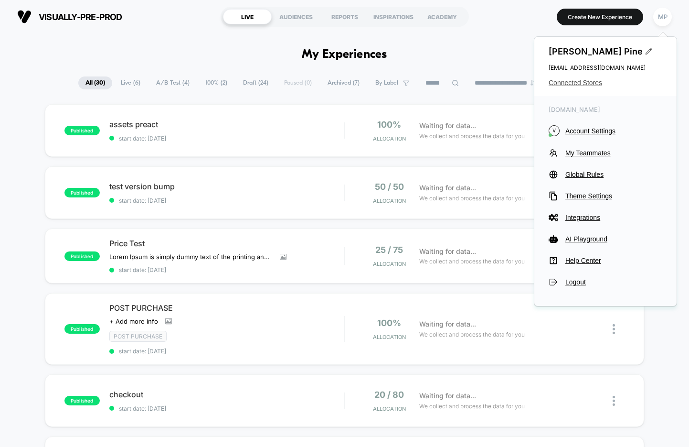
click at [582, 83] on span "Connected Stores" at bounding box center [606, 83] width 114 height 8
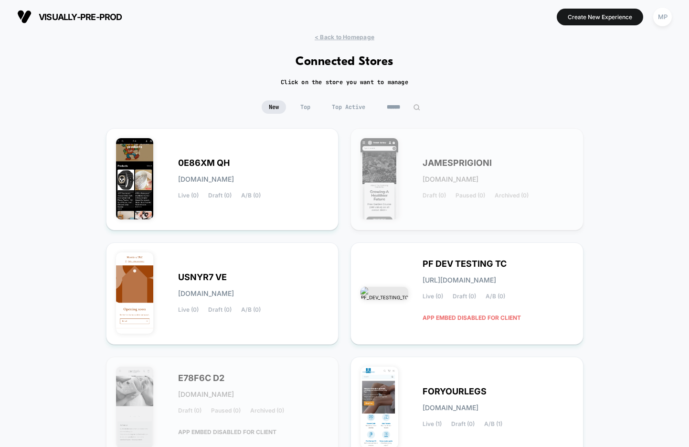
click at [391, 107] on input at bounding box center [404, 106] width 48 height 13
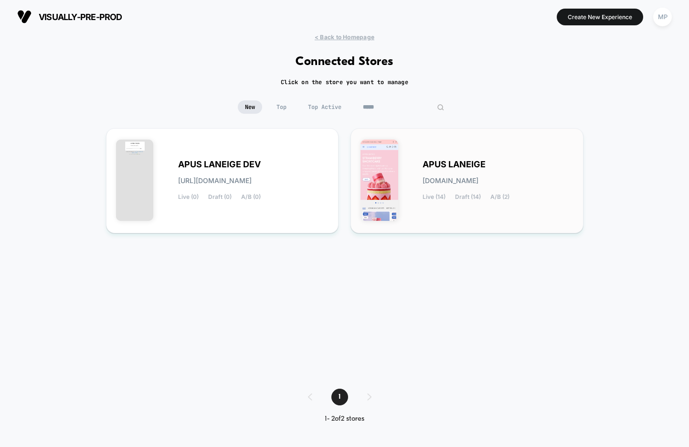
type input "*****"
click at [411, 157] on div "APUS LANEIGE apus-laneige.myshopify.com Live (14) Draft (14) A/B (2)" at bounding box center [467, 180] width 213 height 85
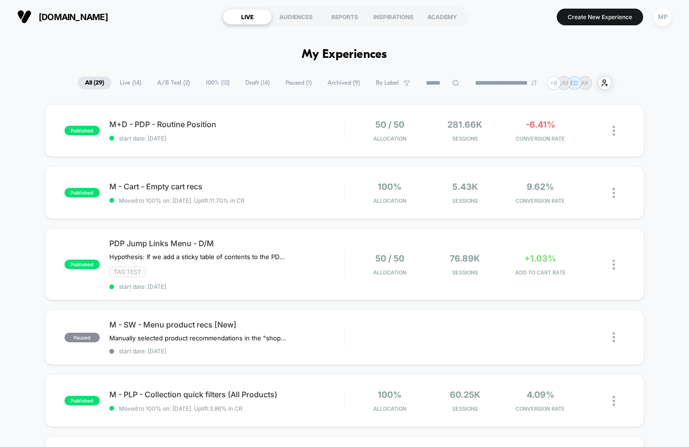
click at [172, 81] on span "A/B Test ( 2 )" at bounding box center [173, 82] width 47 height 13
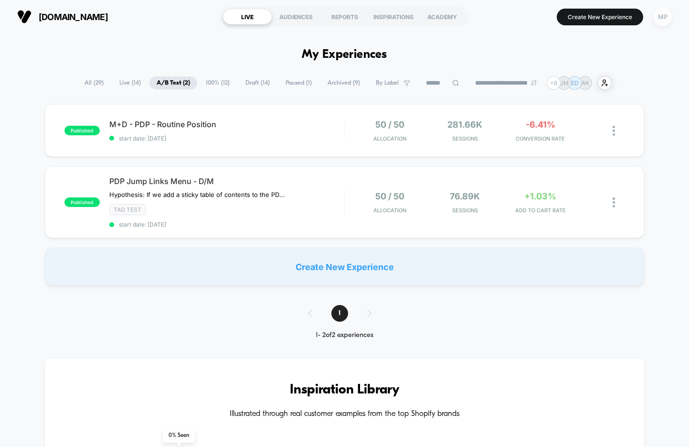
click at [662, 18] on div "MP" at bounding box center [663, 17] width 19 height 19
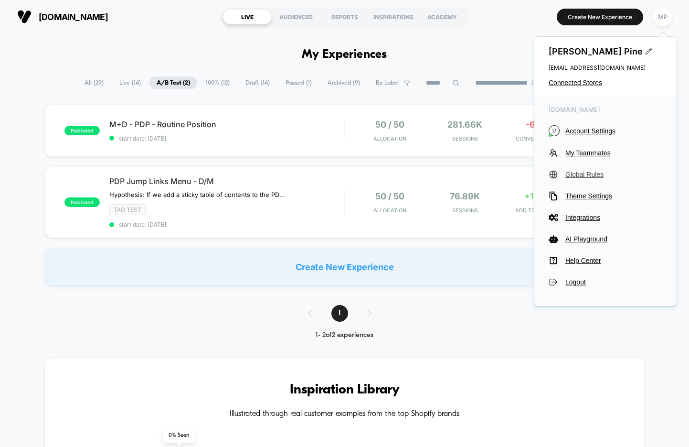
click at [580, 174] on span "Global Rules" at bounding box center [614, 175] width 97 height 8
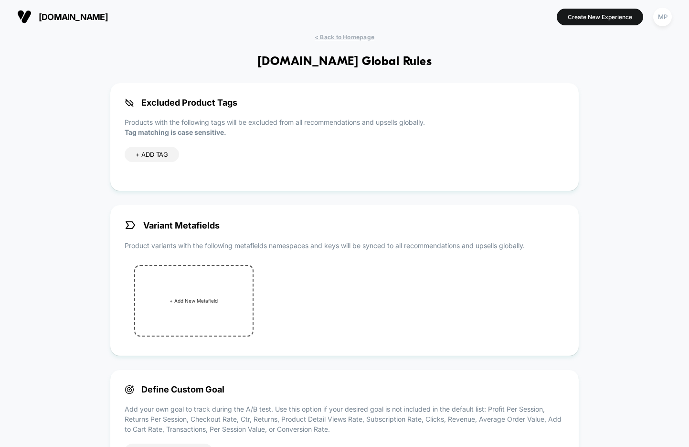
click at [143, 159] on div "+ ADD TAG" at bounding box center [152, 154] width 54 height 15
paste input "**********"
type input "**********"
click at [202, 155] on icon at bounding box center [202, 154] width 4 height 3
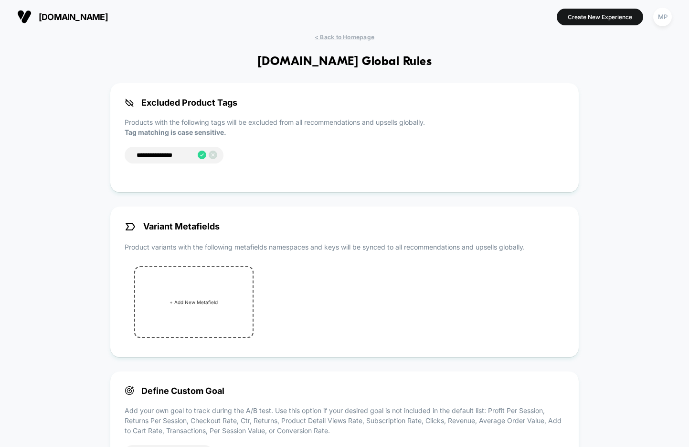
scroll to position [0, 0]
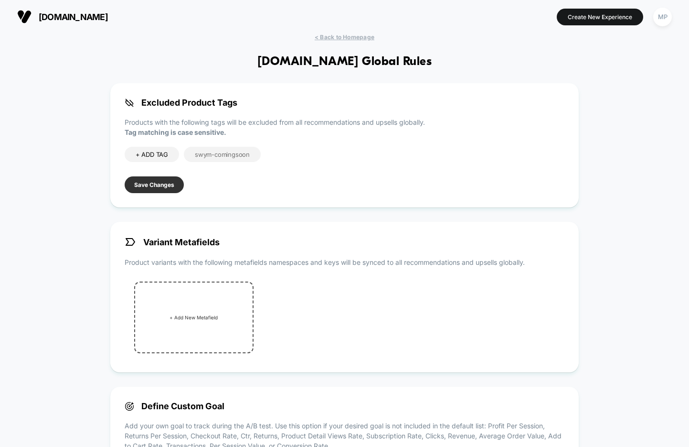
click at [158, 186] on button "Save Changes" at bounding box center [154, 184] width 59 height 17
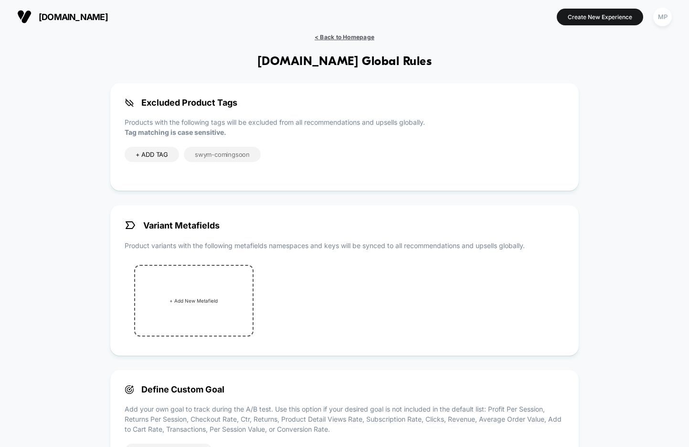
click at [364, 34] on span "< Back to Homepage" at bounding box center [345, 36] width 60 height 7
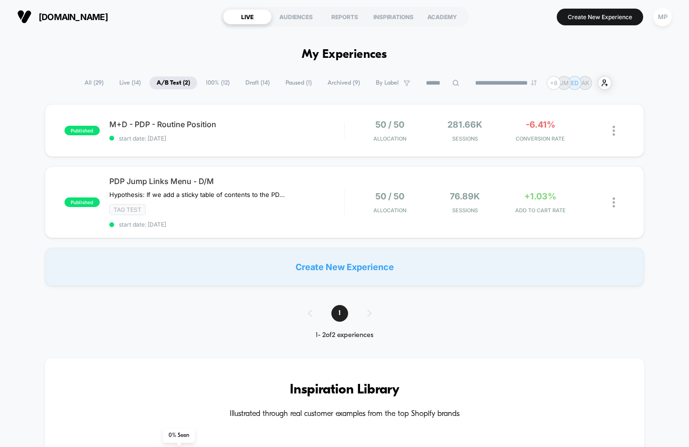
click at [250, 85] on span "Draft ( 14 )" at bounding box center [257, 82] width 39 height 13
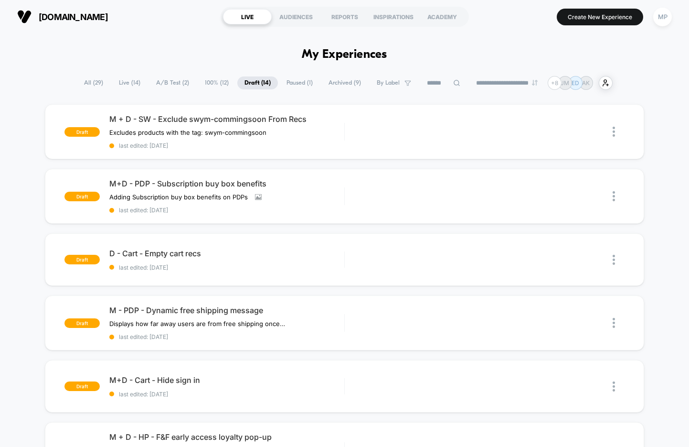
click at [171, 82] on span "A/B Test ( 2 )" at bounding box center [172, 82] width 47 height 13
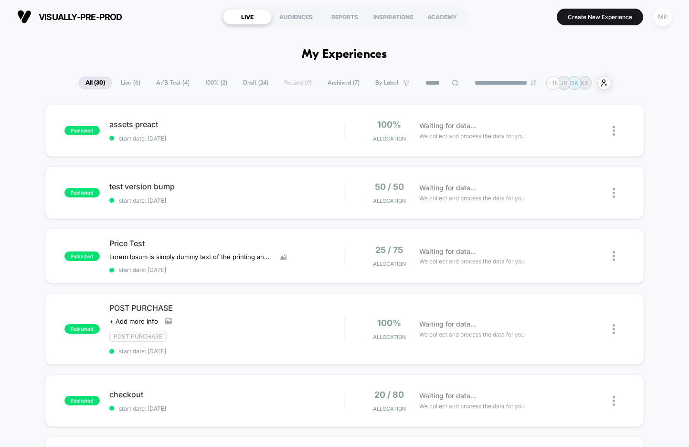
click at [667, 16] on div "MP" at bounding box center [663, 17] width 19 height 19
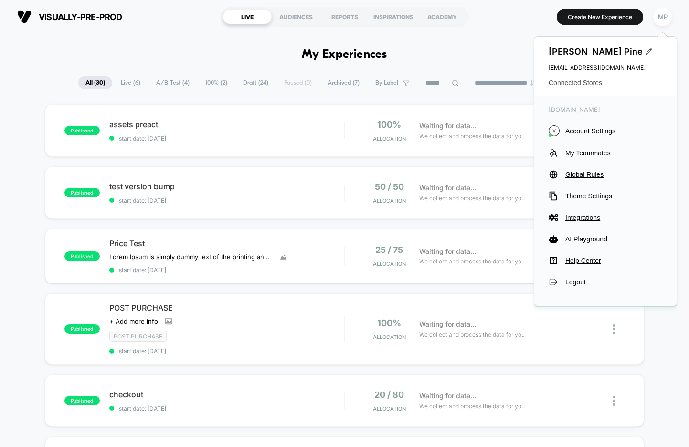
click at [588, 81] on span "Connected Stores" at bounding box center [606, 83] width 114 height 8
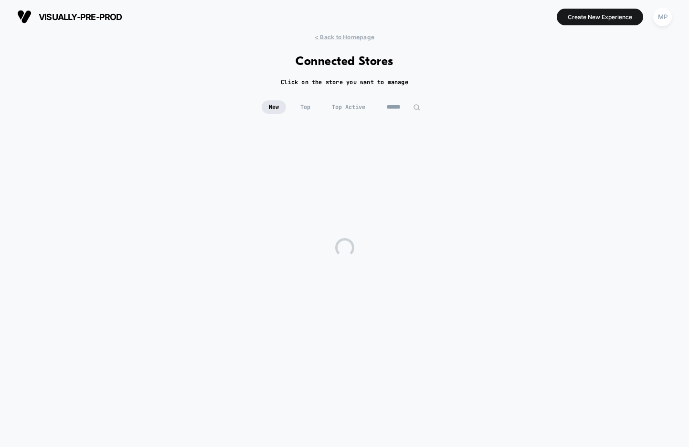
click at [413, 105] on div at bounding box center [404, 106] width 48 height 13
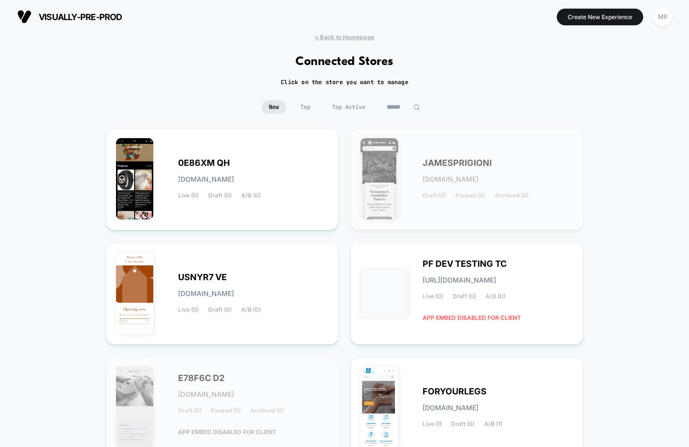
click at [390, 106] on input at bounding box center [404, 106] width 48 height 13
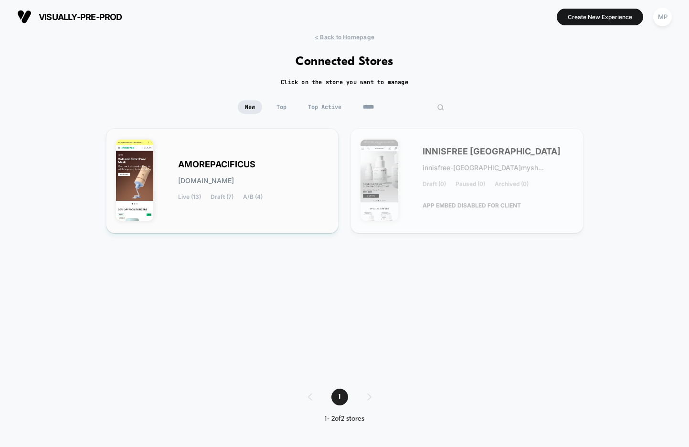
type input "*****"
click at [262, 169] on div "AMOREPACIFICUS [DOMAIN_NAME] Live (13) Draft (7) A/B (4)" at bounding box center [253, 180] width 151 height 39
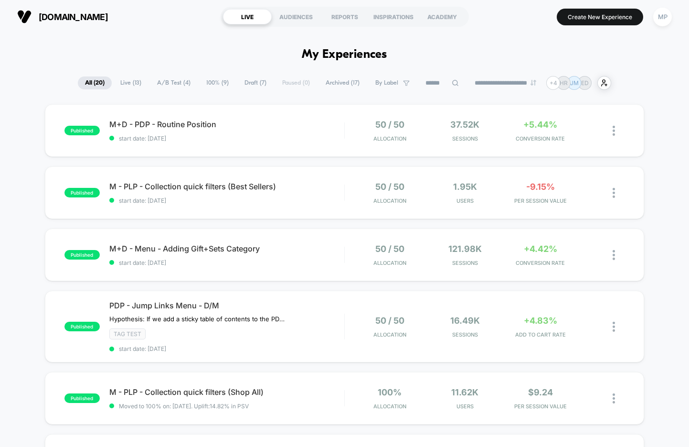
click at [175, 86] on span "A/B Test ( 4 )" at bounding box center [174, 82] width 48 height 13
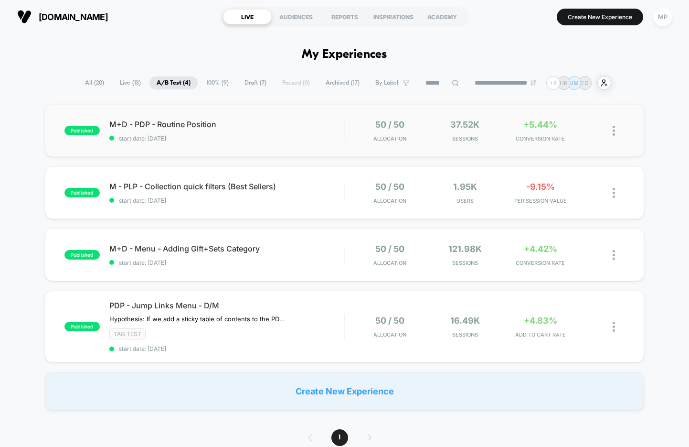
click at [248, 153] on div "published M+D - PDP - Routine Position start date: [DATE] 50 / 50 Allocation 37…" at bounding box center [345, 130] width 600 height 53
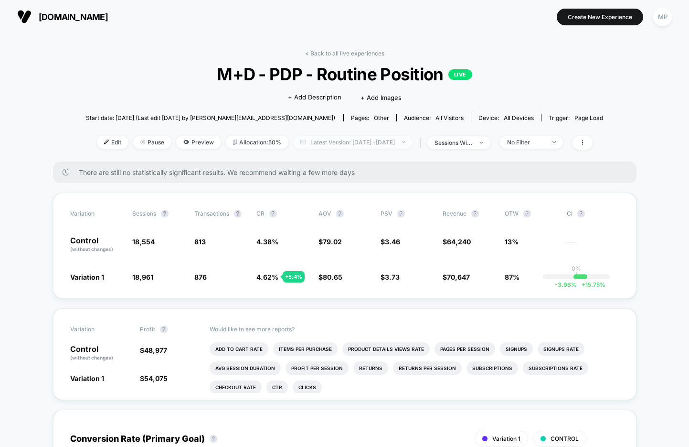
click at [339, 140] on span "Latest Version: Sep 2, 2025 - Sep 29, 2025" at bounding box center [352, 142] width 119 height 13
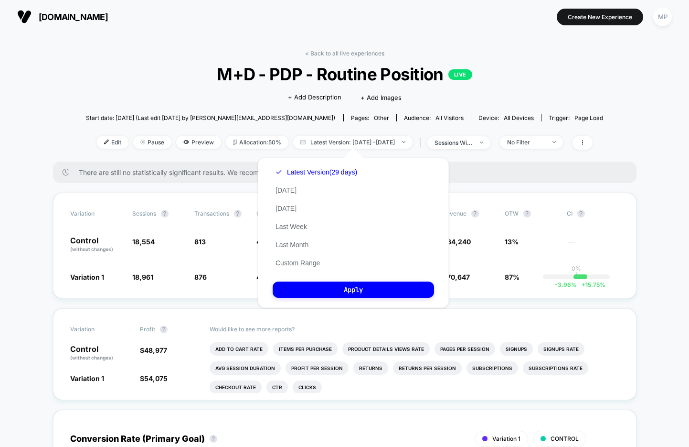
click at [509, 69] on span "M+D - PDP - Routine Position LIVE" at bounding box center [345, 74] width 466 height 20
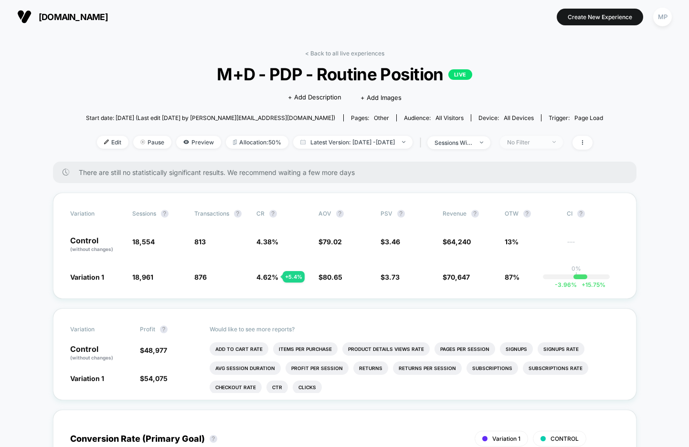
click at [530, 146] on span "No Filter" at bounding box center [531, 142] width 63 height 13
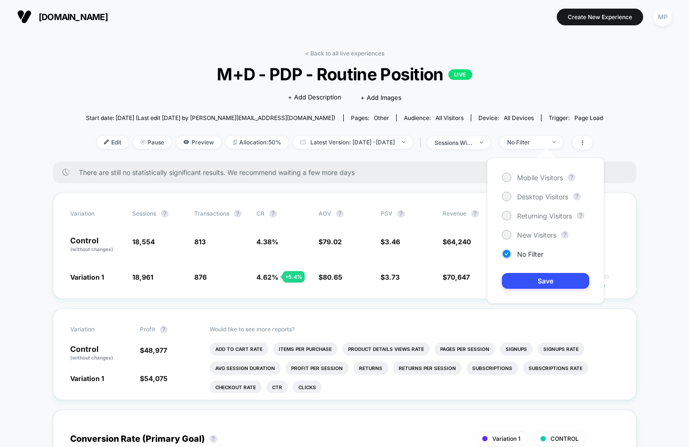
click at [539, 227] on div "Mobile Visitors ? Desktop Visitors ? Returning Visitors ? New Visitors ? No Fil…" at bounding box center [545, 231] width 117 height 146
click at [539, 233] on span "New Visitors" at bounding box center [536, 235] width 39 height 8
click at [537, 270] on div "Mobile Visitors ? Desktop Visitors ? Returning Visitors ? New Visitors ? No Fil…" at bounding box center [545, 231] width 117 height 146
click at [537, 281] on button "Save" at bounding box center [545, 281] width 87 height 16
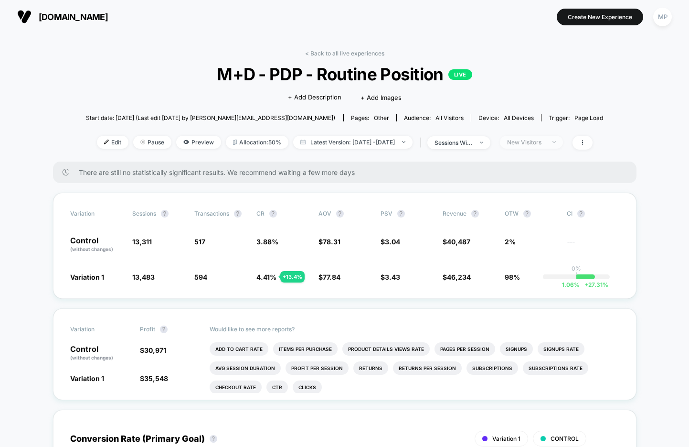
click at [534, 144] on div "New Visitors" at bounding box center [526, 142] width 38 height 7
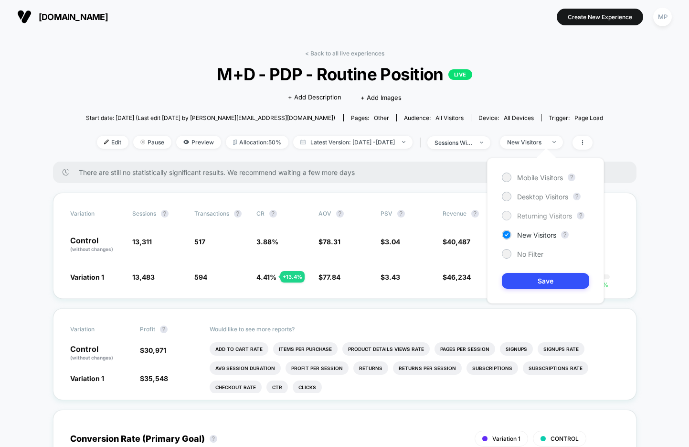
click at [521, 215] on span "Returning Visitors" at bounding box center [544, 216] width 55 height 8
click at [519, 282] on button "Save" at bounding box center [545, 281] width 87 height 16
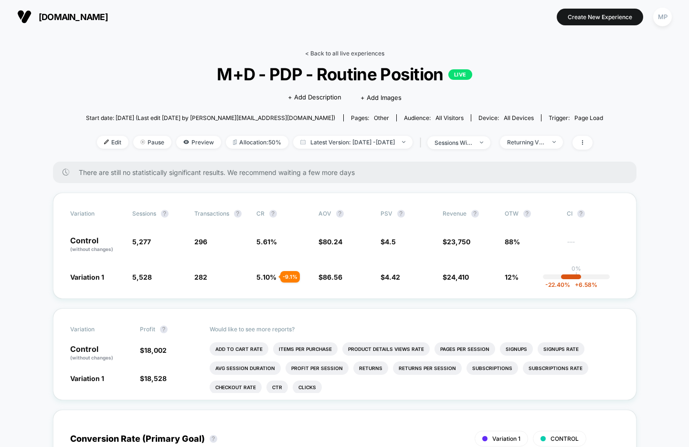
click at [343, 53] on link "< Back to all live experiences" at bounding box center [344, 53] width 79 height 7
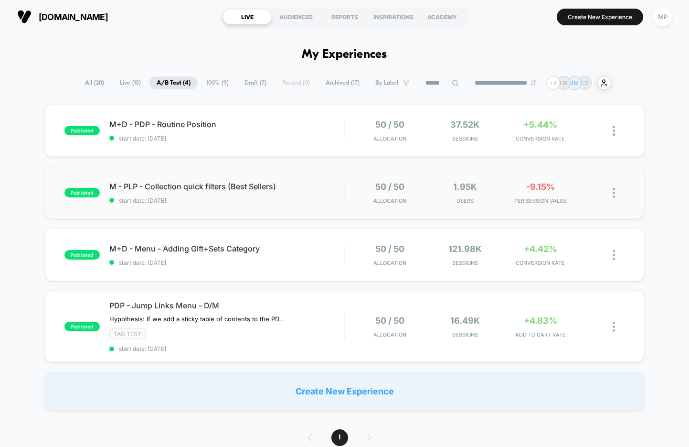
click at [261, 210] on div "published M - PLP - Collection quick filters (Best Sellers) start date: 9/16/20…" at bounding box center [345, 192] width 600 height 53
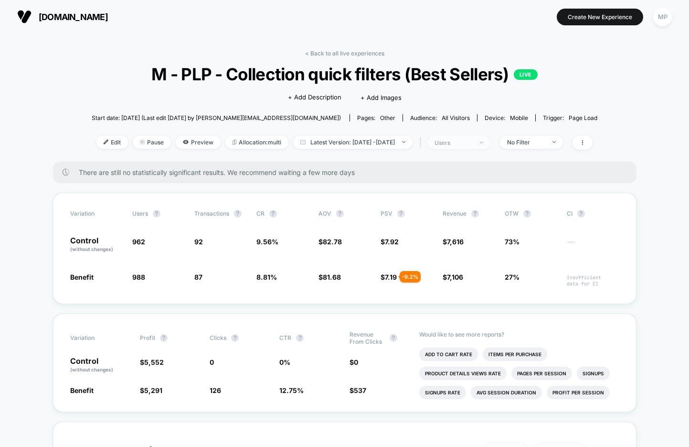
click at [462, 144] on div "users" at bounding box center [454, 142] width 38 height 7
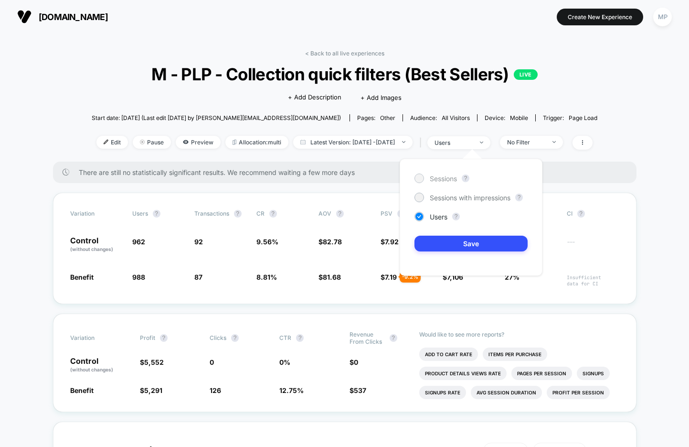
click at [446, 177] on span "Sessions" at bounding box center [443, 178] width 27 height 8
click at [443, 241] on button "Save" at bounding box center [471, 244] width 113 height 16
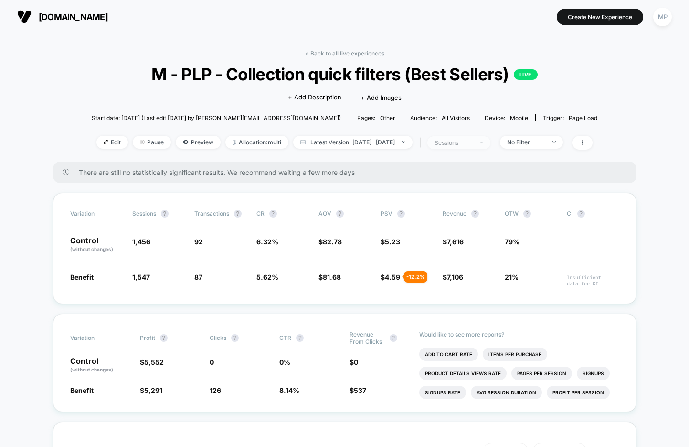
click at [462, 141] on div "sessions" at bounding box center [454, 142] width 38 height 7
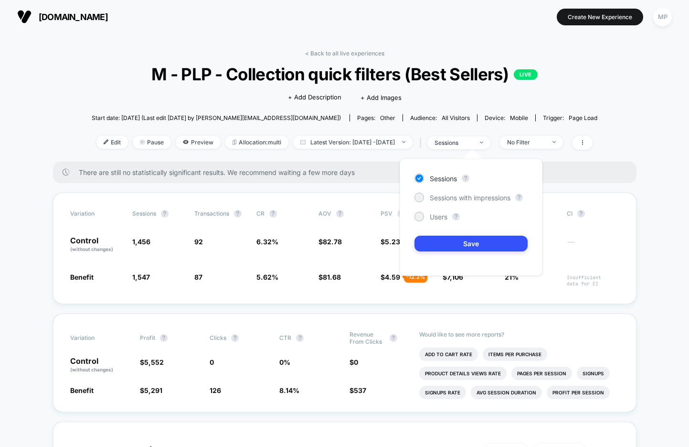
click at [443, 192] on div "Sessions ? Sessions with impressions ? Users ? Save" at bounding box center [471, 217] width 143 height 117
click at [442, 196] on span "Sessions with impressions" at bounding box center [470, 198] width 81 height 8
click at [435, 250] on button "Save" at bounding box center [471, 244] width 113 height 16
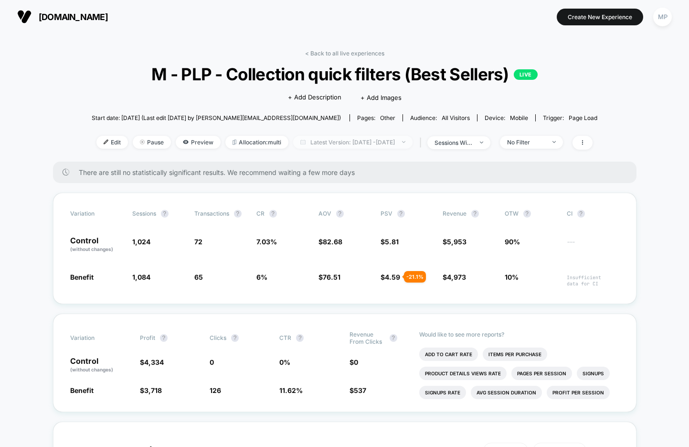
click at [389, 139] on span "Latest Version: Sep 16, 2025 - Sep 29, 2025" at bounding box center [352, 142] width 119 height 13
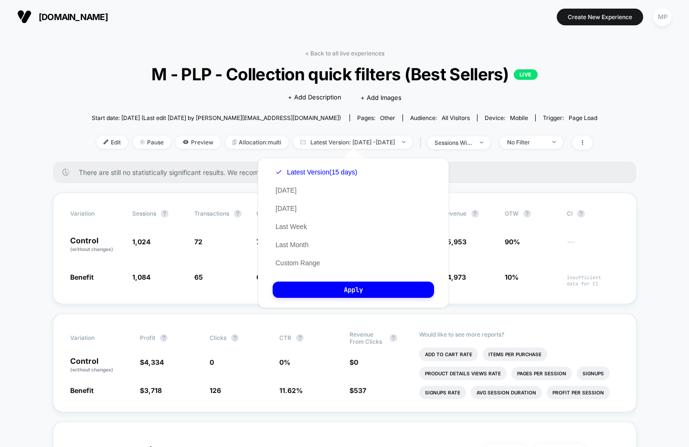
click at [262, 101] on div "Click to edit experience details + Add Description + Add Images" at bounding box center [344, 96] width 303 height 25
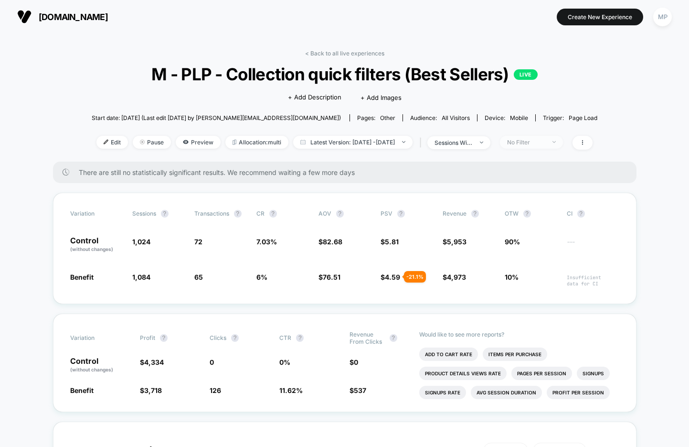
click at [540, 141] on div "No Filter" at bounding box center [526, 142] width 38 height 7
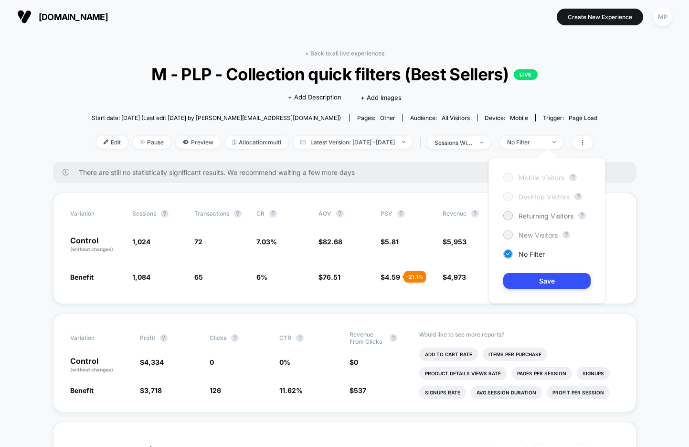
click at [532, 230] on div "New Visitors" at bounding box center [531, 235] width 54 height 10
click at [521, 280] on button "Save" at bounding box center [547, 281] width 87 height 16
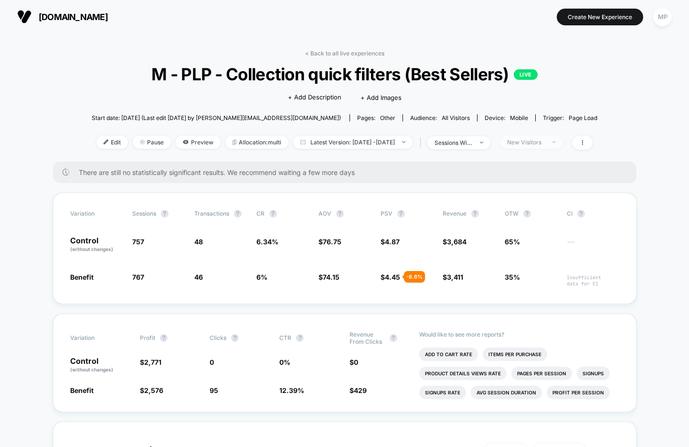
click at [541, 146] on span "New Visitors" at bounding box center [531, 142] width 63 height 13
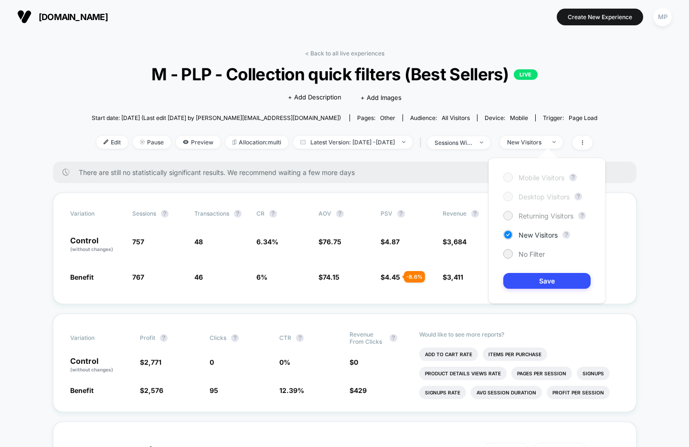
click at [531, 217] on span "Returning Visitors" at bounding box center [546, 216] width 55 height 8
click at [518, 280] on button "Save" at bounding box center [547, 281] width 87 height 16
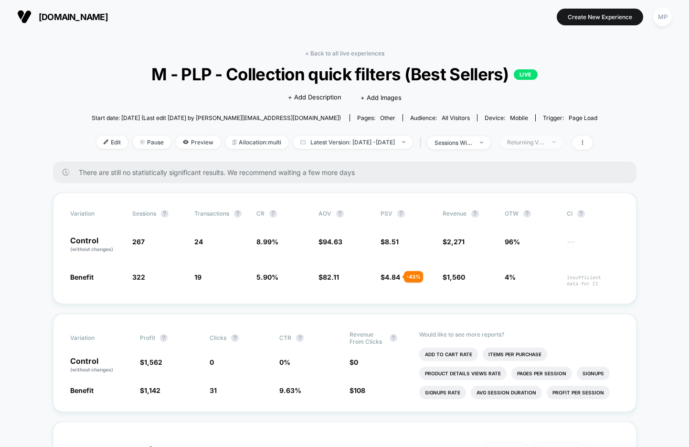
click at [540, 145] on span "Returning Visitors" at bounding box center [531, 142] width 63 height 13
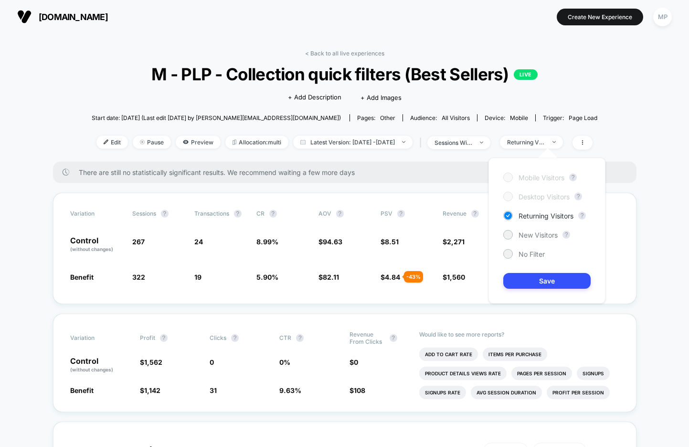
click at [525, 259] on div "Mobile Visitors ? Desktop Visitors ? Returning Visitors ? New Visitors ? No Fil…" at bounding box center [547, 231] width 117 height 146
click at [525, 254] on span "No Filter" at bounding box center [532, 254] width 26 height 8
click at [524, 282] on button "Save" at bounding box center [547, 281] width 87 height 16
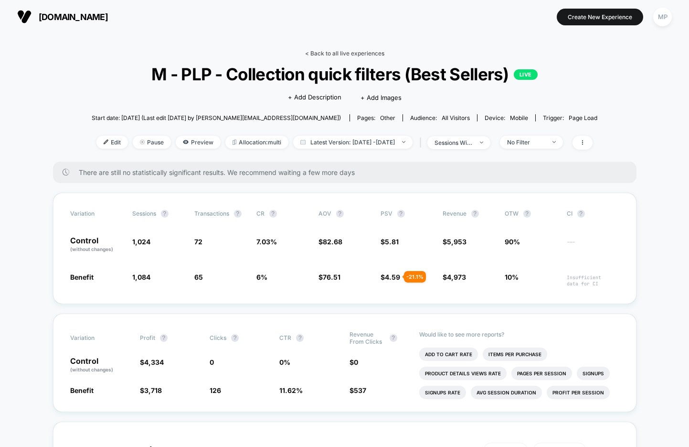
click at [337, 54] on link "< Back to all live experiences" at bounding box center [344, 53] width 79 height 7
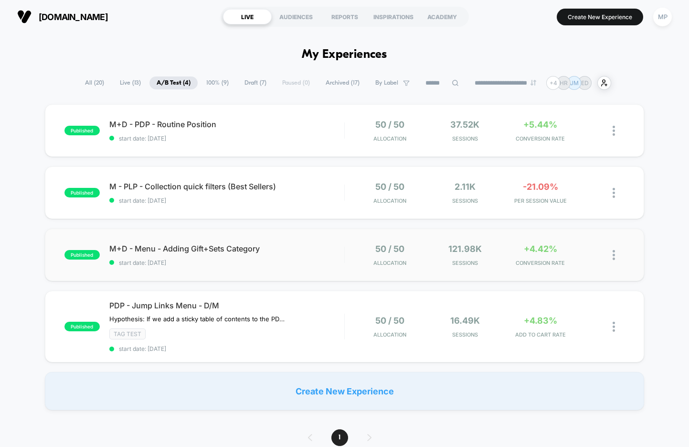
click at [275, 276] on div "published M+D - Menu - Adding Gift+Sets Category start date: 9/2/2025 50 / 50 A…" at bounding box center [345, 254] width 600 height 53
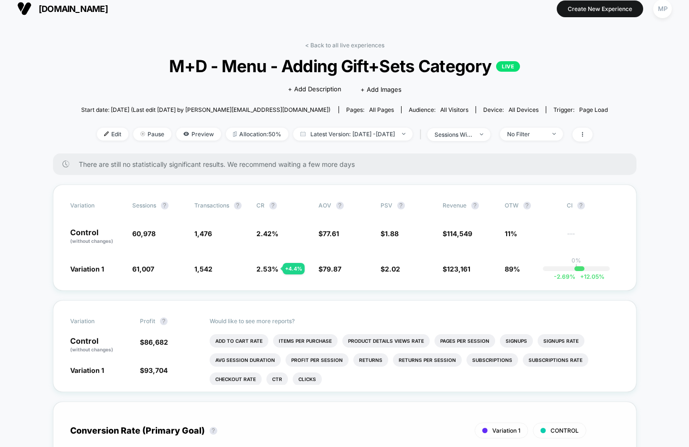
scroll to position [2, 0]
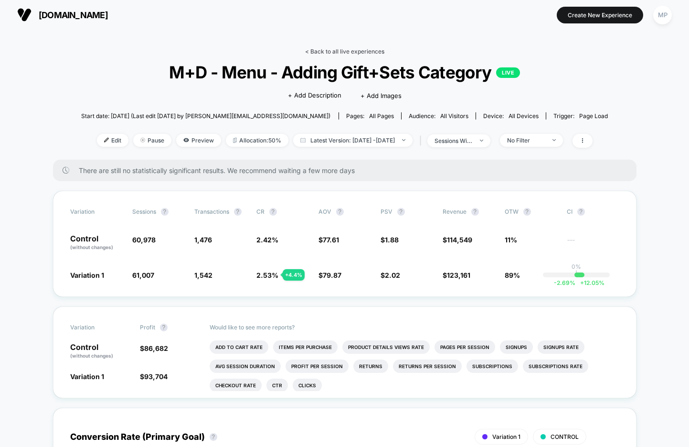
click at [331, 50] on link "< Back to all live experiences" at bounding box center [344, 51] width 79 height 7
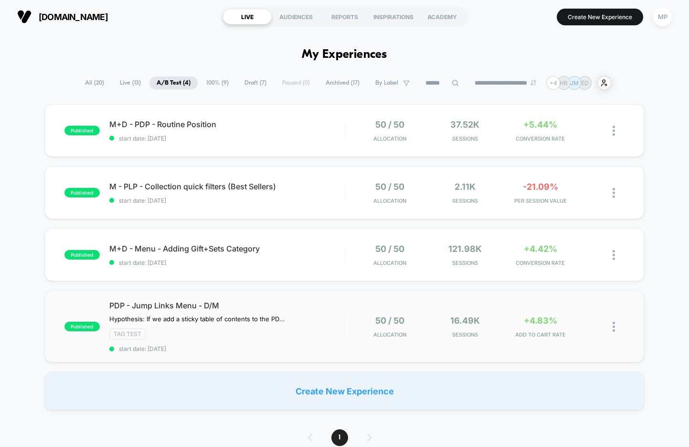
click at [248, 341] on div "PDP - Jump Links Menu - D/M Hypothesis: If we add a sticky table of contents to…" at bounding box center [226, 327] width 235 height 52
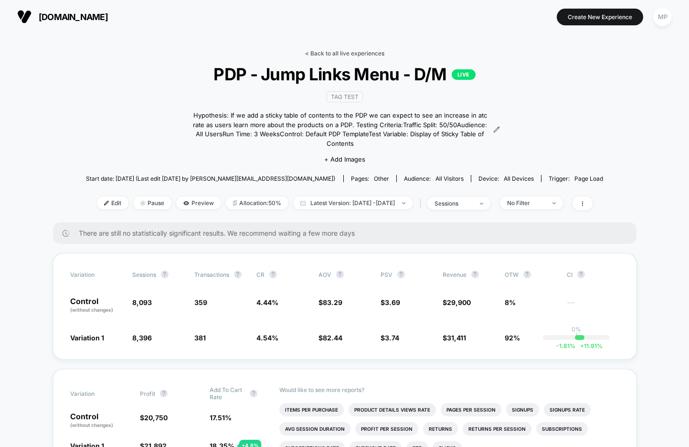
click at [356, 53] on link "< Back to all live experiences" at bounding box center [344, 53] width 79 height 7
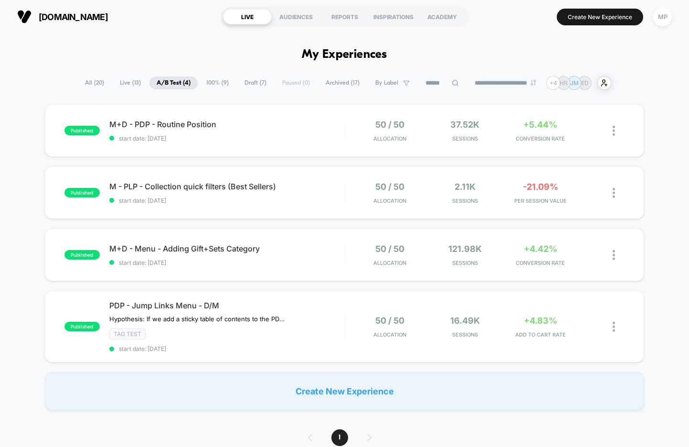
click at [253, 83] on span "Draft ( 7 )" at bounding box center [255, 82] width 36 height 13
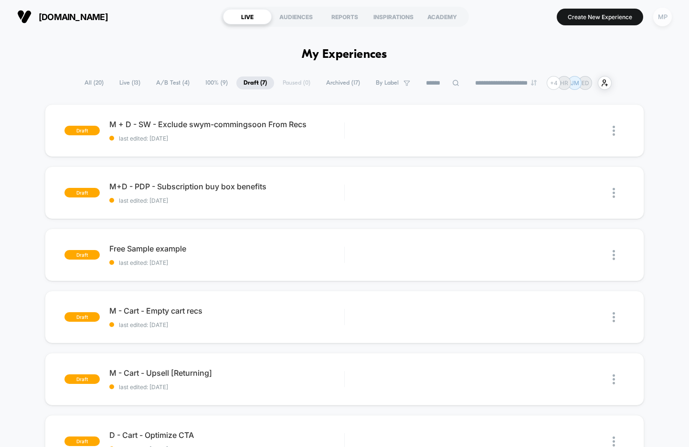
click at [667, 14] on div "MP" at bounding box center [663, 17] width 19 height 19
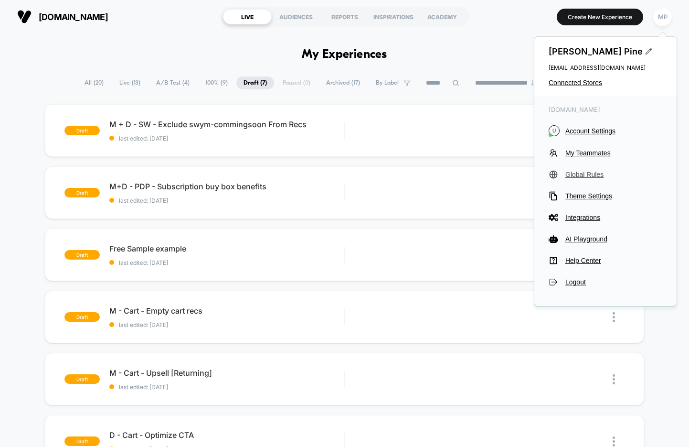
click at [582, 173] on span "Global Rules" at bounding box center [614, 175] width 97 height 8
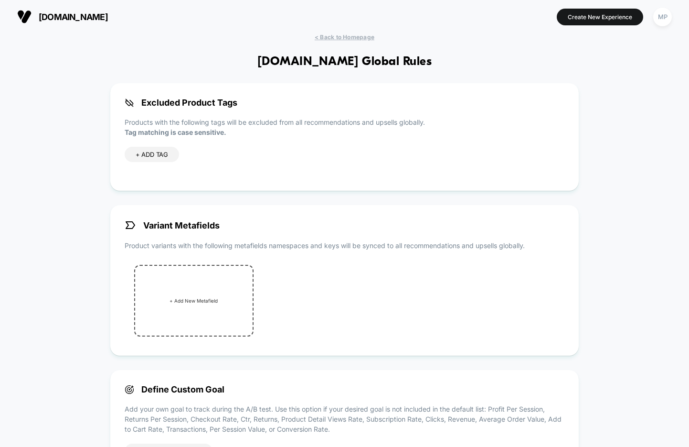
click at [153, 156] on span "+ ADD TAG" at bounding box center [152, 155] width 32 height 8
type input "**********"
click at [198, 154] on icon at bounding box center [202, 155] width 9 height 9
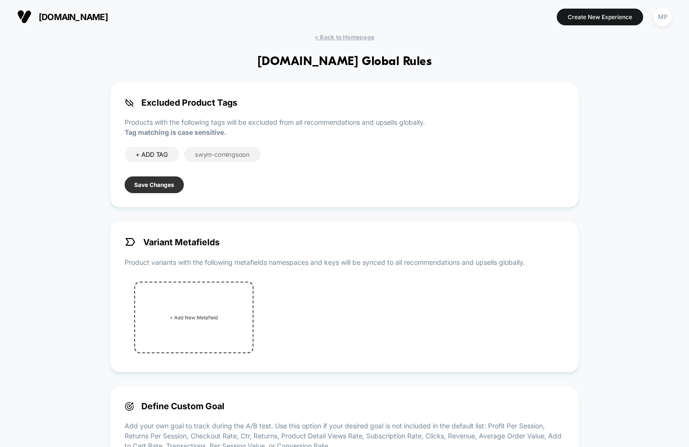
click at [148, 185] on button "Save Changes" at bounding box center [154, 184] width 59 height 17
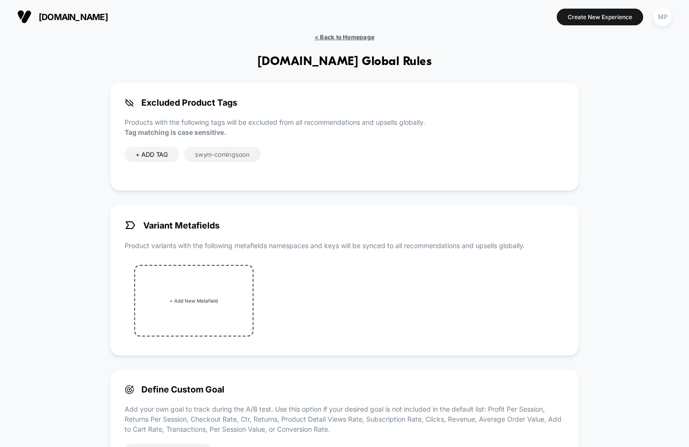
click at [353, 38] on span "< Back to Homepage" at bounding box center [345, 36] width 60 height 7
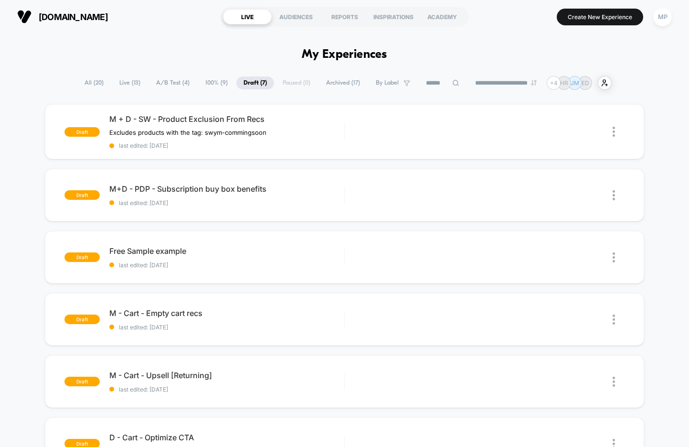
click at [158, 86] on span "A/B Test ( 4 )" at bounding box center [173, 82] width 48 height 13
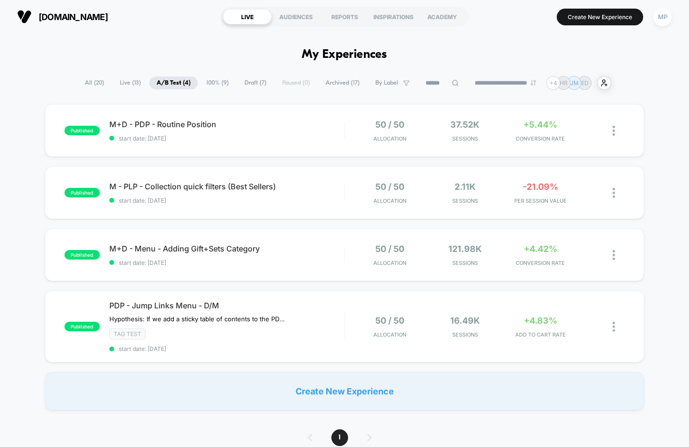
click at [244, 80] on span "Draft ( 7 )" at bounding box center [255, 82] width 36 height 13
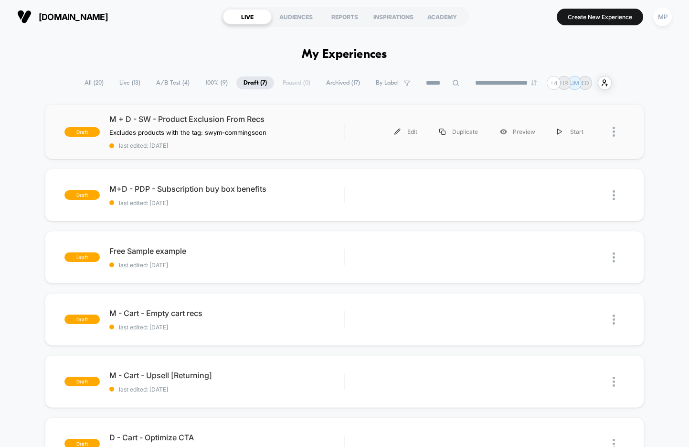
click at [286, 152] on div "draft M + D - SW - Product Exclusion From Recs Excludes products with the tag: …" at bounding box center [345, 131] width 600 height 55
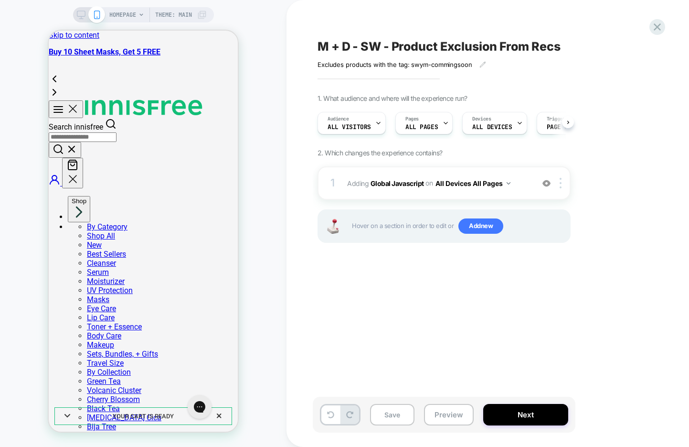
scroll to position [0, 0]
click at [494, 48] on span "M + D - SW - Product Exclusion From Recs" at bounding box center [439, 46] width 243 height 14
click at [422, 46] on textarea "**********" at bounding box center [477, 46] width 318 height 14
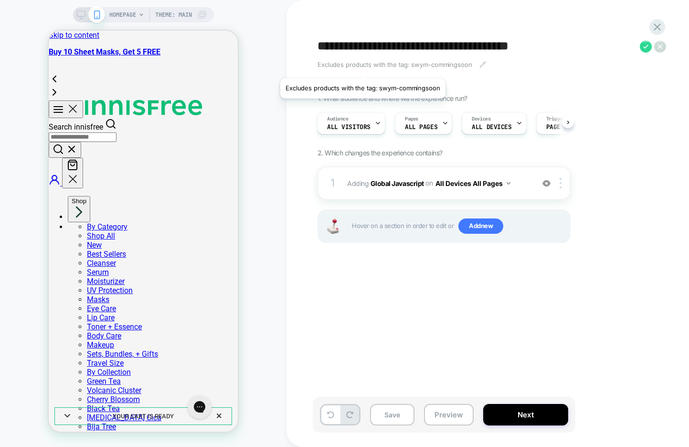
click at [362, 66] on span "Excludes products with the tag: swym-commingsoon" at bounding box center [395, 65] width 155 height 8
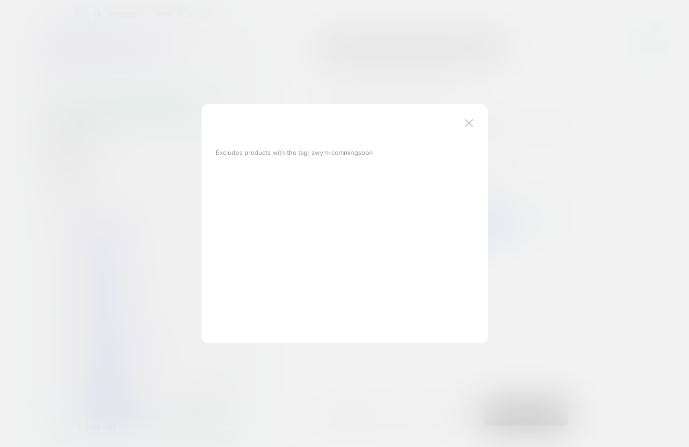
click at [290, 151] on p "Excludes products with the tag: swym-commingsoon" at bounding box center [294, 153] width 157 height 8
copy p "Excludes products with the tag: swym-commingsoon"
click at [464, 127] on button at bounding box center [469, 123] width 14 height 14
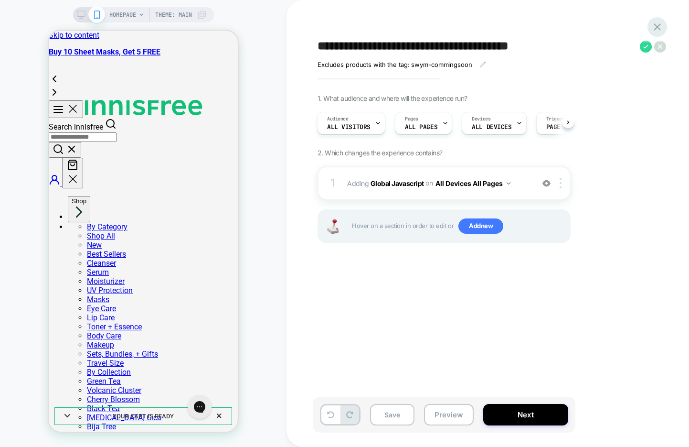
click at [656, 30] on icon at bounding box center [657, 27] width 13 height 13
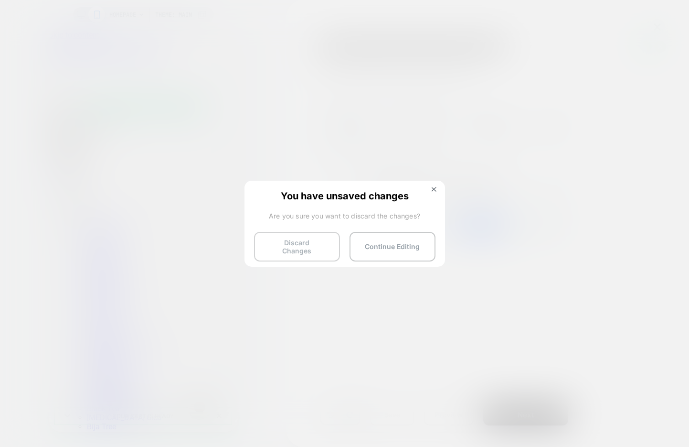
click at [292, 239] on button "Discard Changes" at bounding box center [297, 247] width 86 height 30
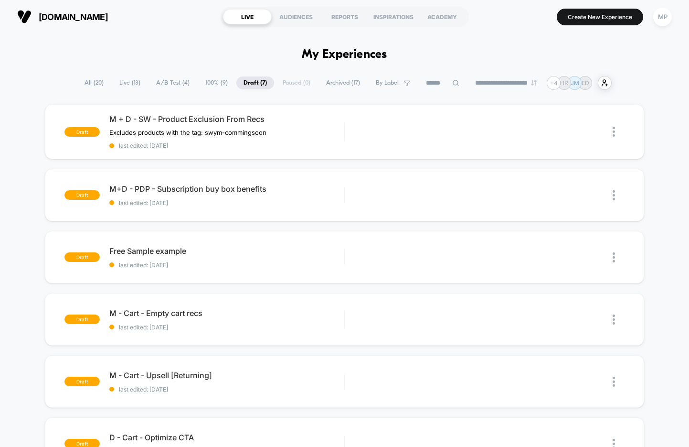
click at [164, 87] on span "A/B Test ( 4 )" at bounding box center [173, 82] width 48 height 13
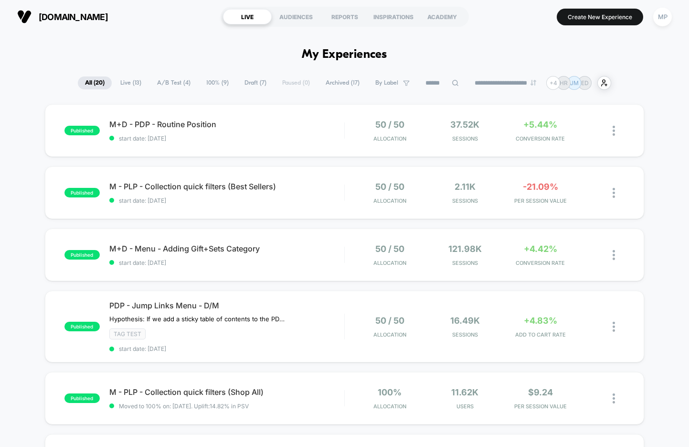
click at [244, 85] on span "Draft ( 7 )" at bounding box center [255, 82] width 36 height 13
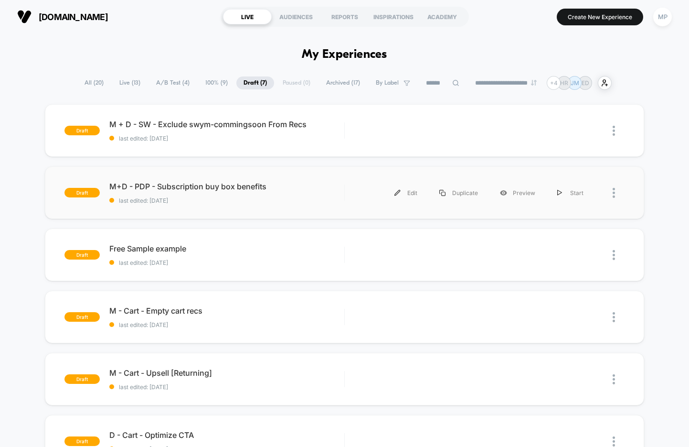
click at [261, 208] on div "draft M+D - PDP - Subscription buy box benefits last edited: [DATE] Edit Duplic…" at bounding box center [345, 192] width 600 height 53
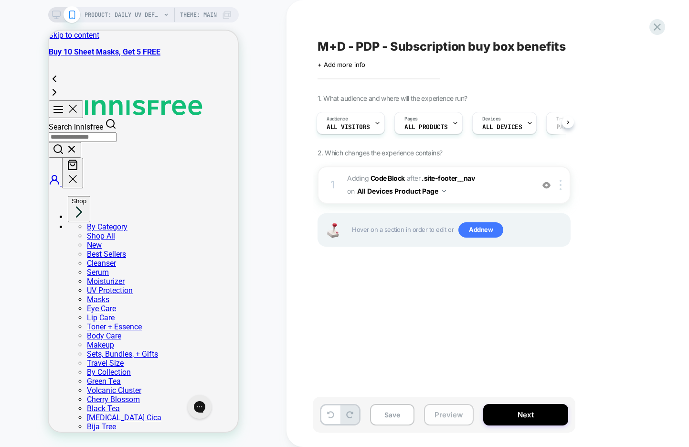
click at [452, 419] on button "Preview" at bounding box center [449, 415] width 50 height 22
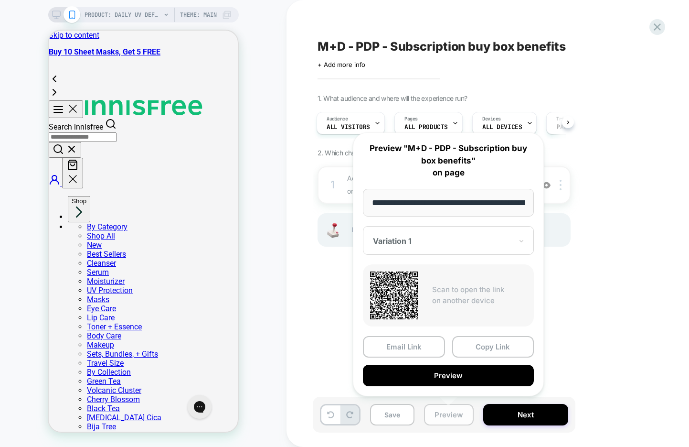
scroll to position [0, 158]
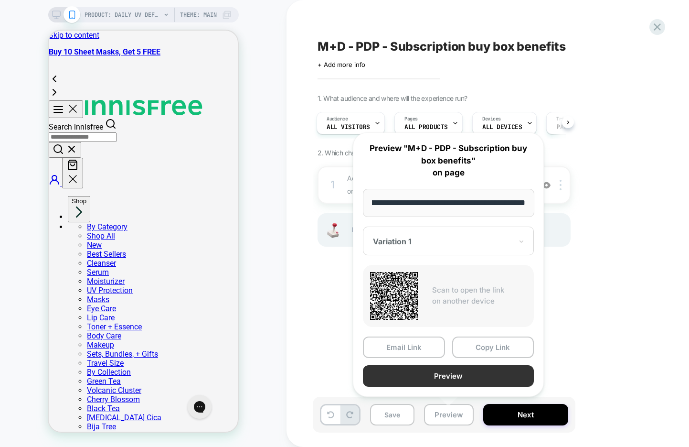
click at [450, 380] on button "Preview" at bounding box center [448, 376] width 171 height 22
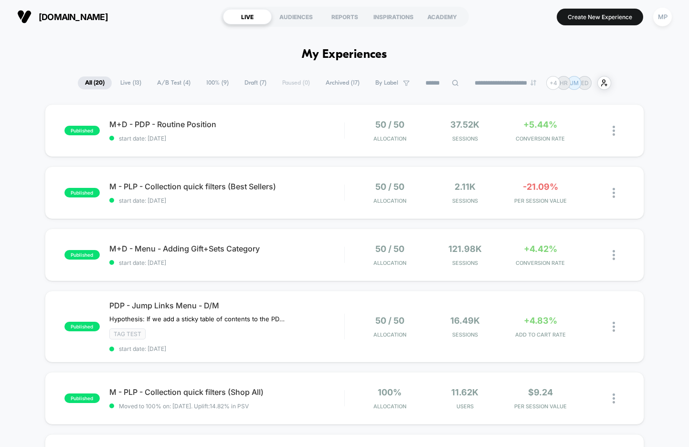
click at [245, 78] on span "Draft ( 7 )" at bounding box center [255, 82] width 36 height 13
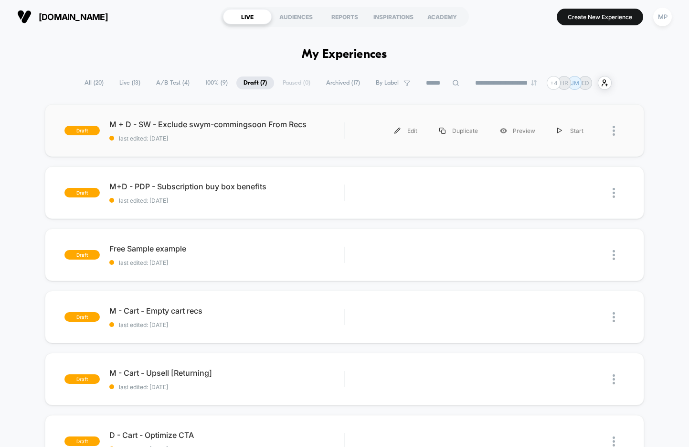
click at [218, 149] on div "draft M + D - SW - Exclude swym-commingsoon From Recs last edited: [DATE] Edit …" at bounding box center [345, 130] width 600 height 53
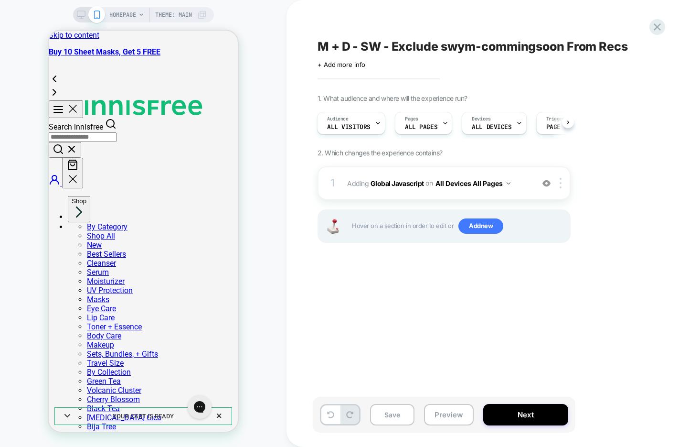
click at [502, 48] on span "M + D - SW - Exclude swym-commingsoon From Recs" at bounding box center [473, 46] width 311 height 14
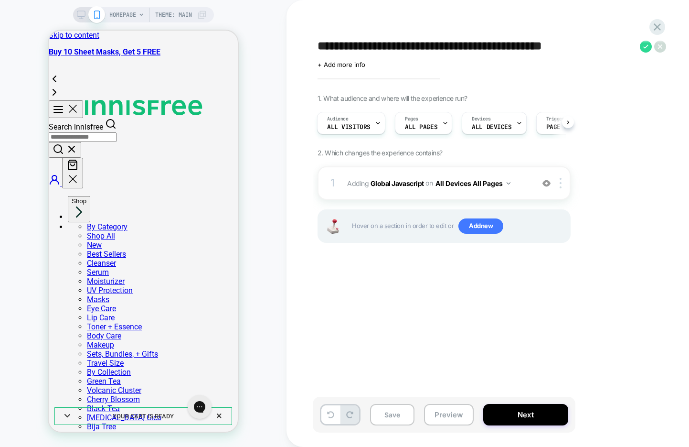
click at [441, 50] on textarea "**********" at bounding box center [477, 46] width 318 height 14
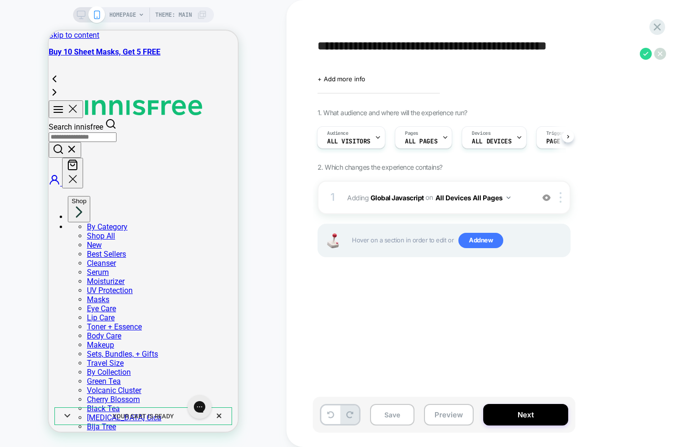
click at [570, 50] on textarea "**********" at bounding box center [477, 53] width 318 height 29
drag, startPoint x: 574, startPoint y: 47, endPoint x: 392, endPoint y: 53, distance: 182.1
click at [392, 53] on textarea "**********" at bounding box center [477, 53] width 318 height 29
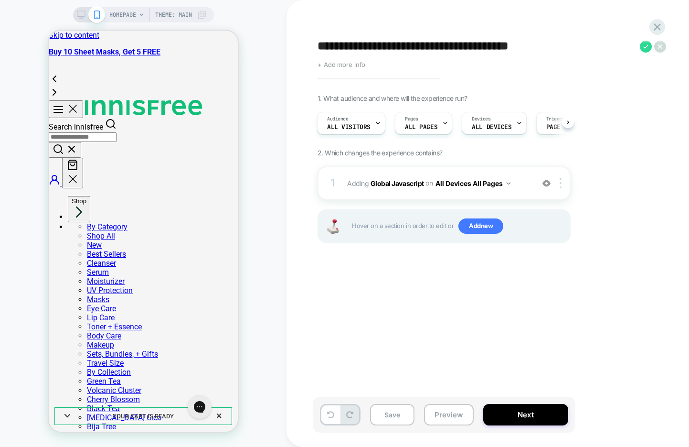
type textarea "**********"
click at [341, 64] on span "+ Add more info" at bounding box center [342, 65] width 48 height 8
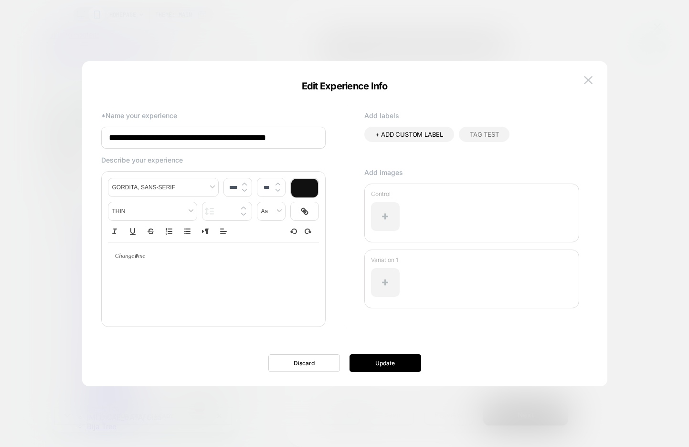
type input "****"
click at [220, 259] on p at bounding box center [210, 256] width 185 height 9
click at [161, 253] on p at bounding box center [210, 257] width 185 height 9
click at [156, 258] on p "**********" at bounding box center [210, 257] width 185 height 9
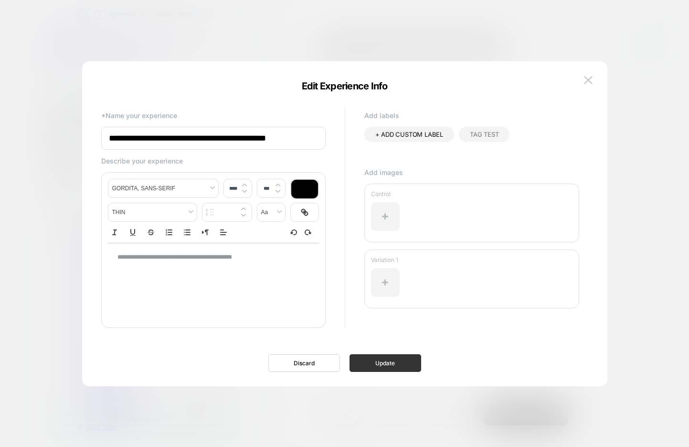
click at [386, 358] on button "Update" at bounding box center [386, 363] width 72 height 18
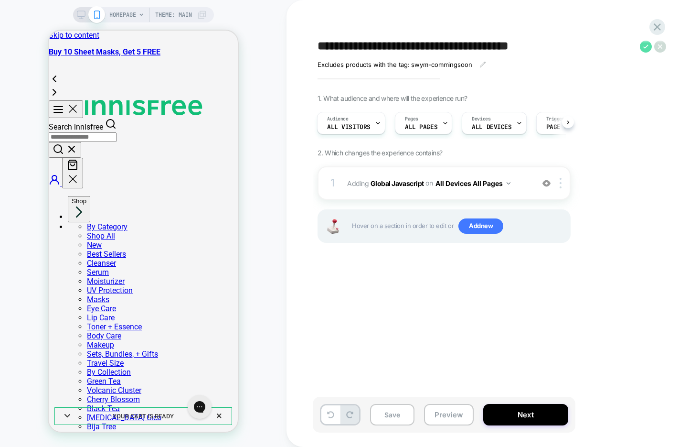
click at [644, 47] on icon at bounding box center [646, 47] width 12 height 12
click at [386, 416] on button "Save" at bounding box center [392, 415] width 44 height 22
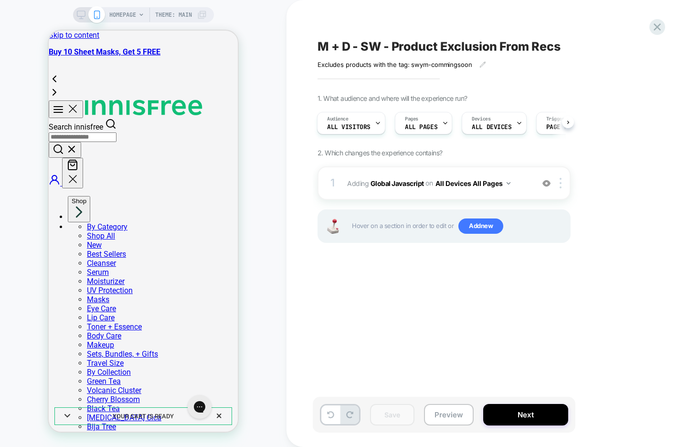
click at [443, 48] on span "M + D - SW - Product Exclusion From Recs" at bounding box center [439, 46] width 243 height 14
click at [443, 48] on textarea "**********" at bounding box center [477, 46] width 318 height 14
click at [431, 344] on div "**********" at bounding box center [492, 224] width 358 height 428
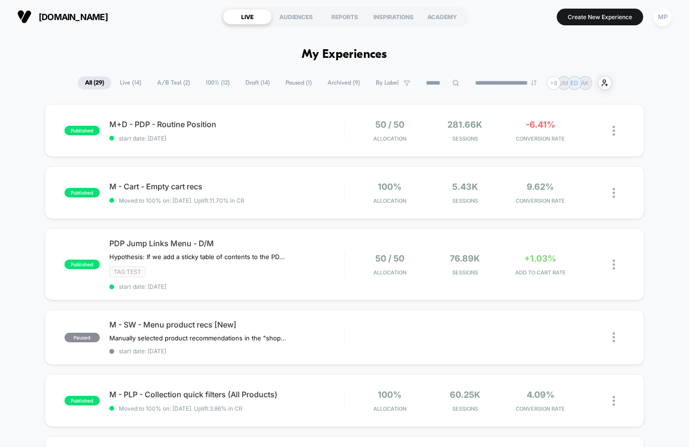
click at [174, 83] on span "A/B Test ( 2 )" at bounding box center [173, 82] width 47 height 13
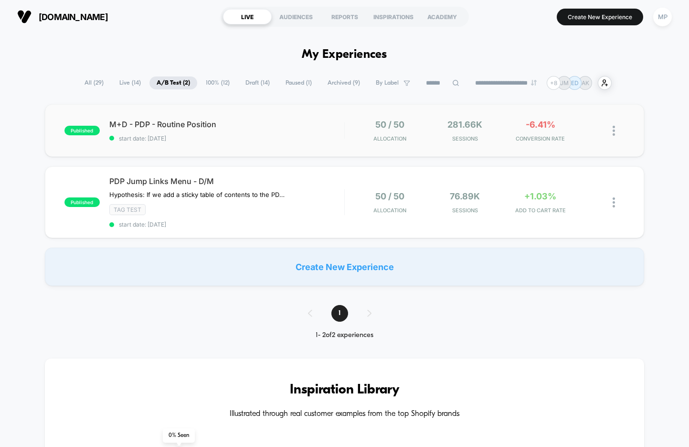
click at [245, 147] on div "published M+D - PDP - Routine Position start date: [DATE] 50 / 50 Allocation 28…" at bounding box center [345, 130] width 600 height 53
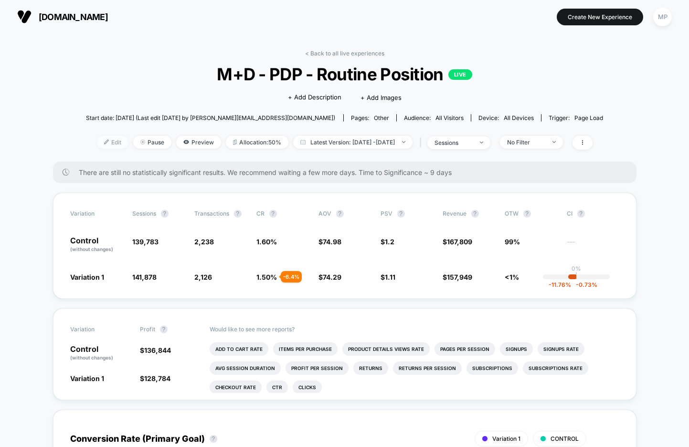
click at [98, 146] on span "Edit" at bounding box center [113, 142] width 32 height 13
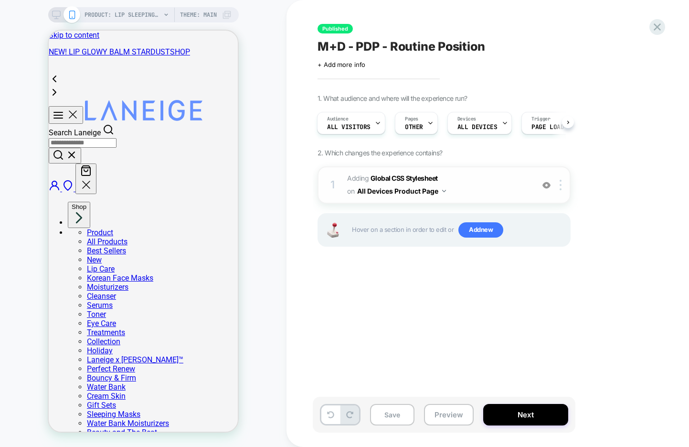
click at [550, 182] on img at bounding box center [547, 185] width 8 height 8
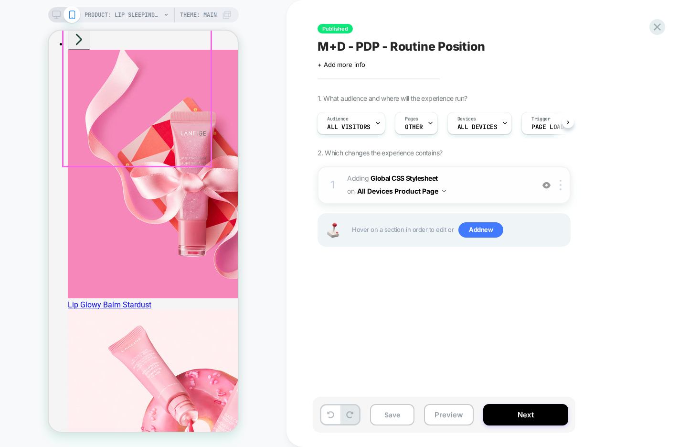
scroll to position [1270, 0]
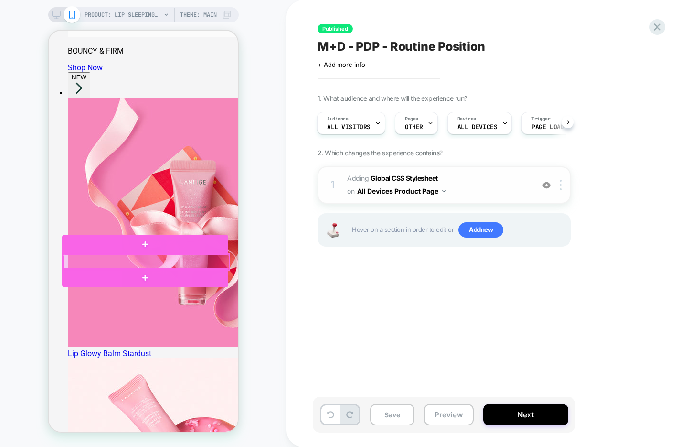
click at [206, 261] on div at bounding box center [146, 261] width 166 height 15
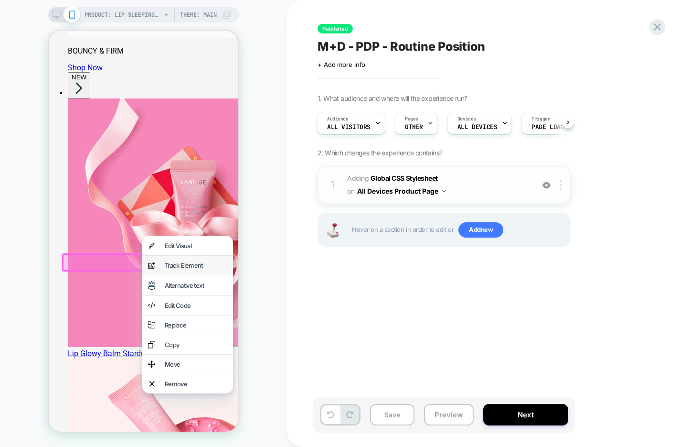
click at [210, 261] on div "Track Element" at bounding box center [196, 265] width 63 height 8
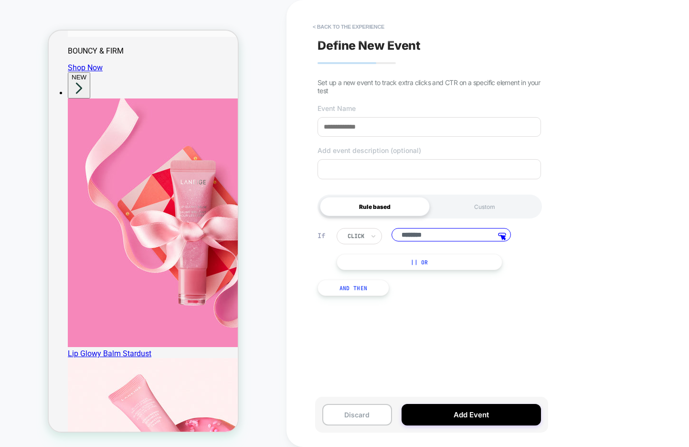
click at [386, 130] on input at bounding box center [430, 127] width 224 height 20
type input "**********"
click at [445, 417] on button "Add Event" at bounding box center [472, 415] width 140 height 22
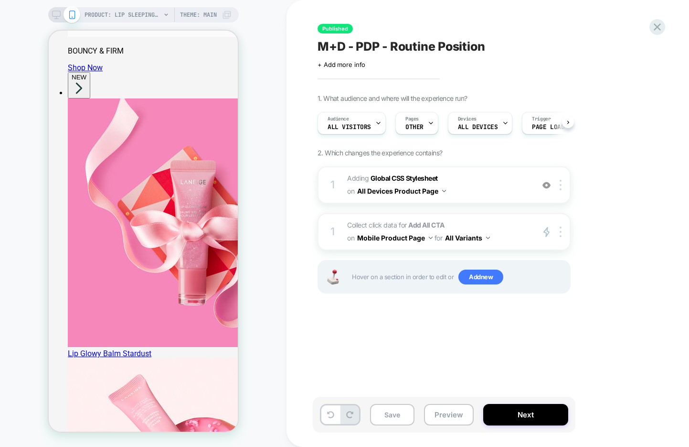
scroll to position [0, 0]
click at [559, 231] on div at bounding box center [563, 231] width 16 height 11
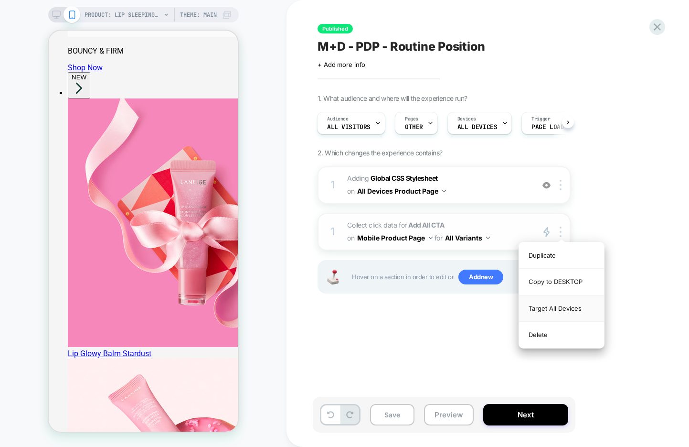
click at [557, 306] on div "Target All Devices" at bounding box center [561, 308] width 85 height 26
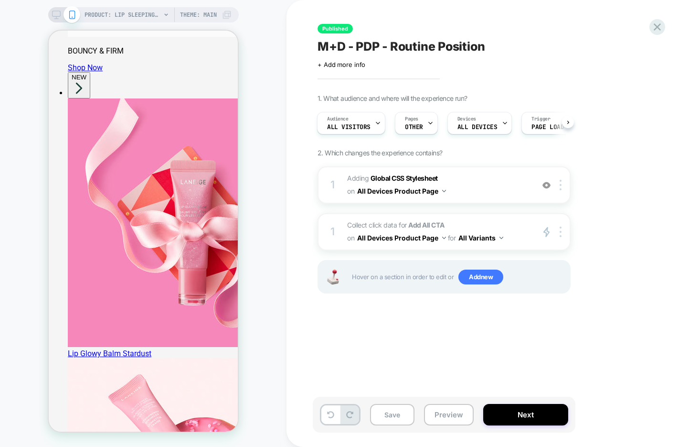
click at [56, 14] on icon at bounding box center [56, 15] width 9 height 9
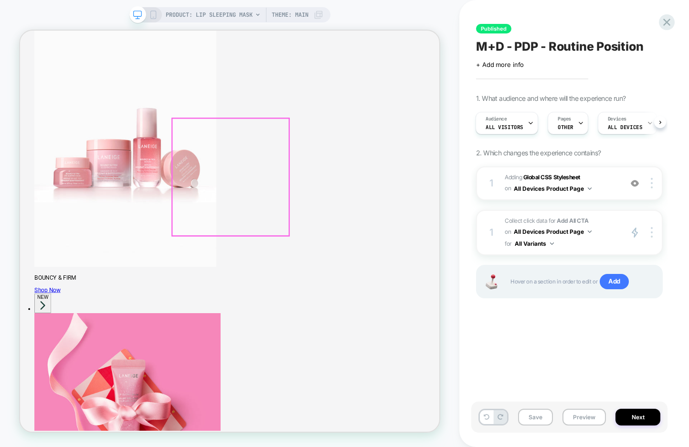
scroll to position [929, 0]
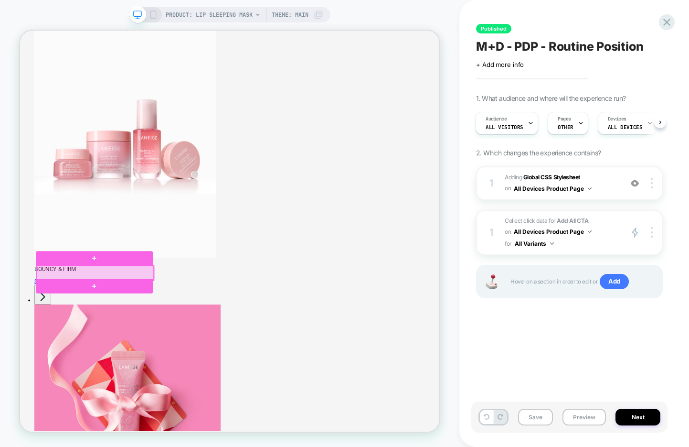
click at [161, 348] on div at bounding box center [120, 353] width 156 height 19
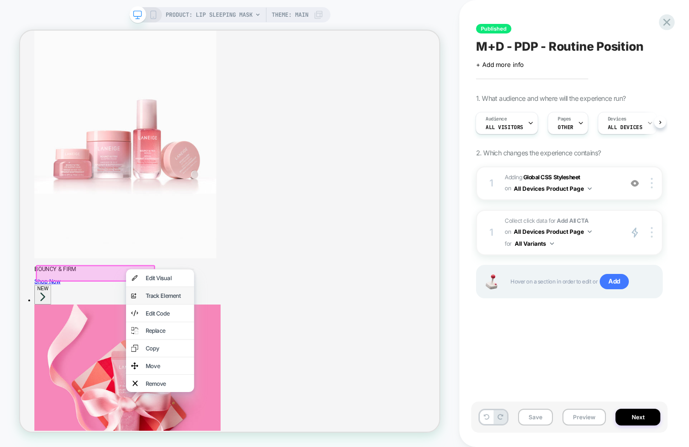
click at [198, 383] on div "Track Element" at bounding box center [216, 384] width 58 height 10
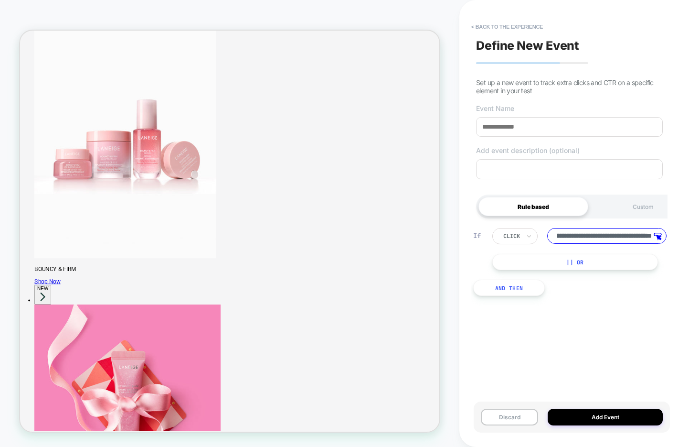
scroll to position [0, 0]
click at [542, 126] on input at bounding box center [569, 127] width 187 height 20
type input "*********"
click at [534, 265] on button "|| Or" at bounding box center [576, 262] width 166 height 16
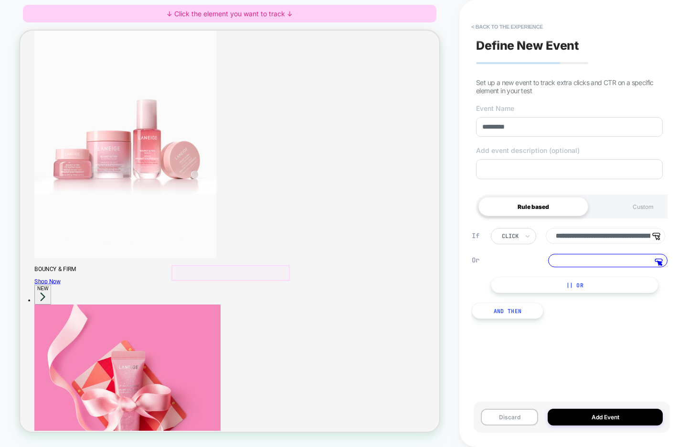
click at [352, 350] on div at bounding box center [301, 353] width 158 height 21
click at [565, 265] on input at bounding box center [608, 260] width 119 height 13
click at [353, 355] on div at bounding box center [301, 353] width 158 height 21
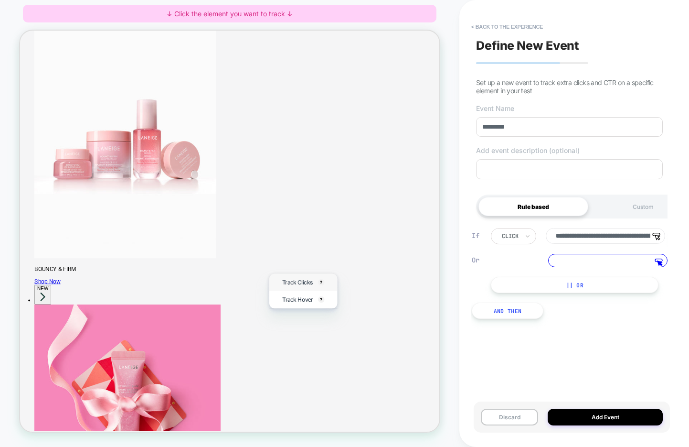
click at [368, 367] on div "Track Clicks ? Tracks clicks on the selected element." at bounding box center [397, 366] width 69 height 23
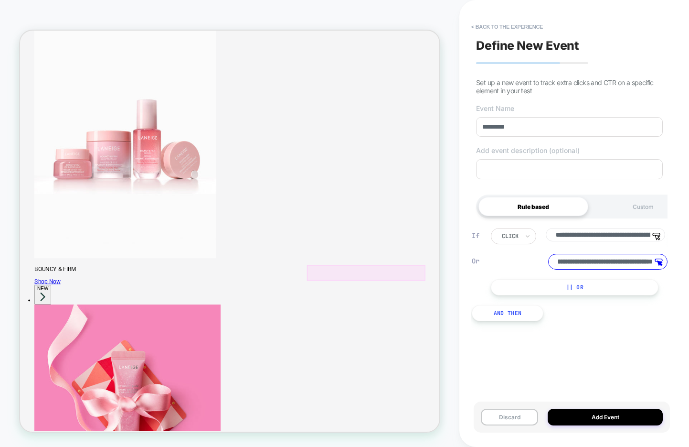
scroll to position [0, 0]
click at [521, 355] on div at bounding box center [482, 353] width 158 height 21
click at [524, 364] on span "Track Clicks" at bounding box center [521, 367] width 41 height 10
type input "**********"
click at [613, 261] on input "**********" at bounding box center [608, 262] width 119 height 16
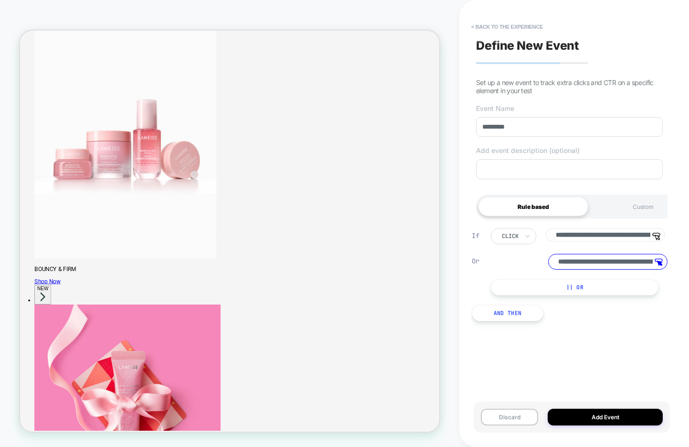
click at [613, 261] on input "**********" at bounding box center [608, 262] width 119 height 16
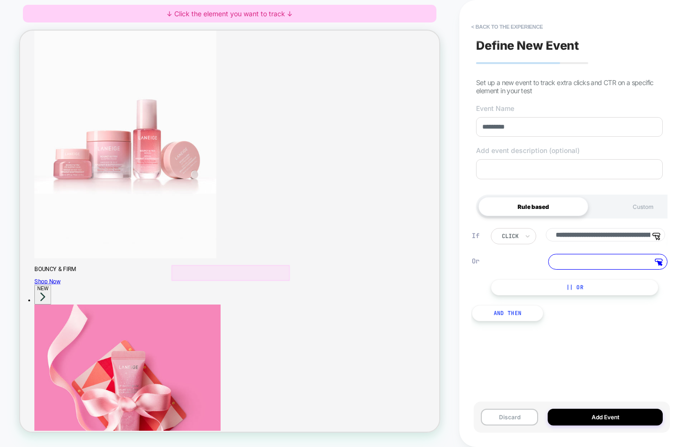
click at [342, 349] on div at bounding box center [301, 353] width 158 height 21
click at [361, 360] on span "Track Clicks" at bounding box center [379, 361] width 41 height 10
type input "**********"
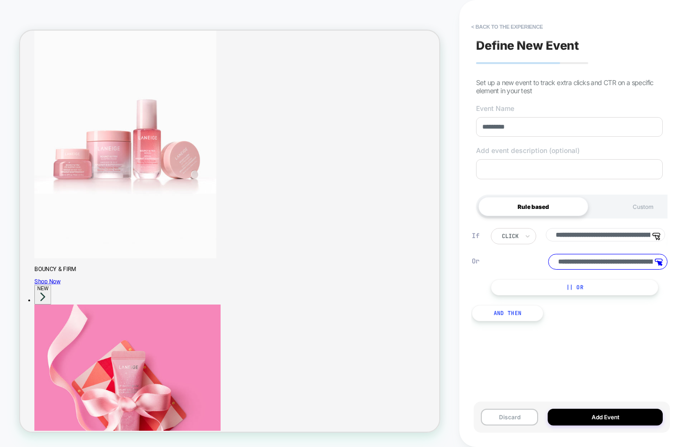
click at [520, 287] on button "|| Or" at bounding box center [575, 287] width 168 height 16
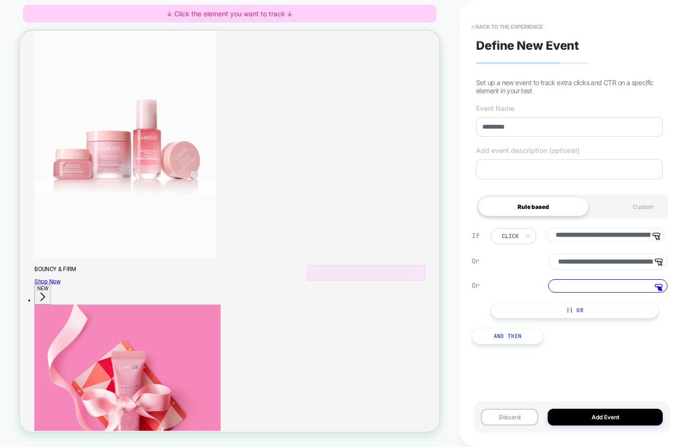
click at [534, 349] on div at bounding box center [482, 353] width 158 height 21
click at [533, 364] on span "Track Clicks" at bounding box center [521, 361] width 41 height 10
type input "**********"
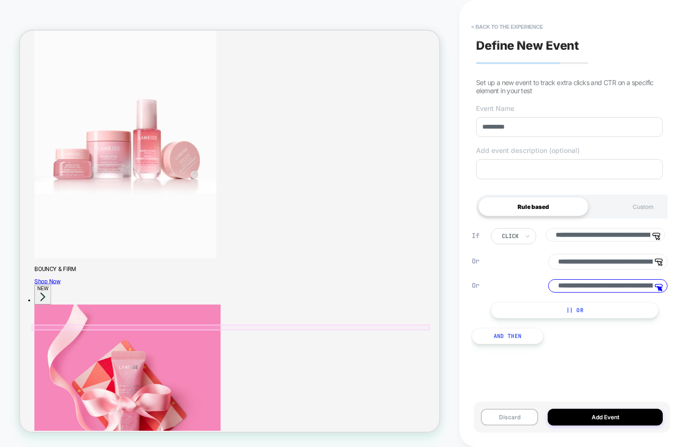
click at [310, 425] on div at bounding box center [300, 426] width 531 height 8
click at [307, 425] on div at bounding box center [299, 425] width 529 height 6
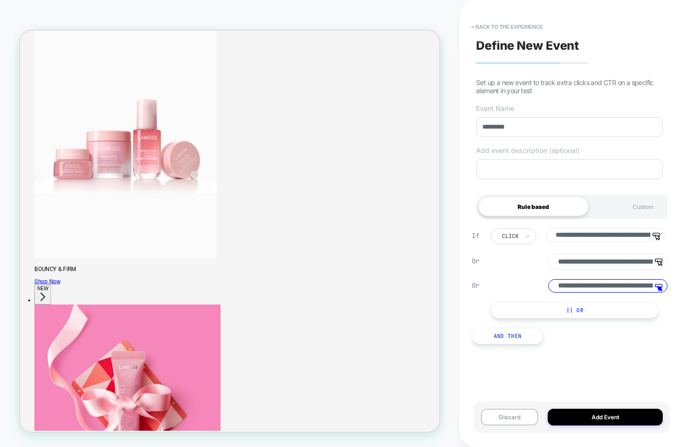
click at [308, 424] on div at bounding box center [299, 425] width 529 height 6
click at [305, 423] on div at bounding box center [299, 425] width 529 height 6
click at [311, 426] on div at bounding box center [299, 425] width 529 height 6
click at [309, 425] on div at bounding box center [299, 425] width 529 height 6
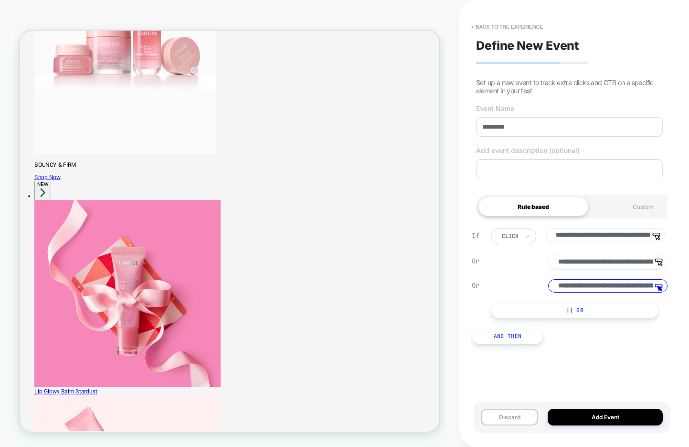
scroll to position [1070, 0]
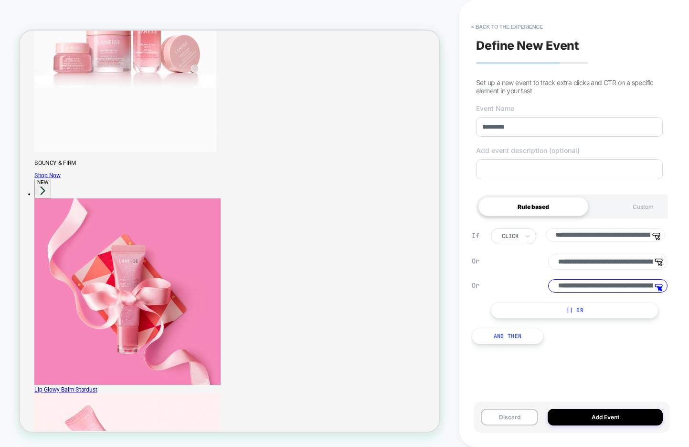
click at [306, 283] on div at bounding box center [299, 284] width 529 height 6
click at [293, 283] on div at bounding box center [299, 284] width 529 height 6
click at [307, 283] on div at bounding box center [299, 284] width 529 height 6
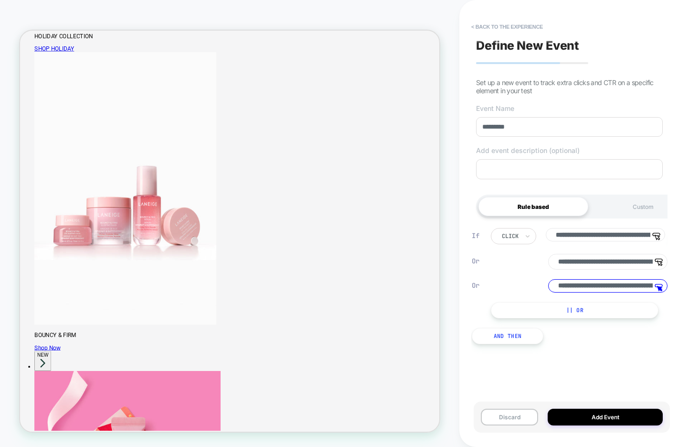
scroll to position [882, 0]
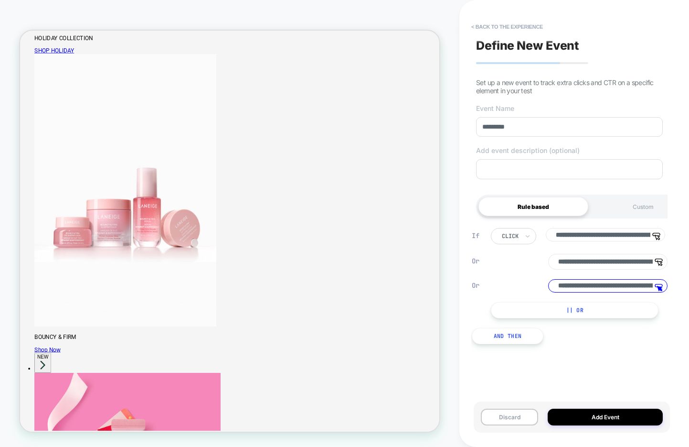
click at [531, 316] on button "|| Or" at bounding box center [575, 310] width 168 height 16
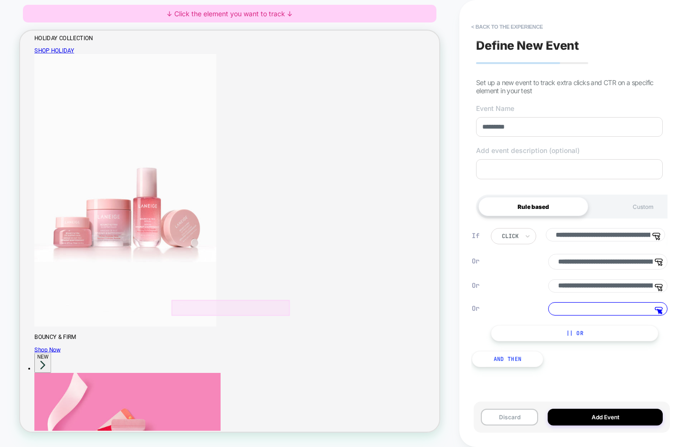
click at [351, 398] on div at bounding box center [301, 400] width 158 height 21
click at [374, 384] on div "Track Clicks ? Tracks clicks on the selected element." at bounding box center [396, 379] width 69 height 23
type input "**********"
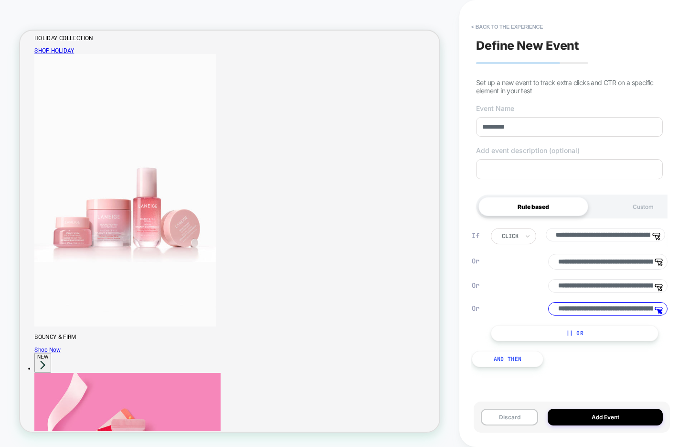
click at [549, 336] on button "|| Or" at bounding box center [575, 333] width 168 height 16
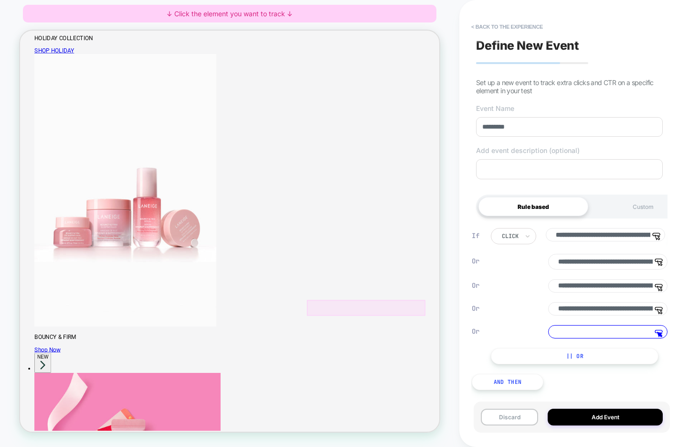
click at [528, 401] on div at bounding box center [482, 400] width 158 height 21
click at [523, 383] on span "Track Clicks" at bounding box center [521, 380] width 41 height 10
type input "**********"
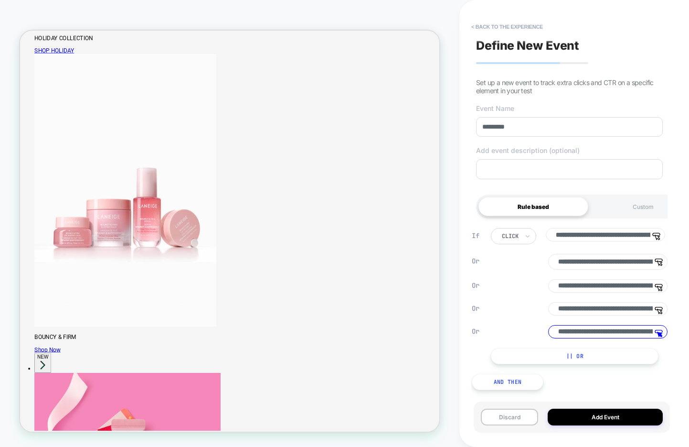
scroll to position [8, 0]
click at [563, 122] on input "*********" at bounding box center [569, 127] width 187 height 20
type input "**********"
click at [525, 159] on textarea at bounding box center [569, 169] width 187 height 20
type textarea "*"
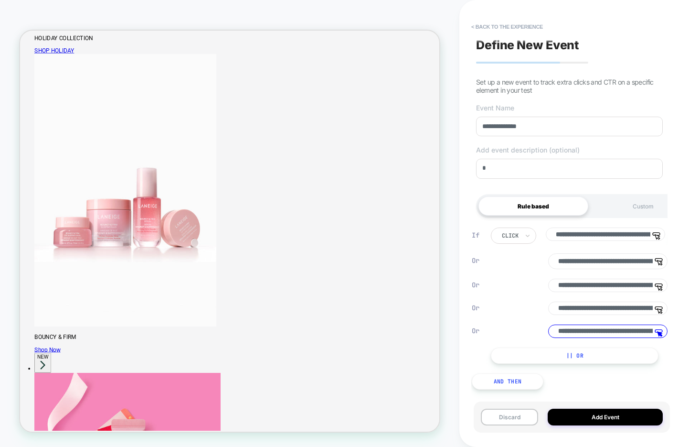
type textarea "*"
type textarea "***"
type textarea "*"
type textarea "****"
type textarea "*"
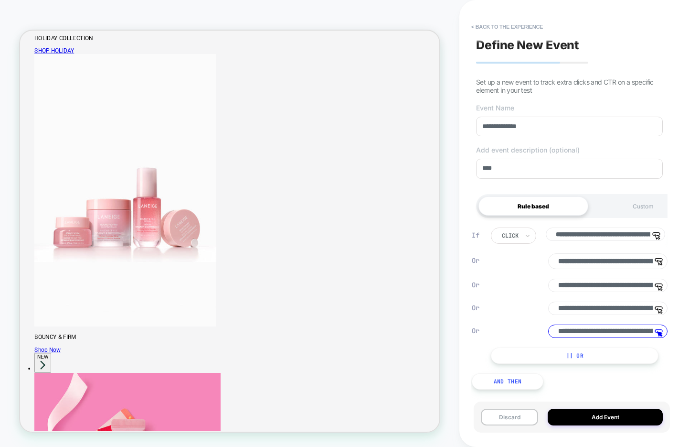
type textarea "*****"
type textarea "*"
type textarea "******"
type textarea "*"
type textarea "********"
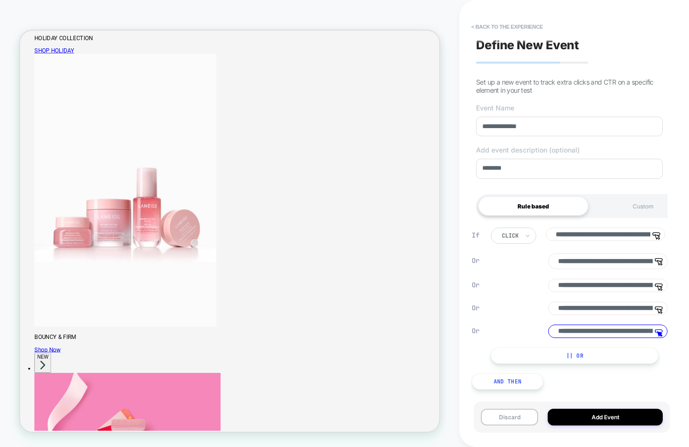
type textarea "*"
type textarea "********"
type textarea "*"
type textarea "**********"
type textarea "*"
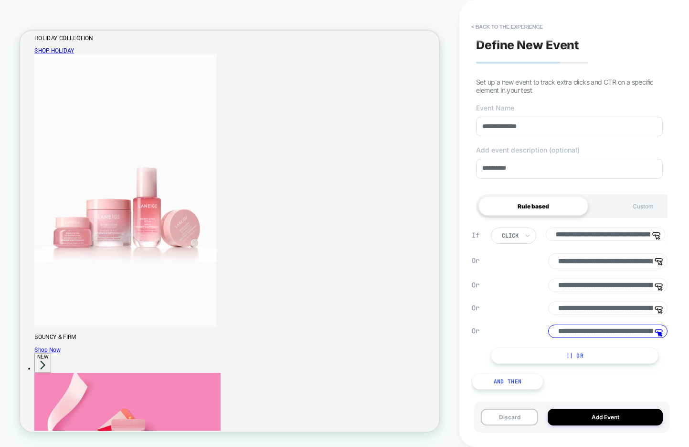
type textarea "**********"
type textarea "*"
type textarea "**********"
type textarea "*"
type textarea "**********"
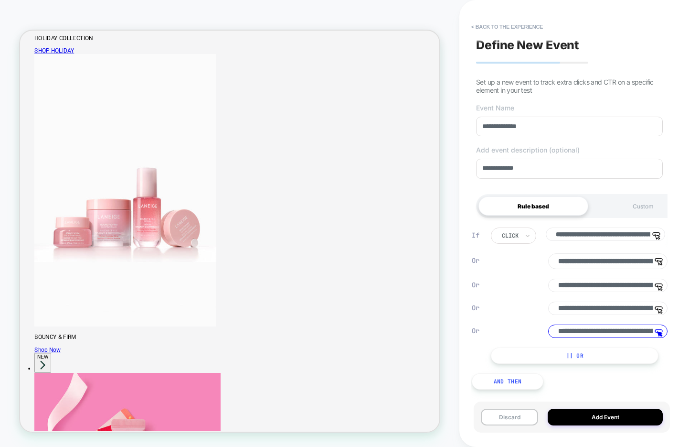
type textarea "*"
type textarea "**********"
type textarea "*"
type textarea "**********"
type textarea "*"
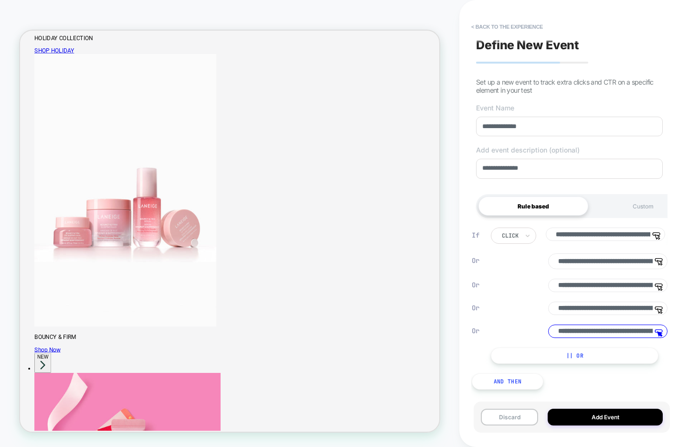
type textarea "**********"
type textarea "*"
type textarea "**********"
type textarea "*"
type textarea "**********"
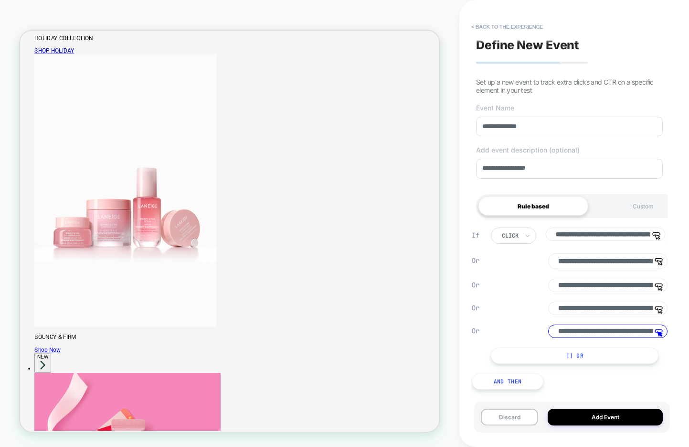
type textarea "*"
type textarea "**********"
type textarea "*"
type textarea "**********"
type textarea "*"
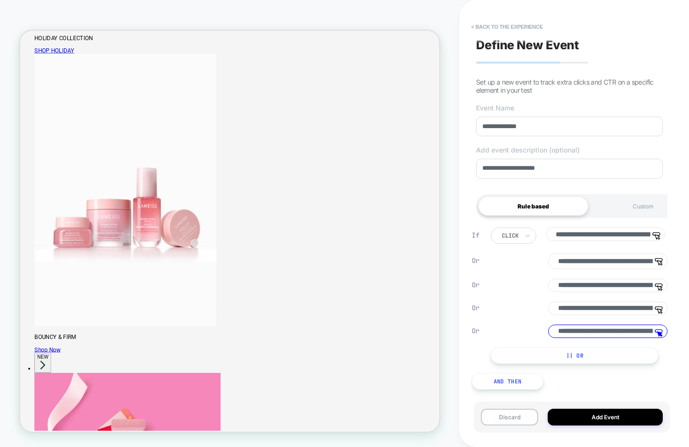
type textarea "**********"
type textarea "*"
type textarea "**********"
type textarea "*"
type textarea "**********"
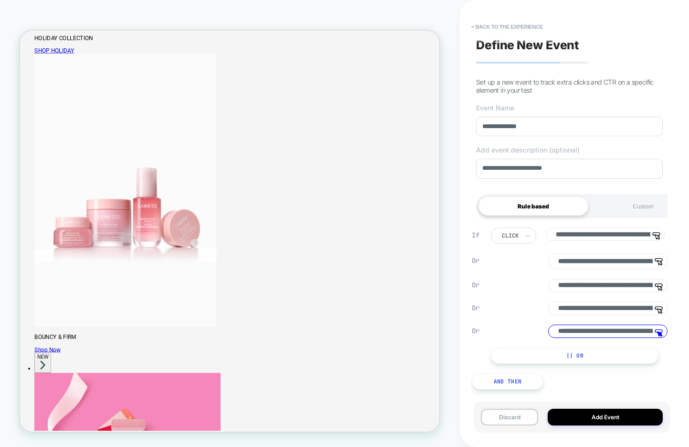
type textarea "*"
type textarea "**********"
type textarea "*"
type textarea "**********"
type textarea "*"
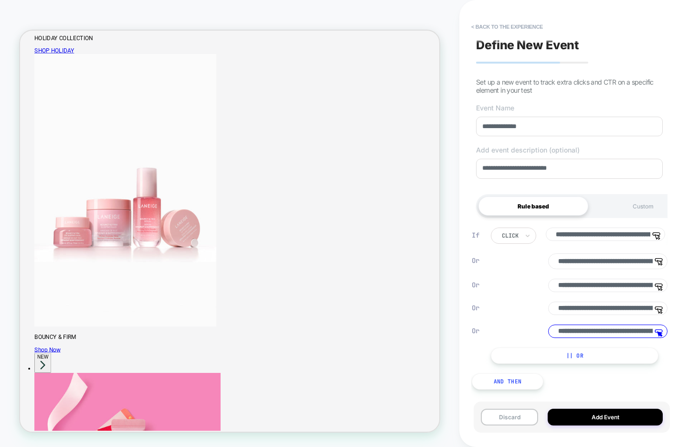
type textarea "**********"
type textarea "*"
type textarea "**********"
type textarea "*"
type textarea "**********"
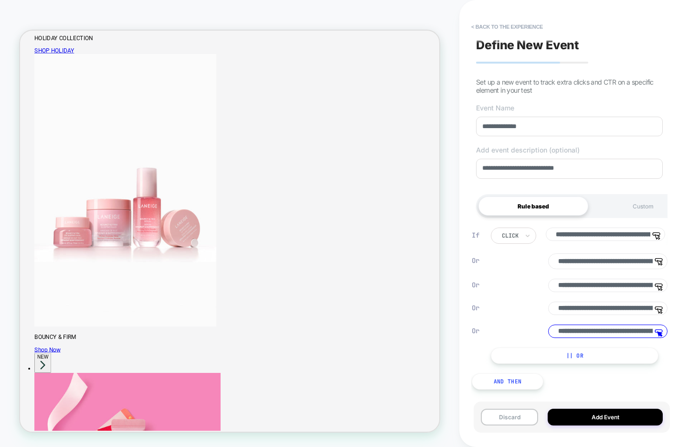
type textarea "*"
type textarea "**********"
type textarea "*"
type textarea "**********"
type textarea "*"
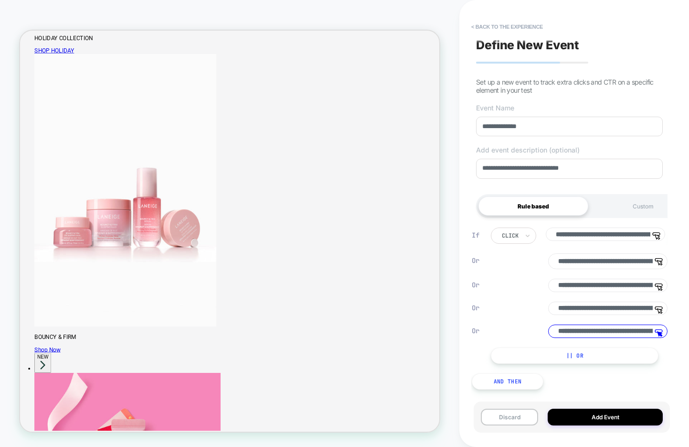
type textarea "**********"
type textarea "*"
type textarea "**********"
type textarea "*"
type textarea "**********"
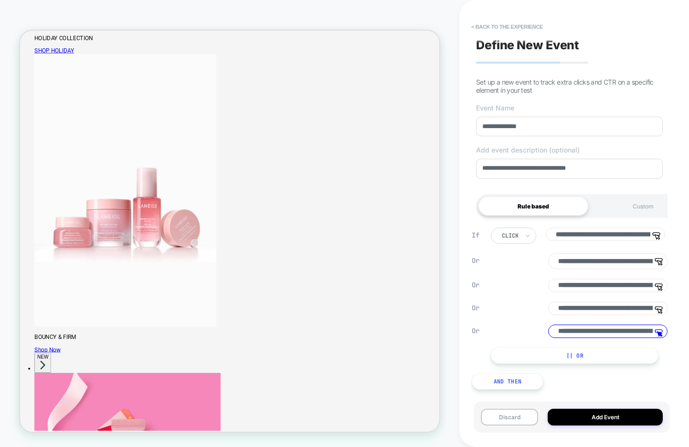
type textarea "*"
type textarea "**********"
type textarea "*"
type textarea "**********"
type textarea "*"
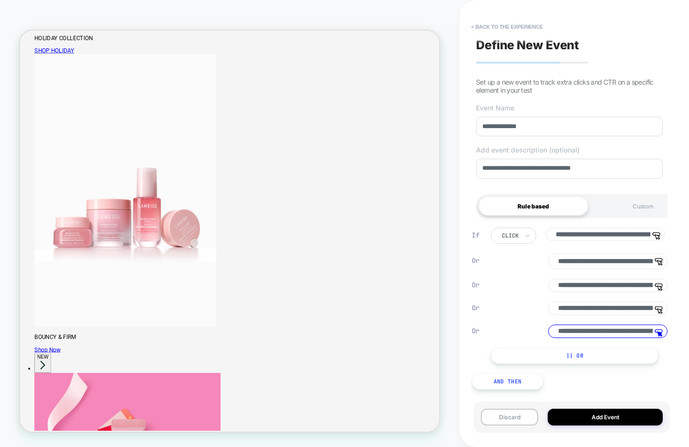
type textarea "**********"
type textarea "*"
type textarea "**********"
click at [590, 415] on button "Add Event" at bounding box center [605, 417] width 115 height 17
type textarea "*"
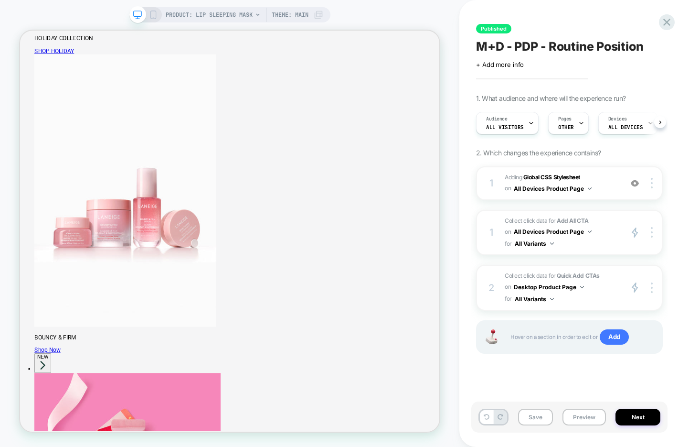
scroll to position [0, 0]
click at [653, 287] on div at bounding box center [654, 287] width 18 height 11
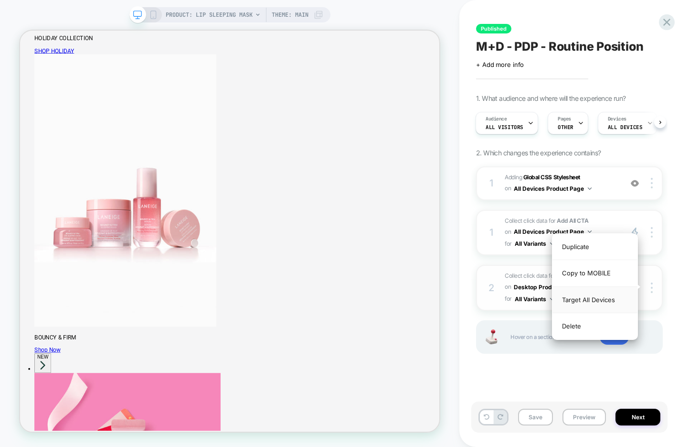
click at [605, 306] on div "Target All Devices" at bounding box center [595, 300] width 85 height 26
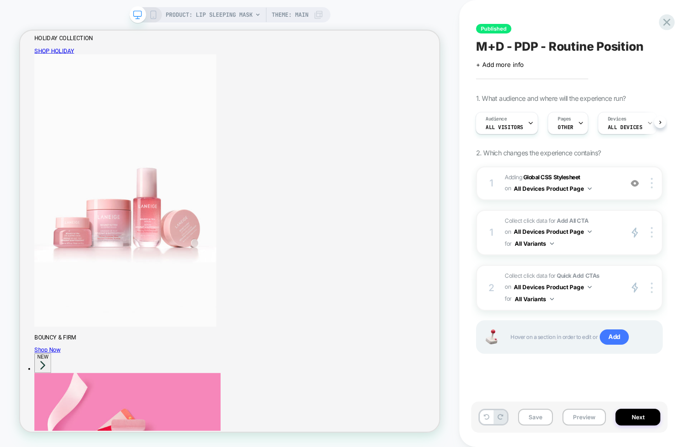
click at [153, 12] on icon at bounding box center [153, 15] width 9 height 9
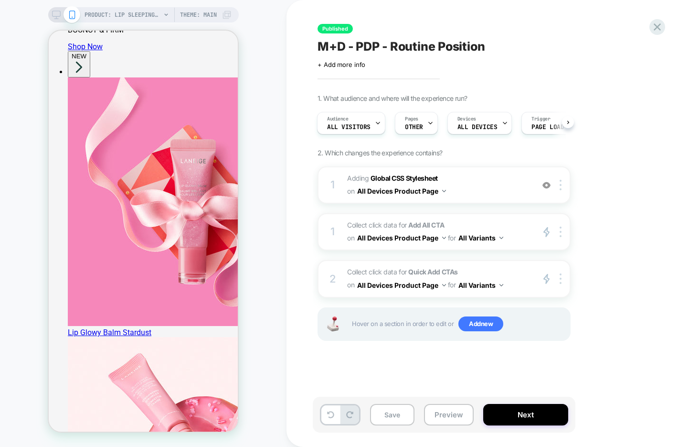
scroll to position [1244, 0]
click at [385, 413] on button "Save" at bounding box center [392, 415] width 44 height 22
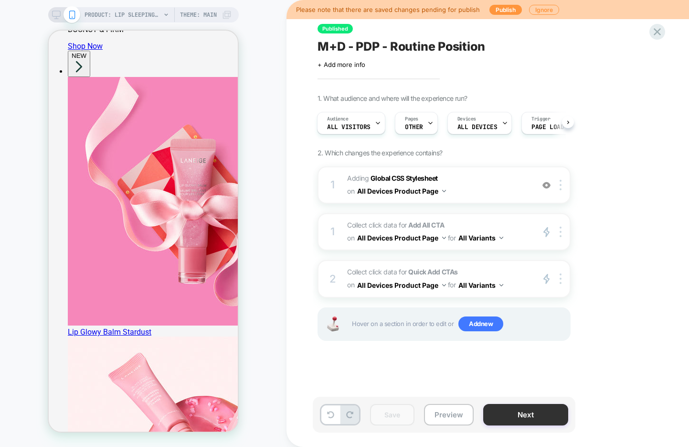
click at [521, 418] on button "Next" at bounding box center [526, 415] width 85 height 22
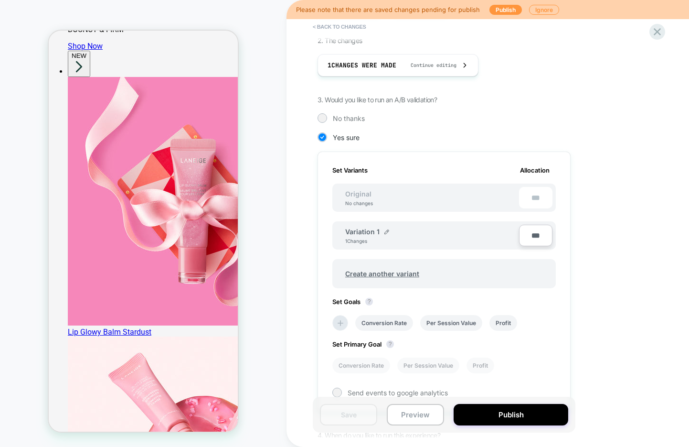
scroll to position [153, 0]
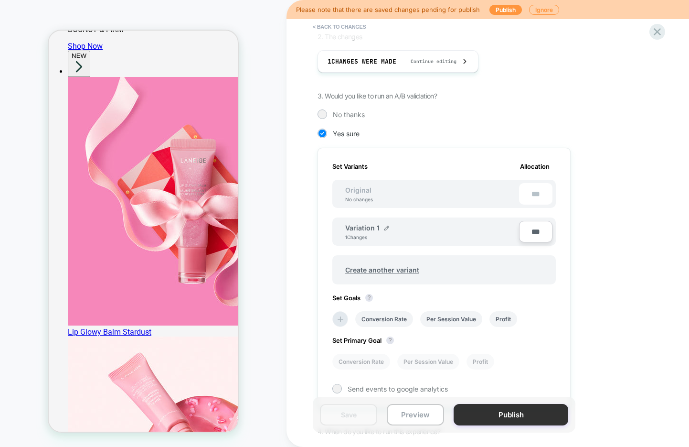
click at [485, 412] on button "Publish" at bounding box center [511, 415] width 115 height 22
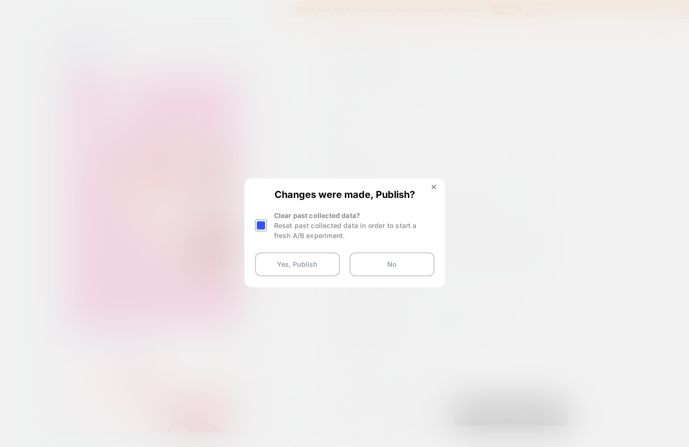
click at [261, 225] on div at bounding box center [261, 225] width 12 height 12
click at [277, 269] on button "Yes, Publish" at bounding box center [297, 264] width 85 height 24
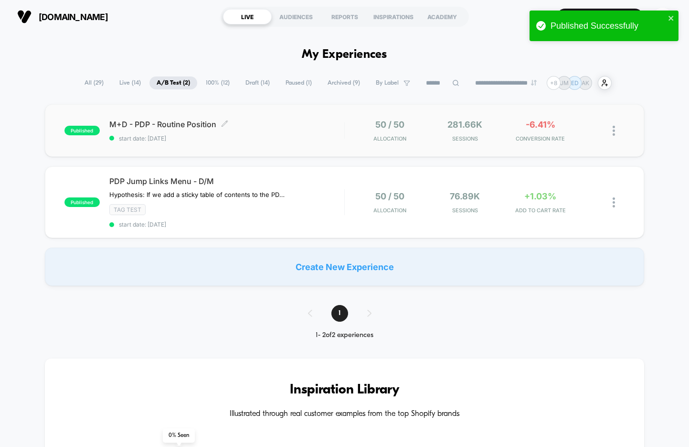
click at [308, 144] on div "published M+D - PDP - Routine Position Click to edit experience details Click t…" at bounding box center [345, 130] width 600 height 53
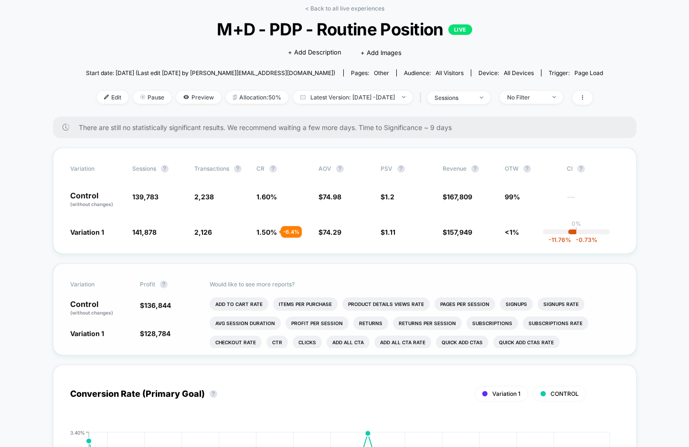
scroll to position [45, 0]
click at [345, 340] on li "Add All CTA" at bounding box center [348, 341] width 43 height 13
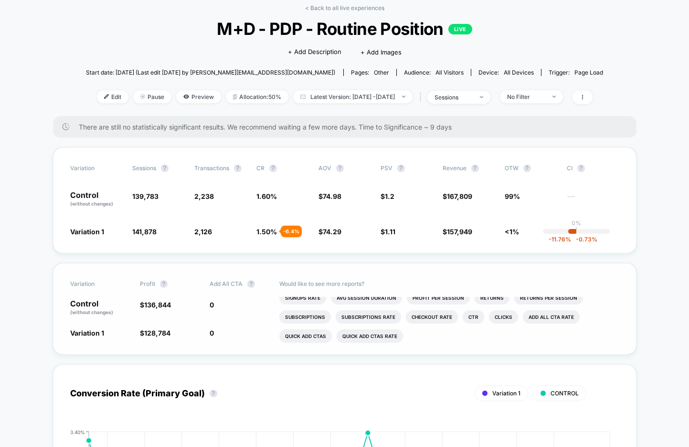
scroll to position [30, 0]
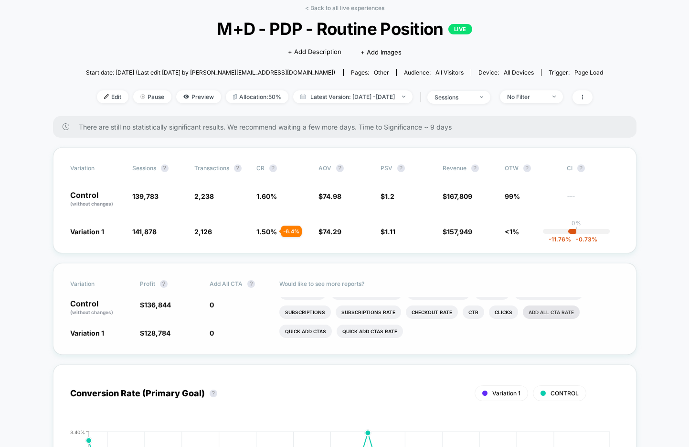
click at [550, 310] on li "Add All CTA rate" at bounding box center [551, 311] width 57 height 13
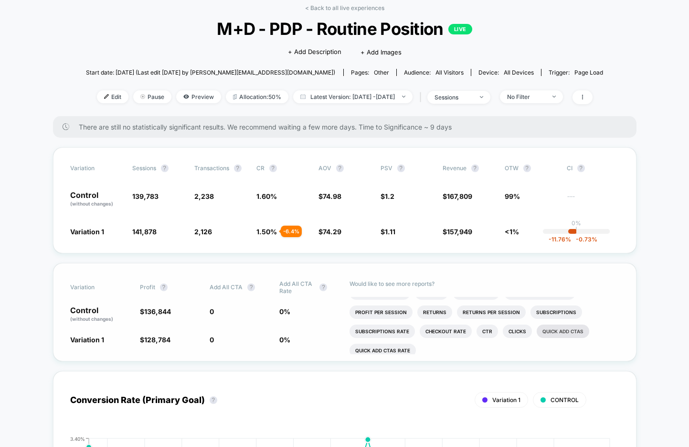
click at [566, 328] on li "Quick Add CTAs" at bounding box center [563, 330] width 53 height 13
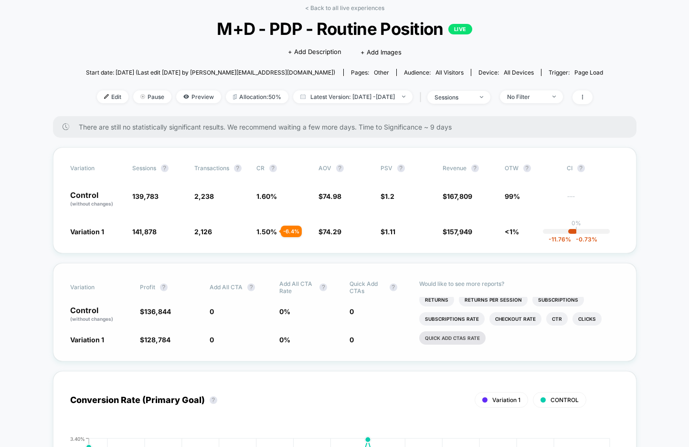
click at [470, 332] on li "Quick Add CTAs rate" at bounding box center [453, 337] width 66 height 13
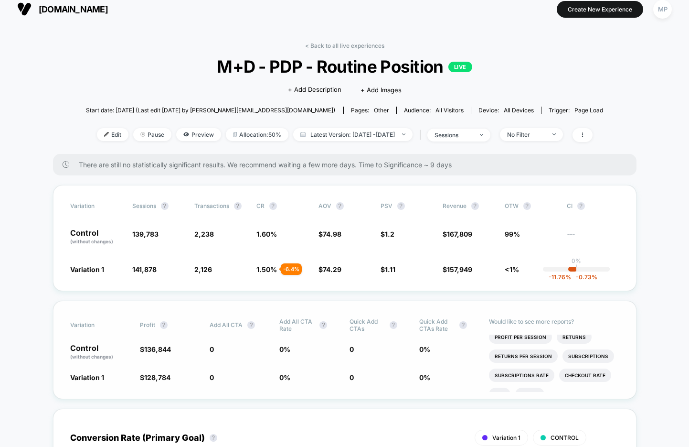
scroll to position [0, 0]
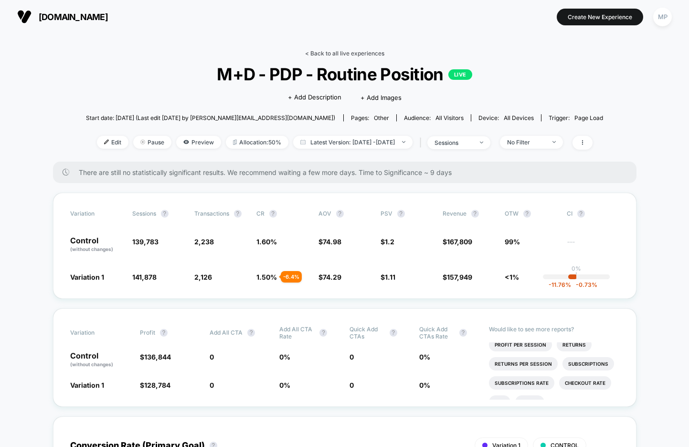
click at [346, 51] on link "< Back to all live experiences" at bounding box center [344, 53] width 79 height 7
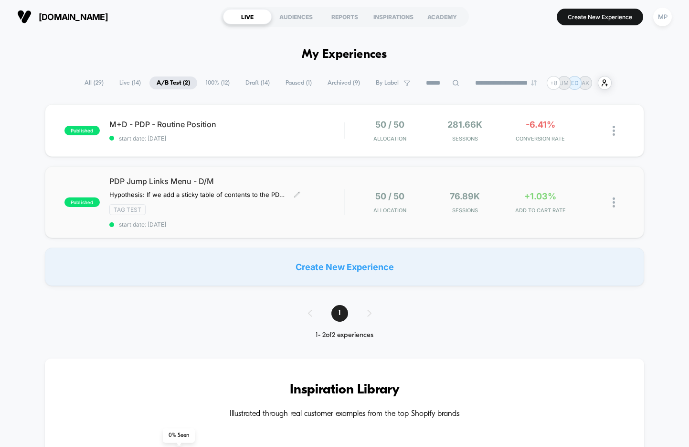
click at [259, 219] on div "PDP Jump Links Menu - D/M Hypothesis: If we add a sticky table of contents to t…" at bounding box center [226, 202] width 235 height 52
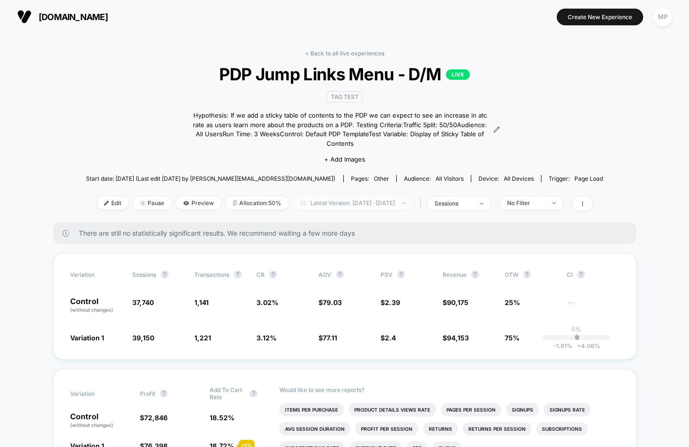
click at [342, 196] on span "Latest Version: Aug 28, 2025 - Sep 29, 2025" at bounding box center [352, 202] width 119 height 13
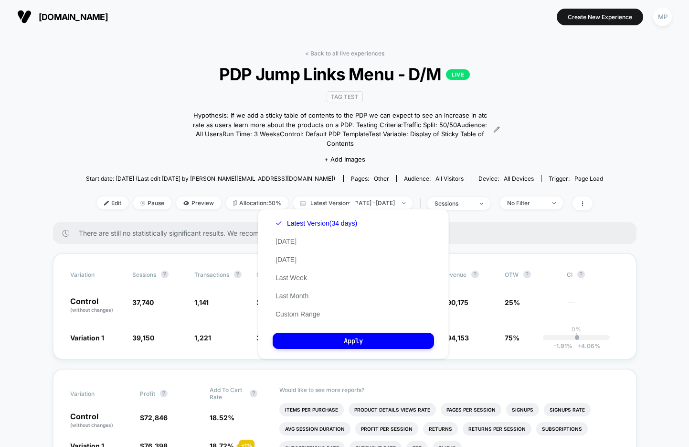
click at [137, 125] on div "< Back to all live experiences PDP Jump Links Menu - D/M LIVE TAG Test Hypothes…" at bounding box center [345, 136] width 518 height 172
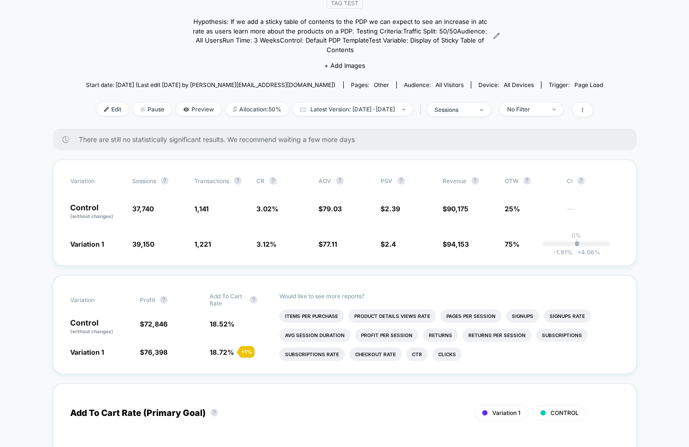
scroll to position [96, 0]
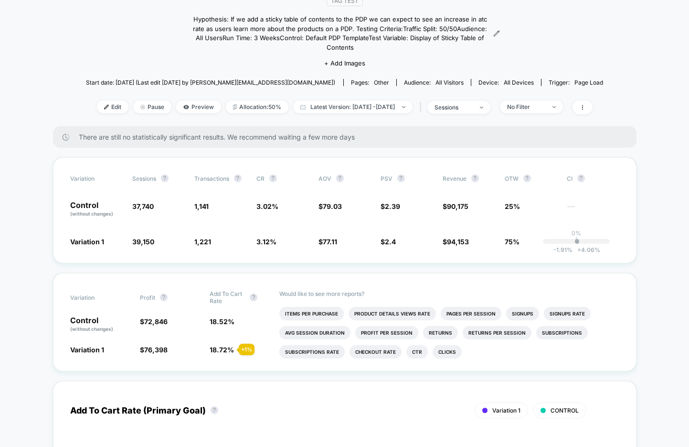
click at [485, 107] on div "< Back to all live experiences PDP Jump Links Menu - D/M LIVE TAG Test Hypothes…" at bounding box center [345, 40] width 518 height 172
click at [473, 104] on div "sessions" at bounding box center [454, 107] width 38 height 7
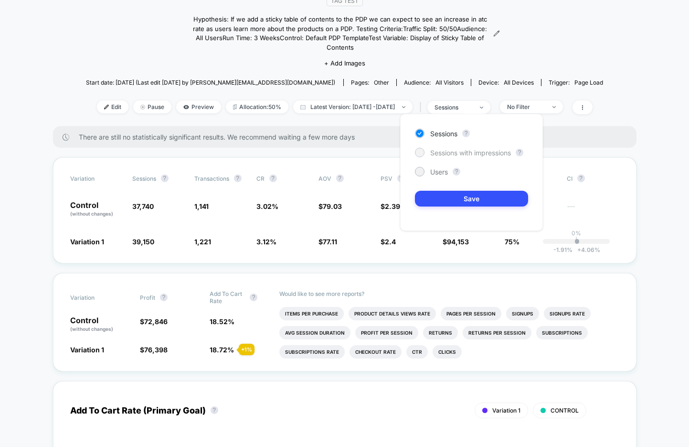
click at [459, 154] on span "Sessions with impressions" at bounding box center [470, 153] width 81 height 8
click at [445, 196] on button "Save" at bounding box center [471, 199] width 113 height 16
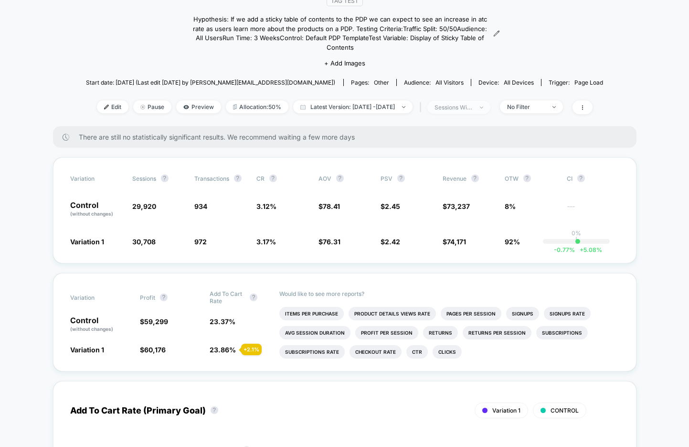
click at [473, 104] on div "sessions with impression" at bounding box center [454, 107] width 38 height 7
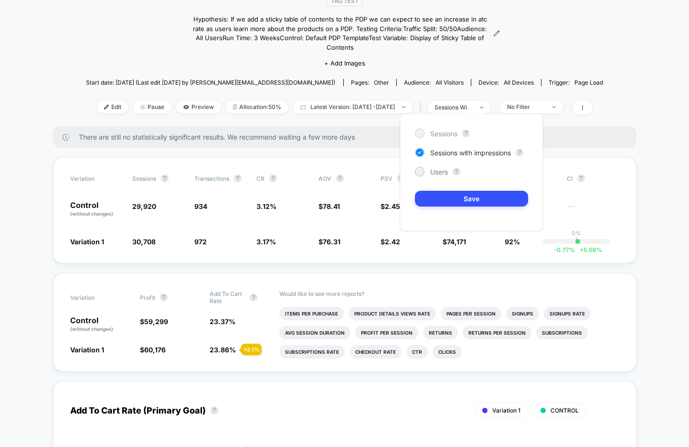
click at [447, 135] on span "Sessions" at bounding box center [443, 133] width 27 height 8
click at [430, 197] on button "Save" at bounding box center [471, 199] width 113 height 16
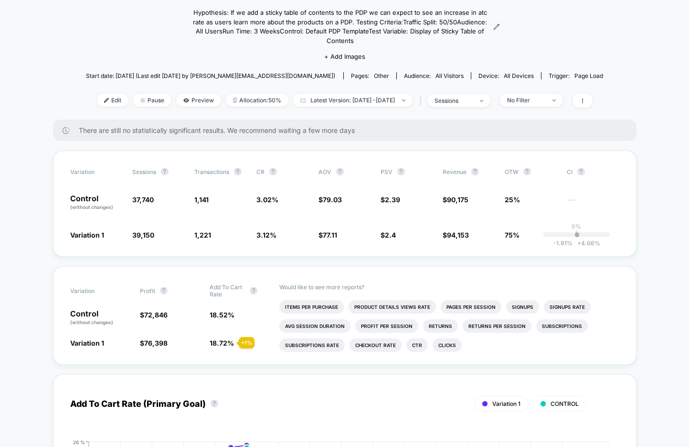
scroll to position [111, 0]
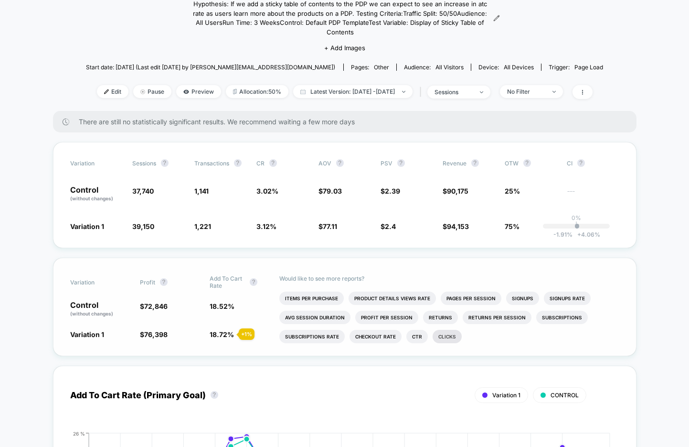
click at [444, 330] on li "Clicks" at bounding box center [447, 336] width 29 height 13
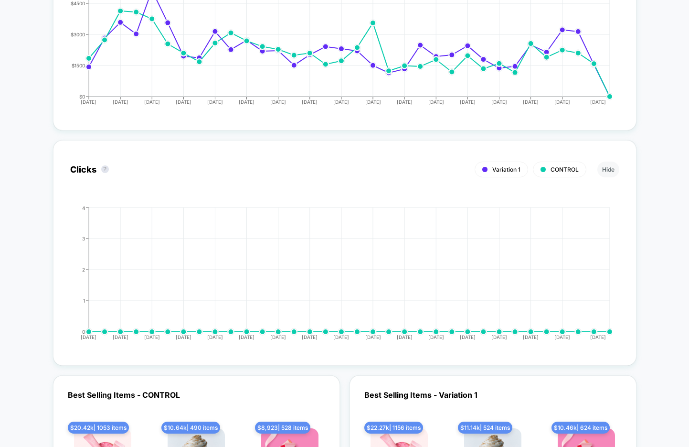
scroll to position [1310, 0]
click at [607, 162] on button "Hide" at bounding box center [609, 170] width 22 height 16
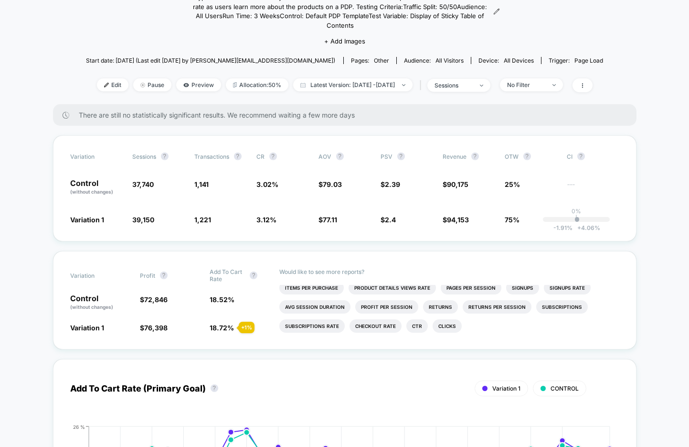
scroll to position [0, 0]
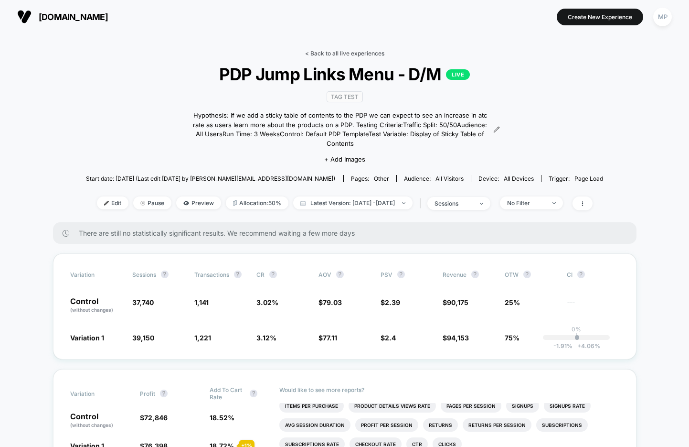
click at [331, 55] on link "< Back to all live experiences" at bounding box center [344, 53] width 79 height 7
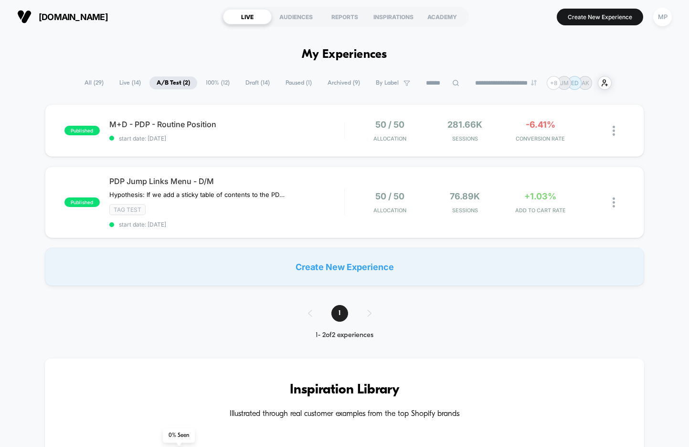
click at [241, 80] on span "Draft ( 14 )" at bounding box center [257, 82] width 39 height 13
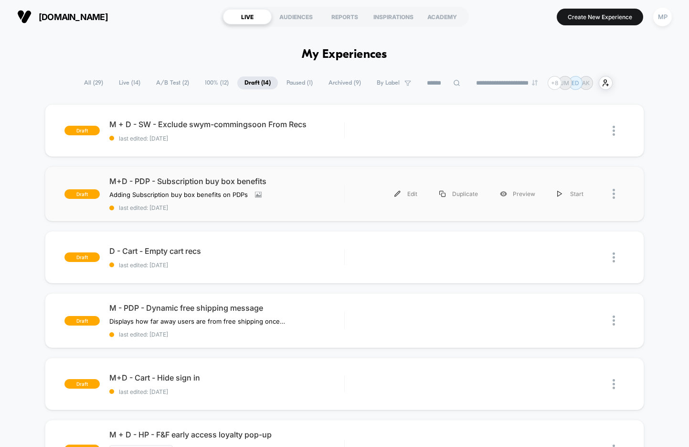
click at [230, 215] on div "draft M+D - PDP - Subscription buy box benefits Adding Subscription buy box ben…" at bounding box center [345, 193] width 600 height 55
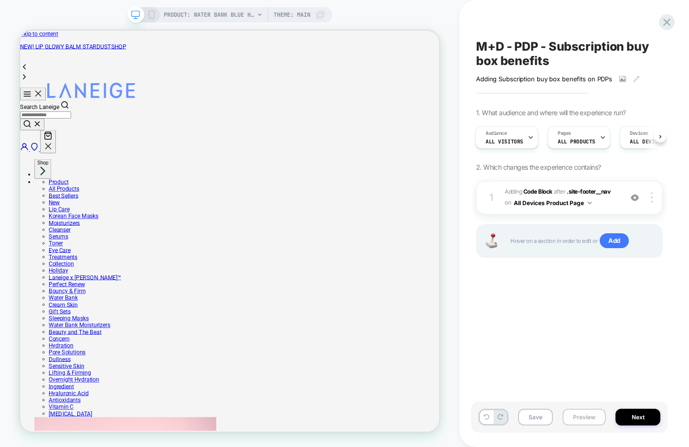
click at [584, 416] on button "Preview" at bounding box center [584, 417] width 43 height 17
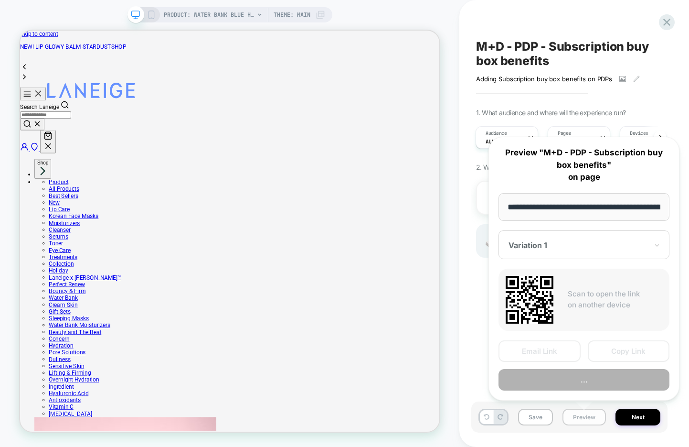
scroll to position [0, 233]
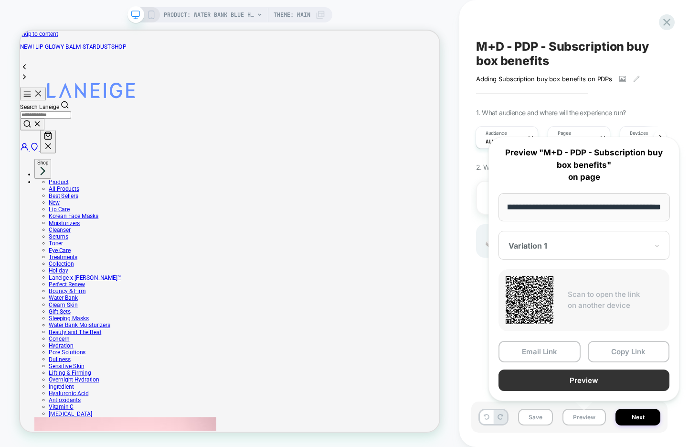
click at [564, 377] on button "Preview" at bounding box center [584, 380] width 171 height 22
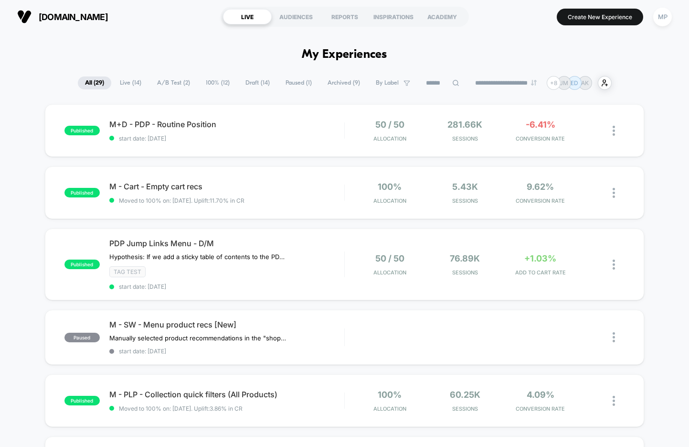
click at [246, 87] on span "Draft ( 14 )" at bounding box center [257, 82] width 39 height 13
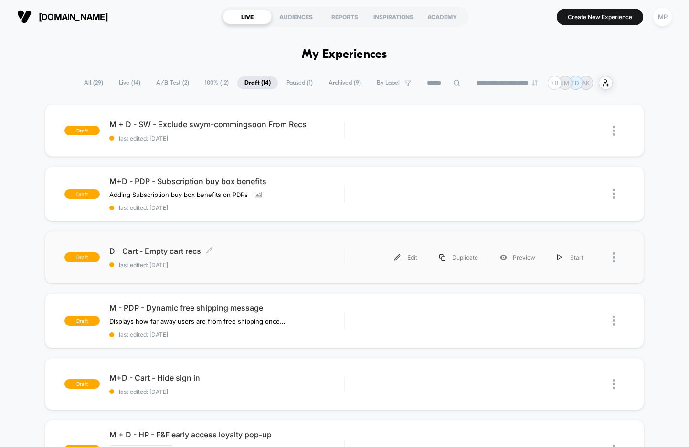
click at [246, 258] on div "D - Cart - Empty cart recs Click to edit experience details Click to edit exper…" at bounding box center [226, 257] width 235 height 22
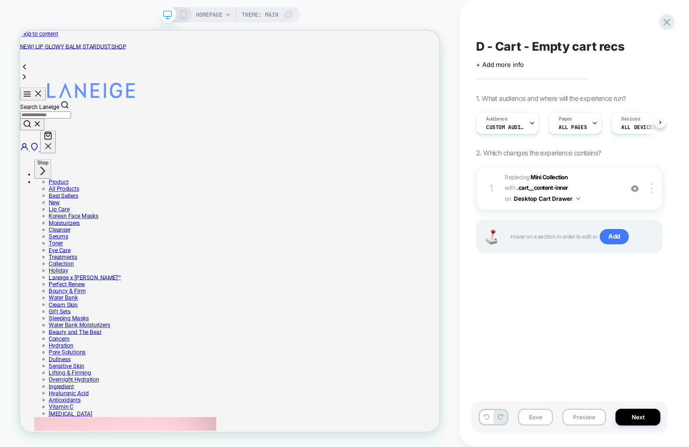
scroll to position [0, 0]
click at [575, 417] on button "Preview" at bounding box center [584, 417] width 43 height 17
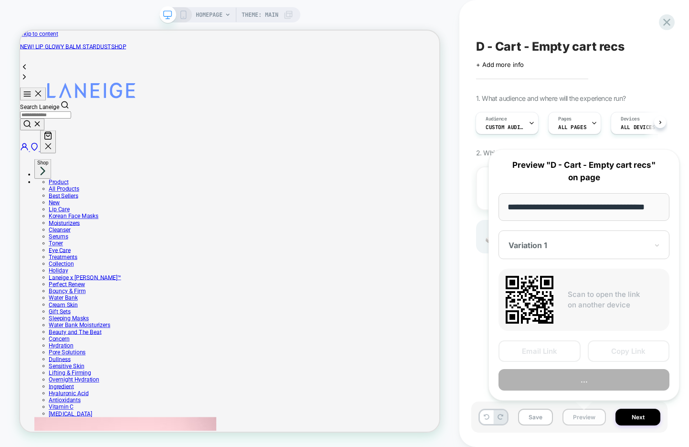
scroll to position [0, 12]
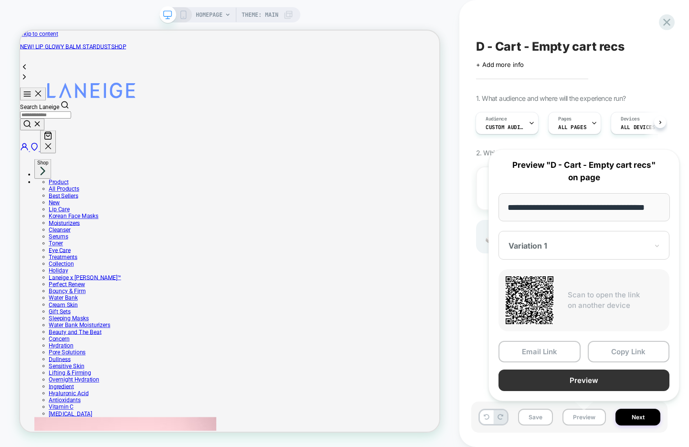
click at [573, 383] on button "Preview" at bounding box center [584, 380] width 171 height 22
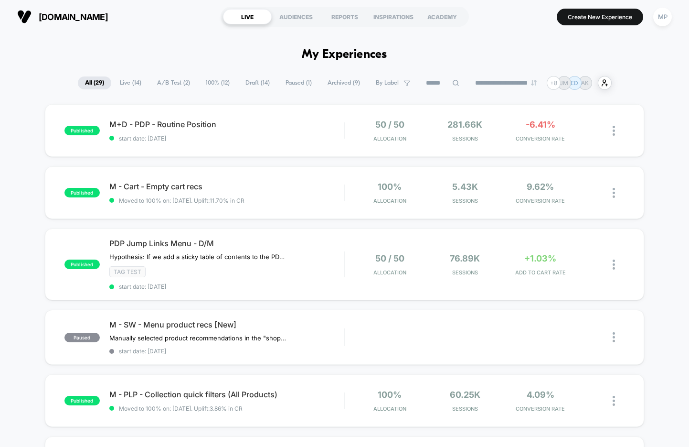
click at [249, 83] on span "Draft ( 14 )" at bounding box center [257, 82] width 39 height 13
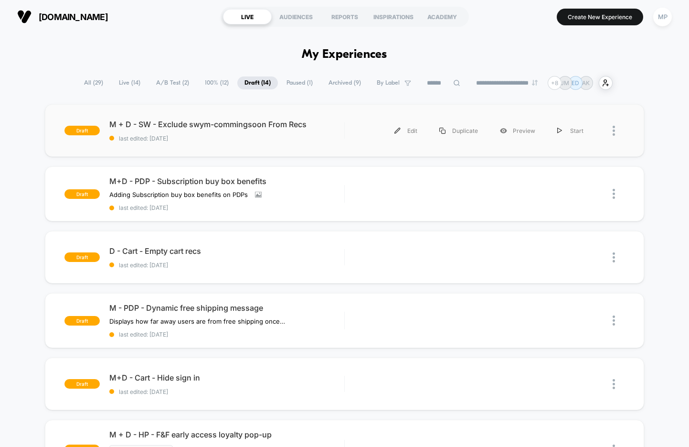
click at [241, 144] on div "draft M + D - SW - Exclude swym-commingsoon From Recs last edited: [DATE] Edit …" at bounding box center [345, 130] width 600 height 53
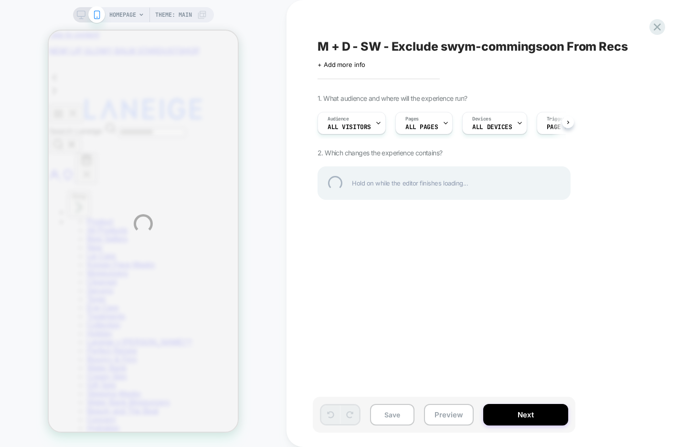
click at [376, 48] on div "M + D - SW - Exclude swym-commingsoon From Recs" at bounding box center [492, 46] width 349 height 14
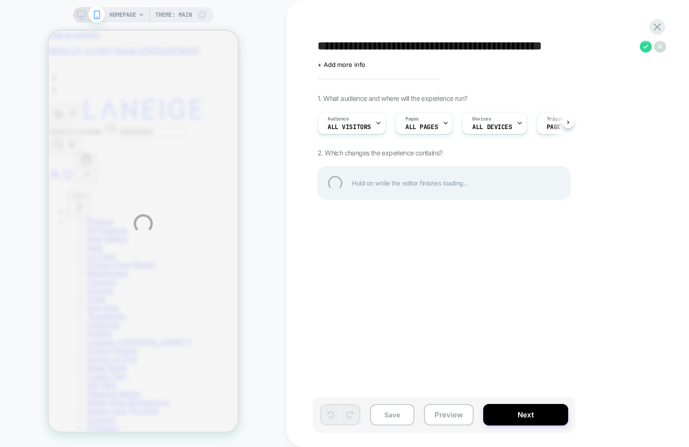
click at [376, 48] on textarea "**********" at bounding box center [477, 46] width 318 height 14
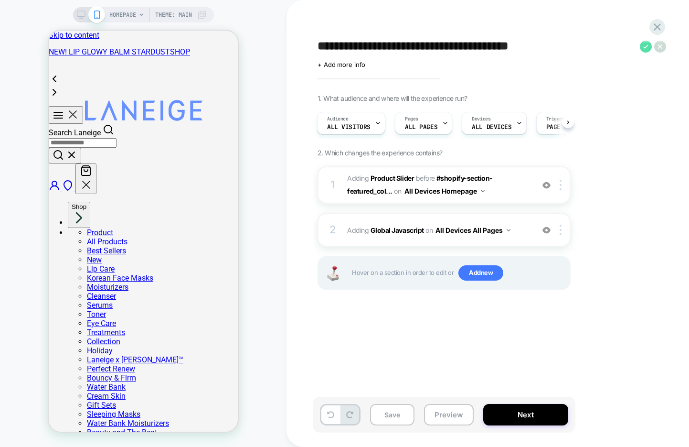
type textarea "**********"
click at [648, 48] on icon at bounding box center [646, 47] width 12 height 12
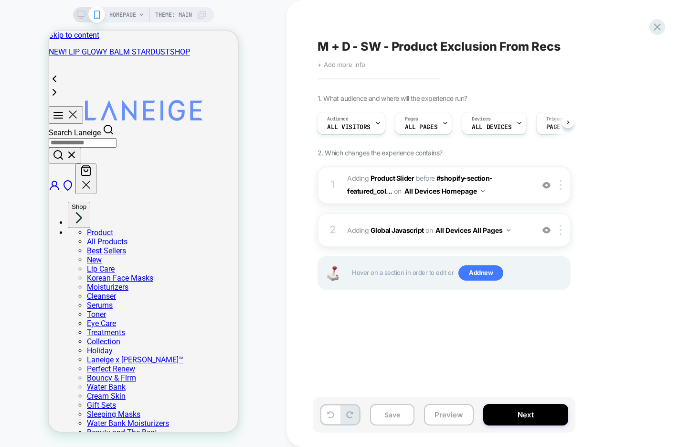
click at [348, 64] on span "+ Add more info" at bounding box center [342, 65] width 48 height 8
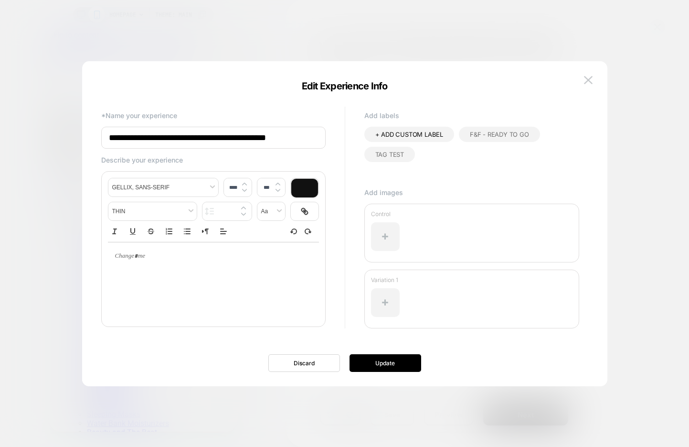
type input "****"
click at [204, 253] on p at bounding box center [210, 256] width 185 height 9
click at [125, 268] on div at bounding box center [213, 257] width 211 height 28
click at [391, 363] on button "Update" at bounding box center [386, 363] width 72 height 18
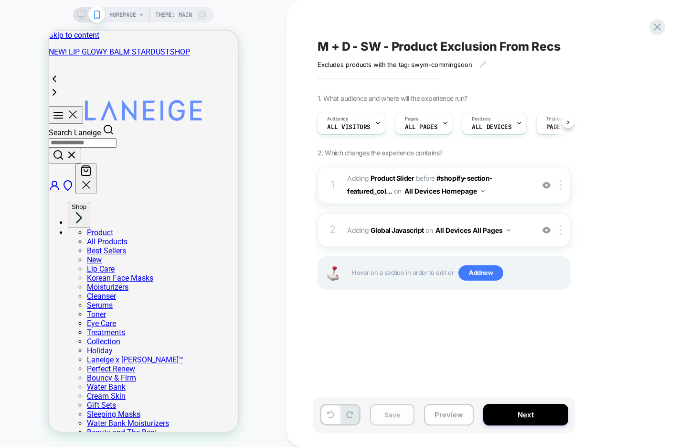
click at [386, 419] on button "Save" at bounding box center [392, 415] width 44 height 22
